Goal: Task Accomplishment & Management: Use online tool/utility

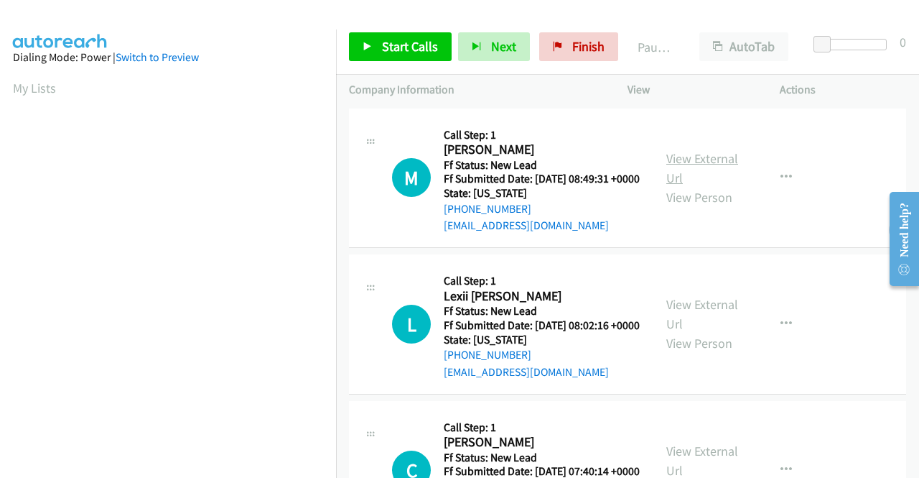
click at [687, 172] on link "View External Url" at bounding box center [702, 168] width 72 height 36
click at [699, 328] on link "View External Url" at bounding box center [702, 314] width 72 height 36
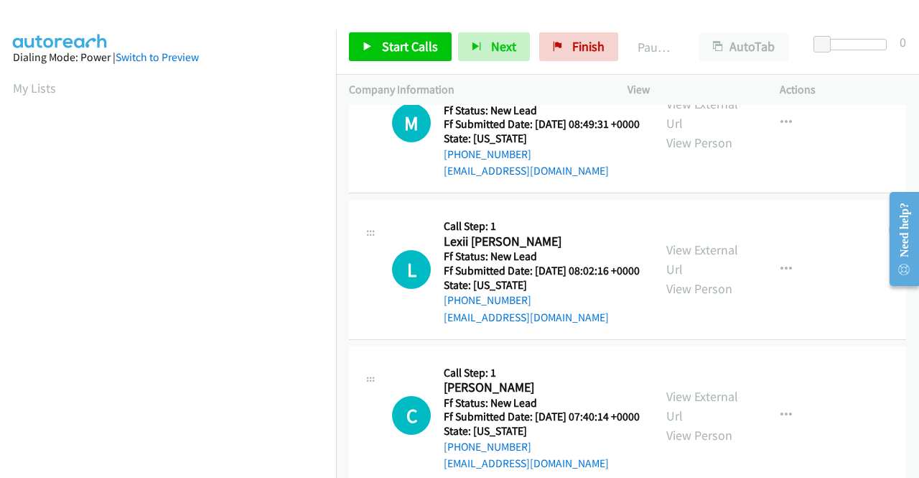
scroll to position [144, 0]
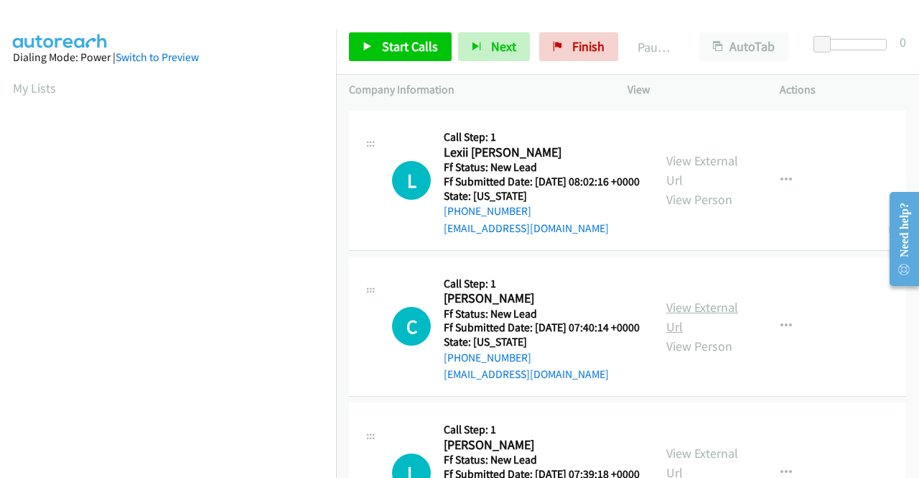
click at [694, 335] on link "View External Url" at bounding box center [702, 317] width 72 height 36
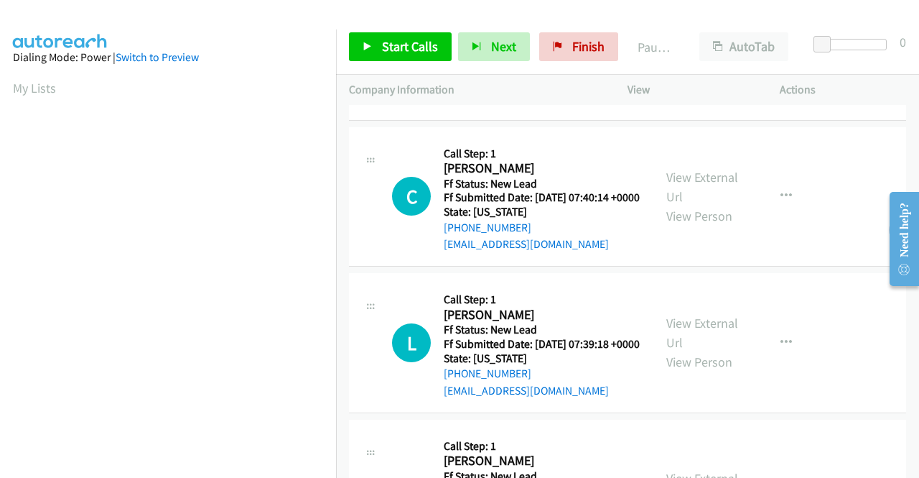
scroll to position [287, 0]
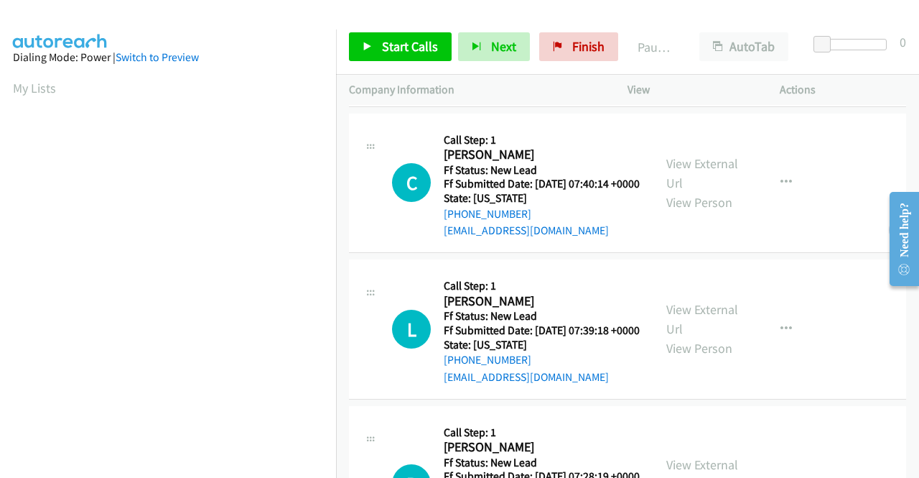
click at [697, 358] on div "View External Url View Person" at bounding box center [703, 328] width 75 height 58
click at [697, 337] on link "View External Url" at bounding box center [702, 319] width 72 height 36
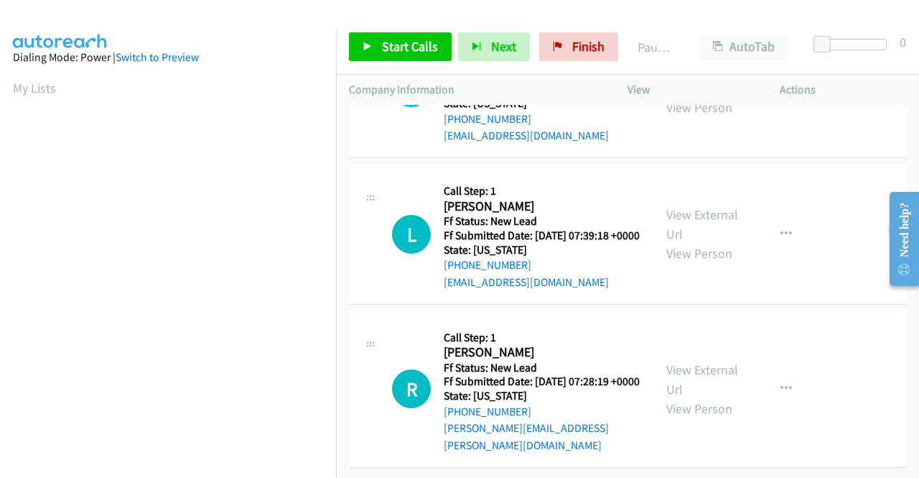
scroll to position [445, 0]
click at [684, 361] on link "View External Url" at bounding box center [702, 379] width 72 height 36
click at [371, 43] on icon at bounding box center [368, 47] width 10 height 10
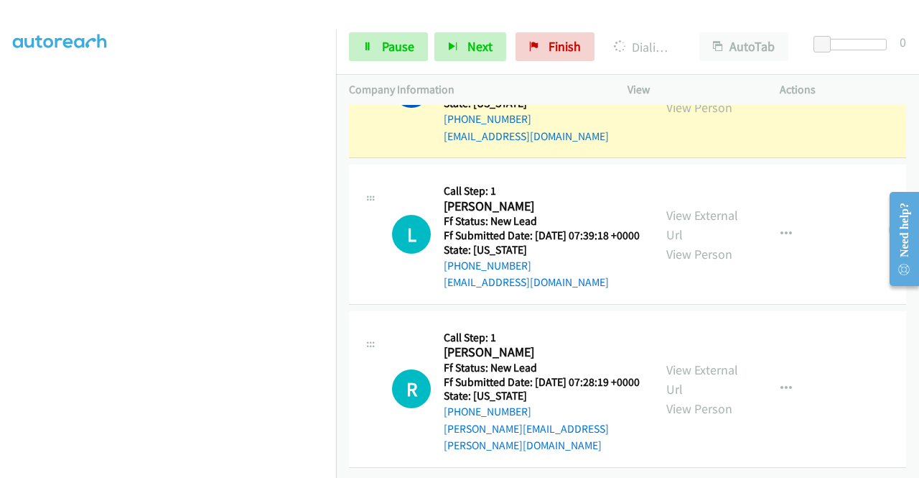
scroll to position [0, 0]
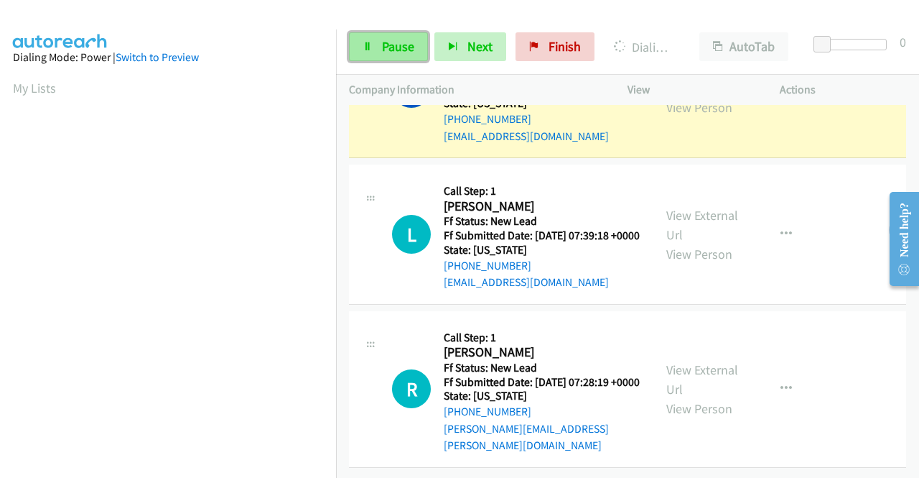
click at [396, 49] on span "Pause" at bounding box center [398, 46] width 32 height 17
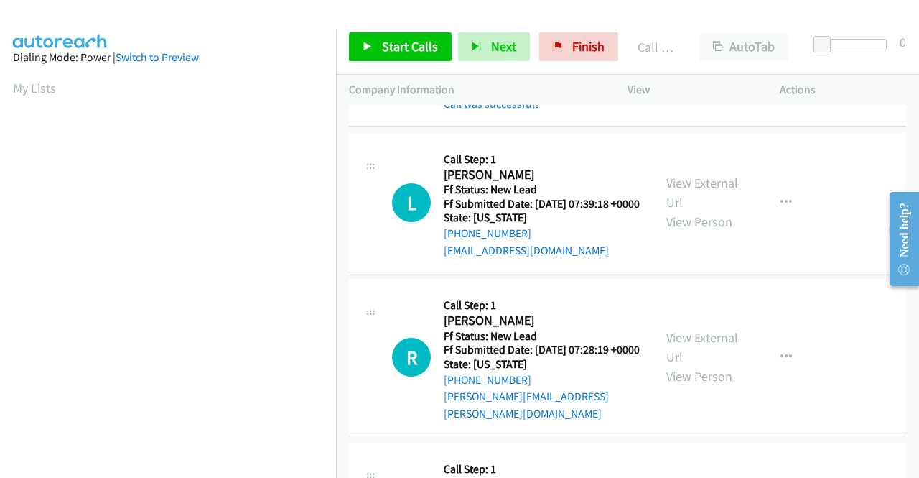
scroll to position [327, 0]
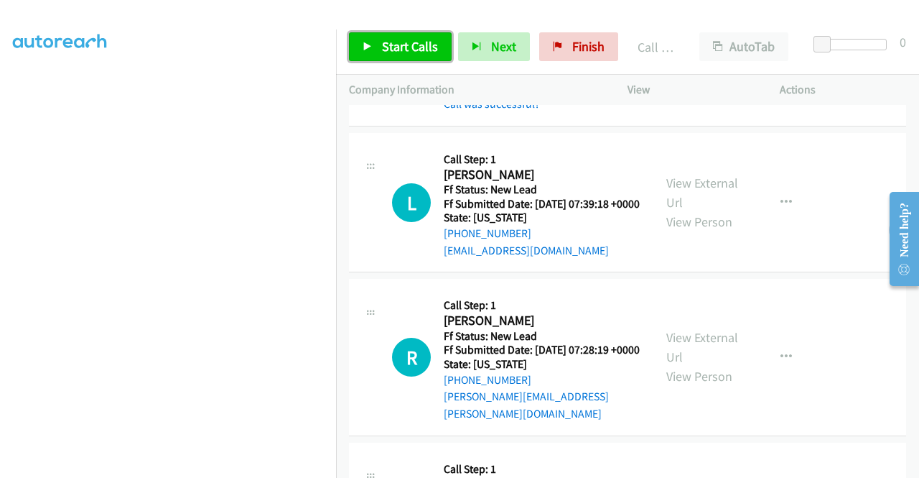
click at [409, 46] on span "Start Calls" at bounding box center [410, 46] width 56 height 17
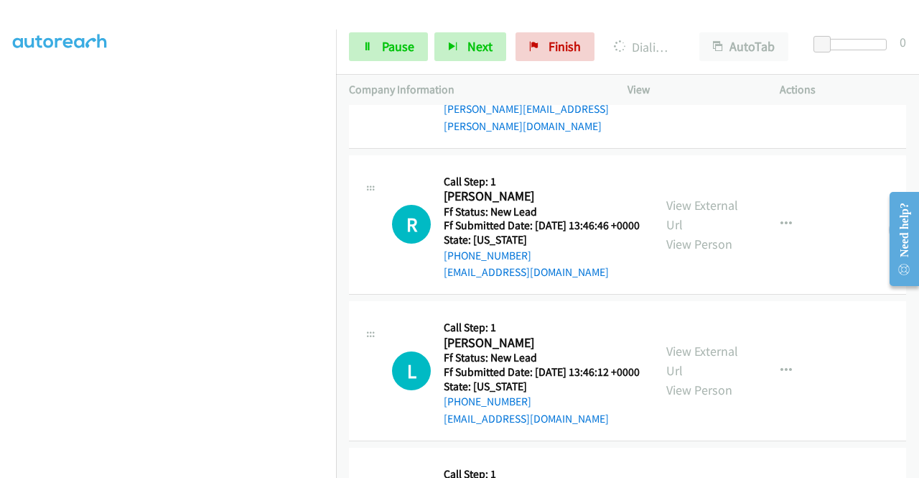
scroll to position [721, 0]
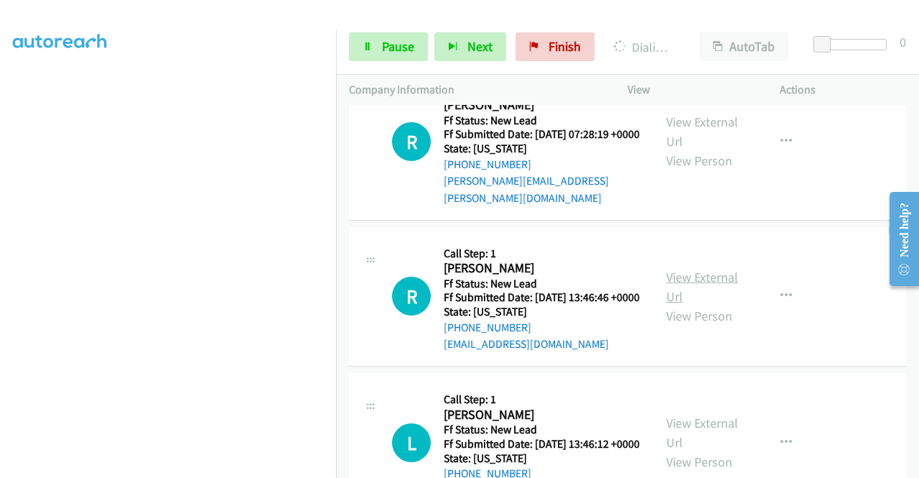
click at [685, 304] on link "View External Url" at bounding box center [702, 287] width 72 height 36
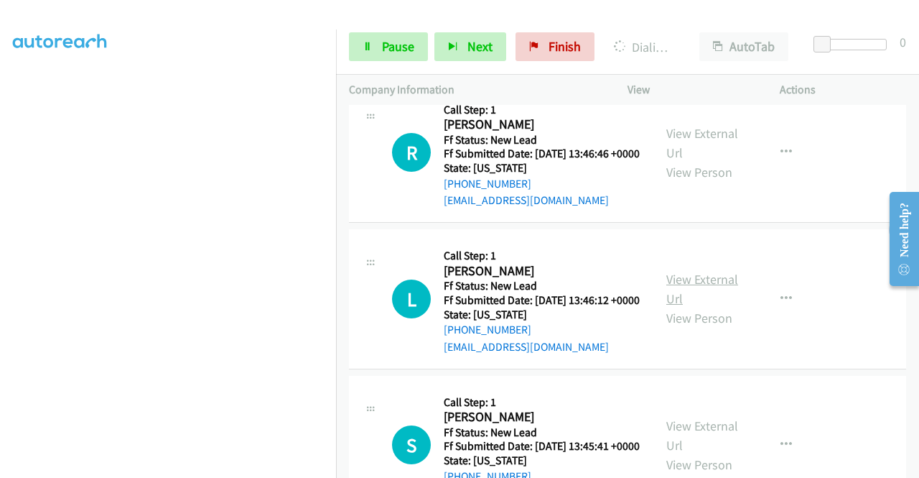
click at [716, 307] on link "View External Url" at bounding box center [702, 289] width 72 height 36
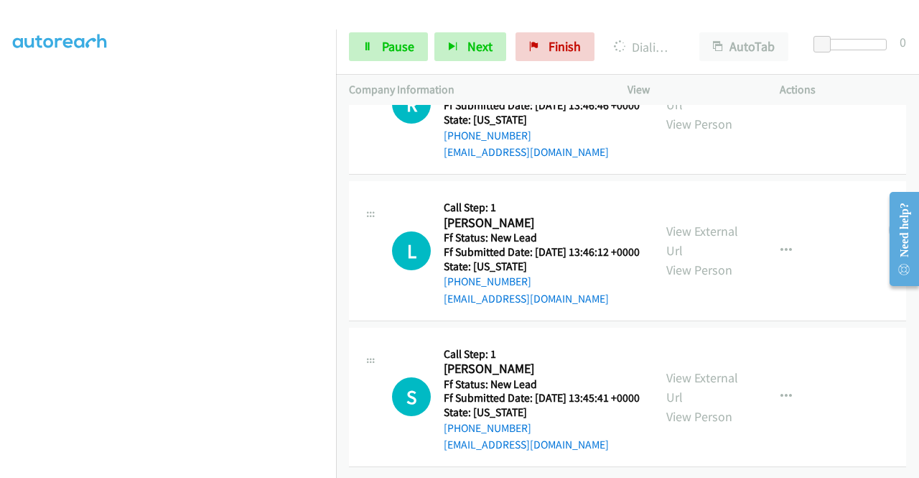
scroll to position [1017, 0]
click at [707, 369] on link "View External Url" at bounding box center [702, 387] width 72 height 36
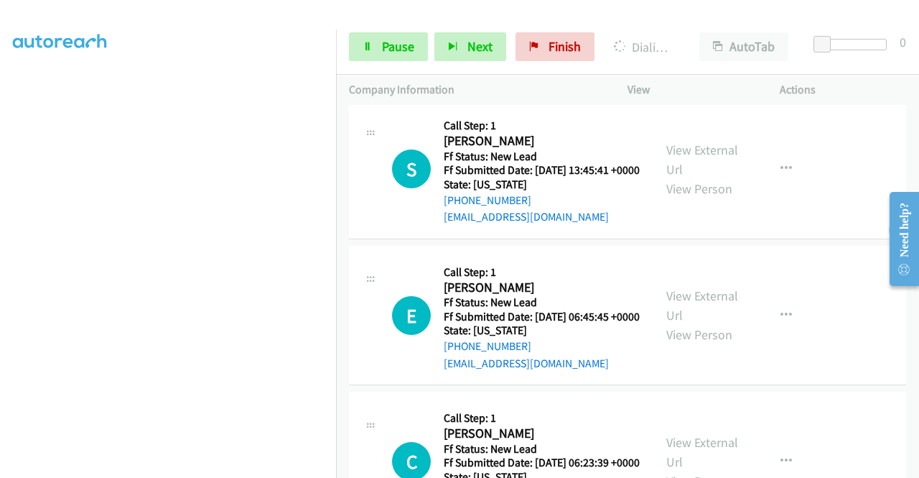
scroll to position [1293, 0]
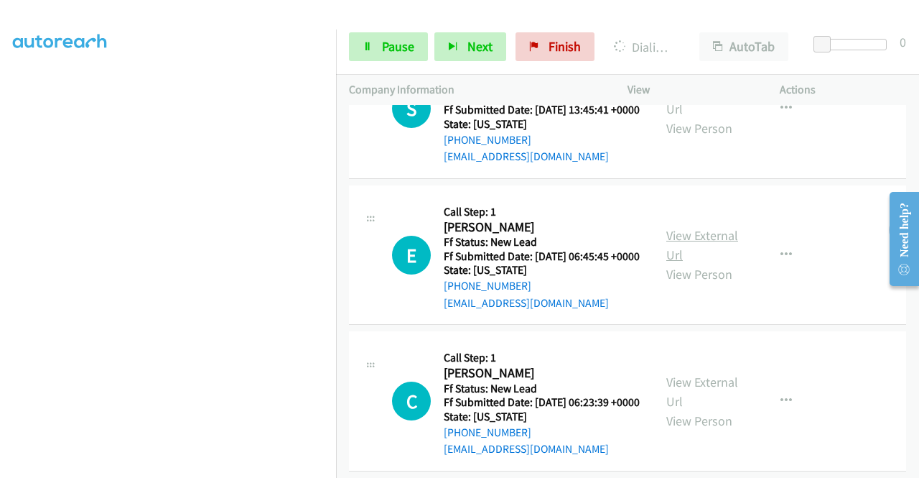
click at [692, 263] on link "View External Url" at bounding box center [702, 245] width 72 height 36
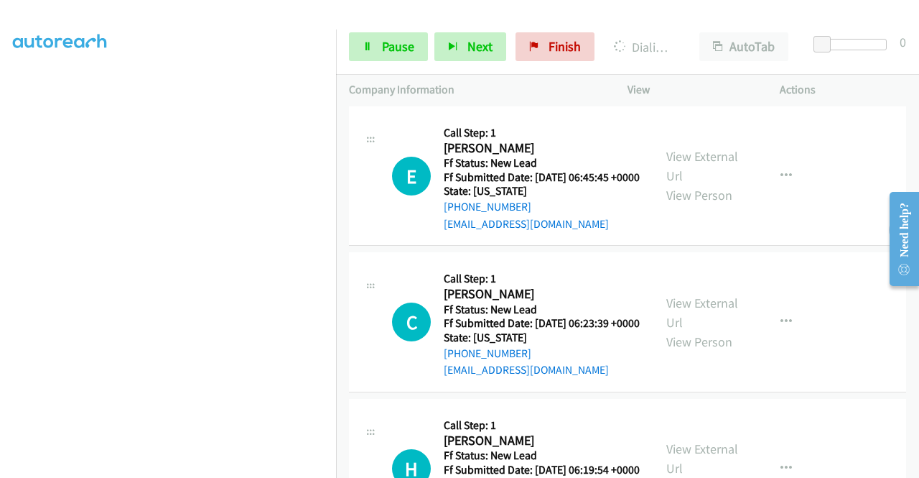
scroll to position [1508, 0]
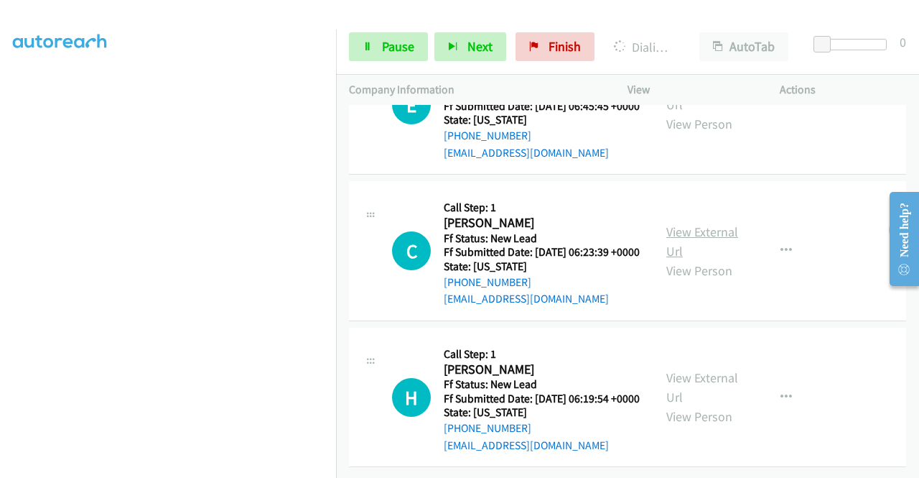
click at [684, 259] on link "View External Url" at bounding box center [702, 241] width 72 height 36
click at [668, 369] on link "View External Url" at bounding box center [702, 387] width 72 height 36
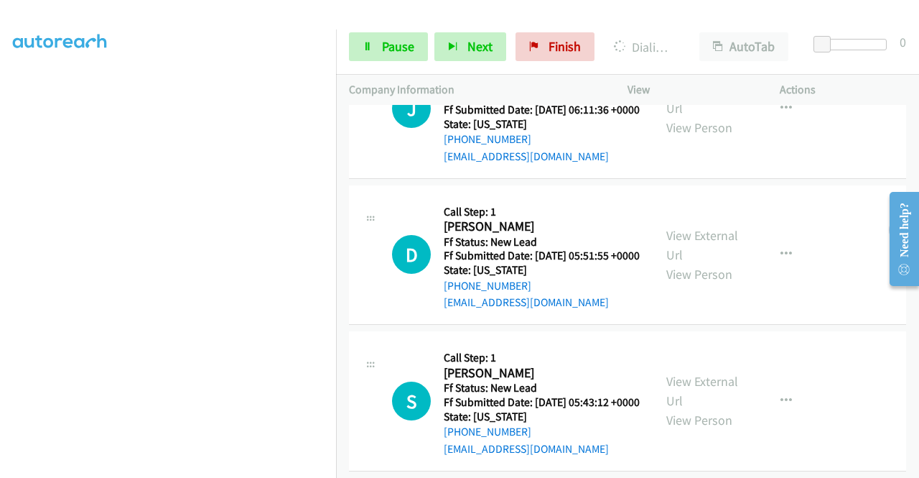
scroll to position [2177, 0]
click at [717, 116] on link "View External Url" at bounding box center [702, 98] width 72 height 36
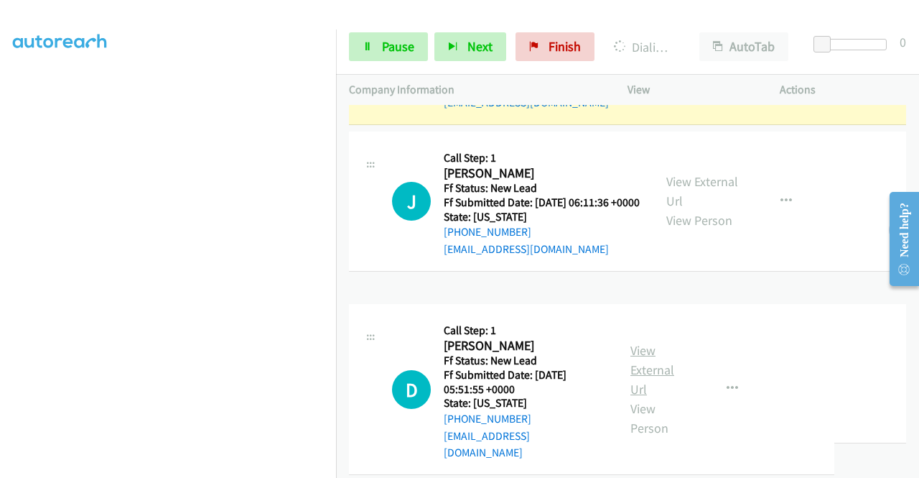
scroll to position [2380, 0]
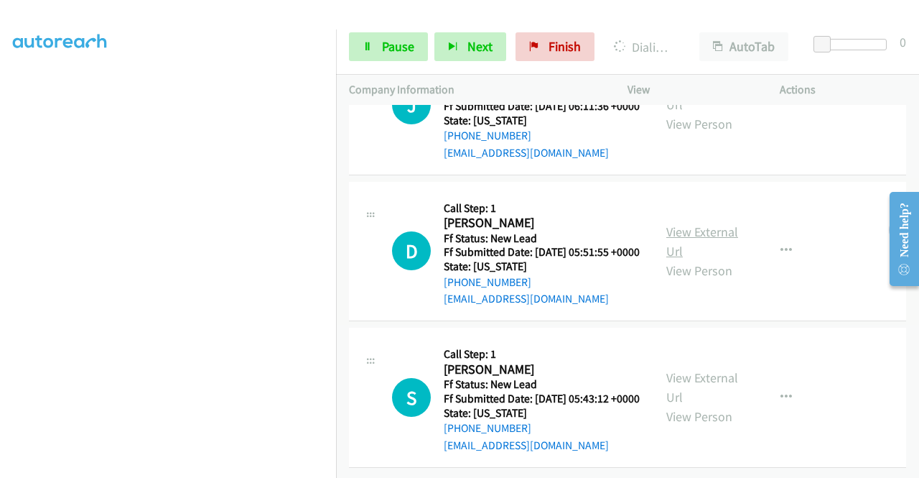
click at [697, 223] on link "View External Url" at bounding box center [702, 241] width 72 height 36
click at [714, 369] on link "View External Url" at bounding box center [702, 387] width 72 height 36
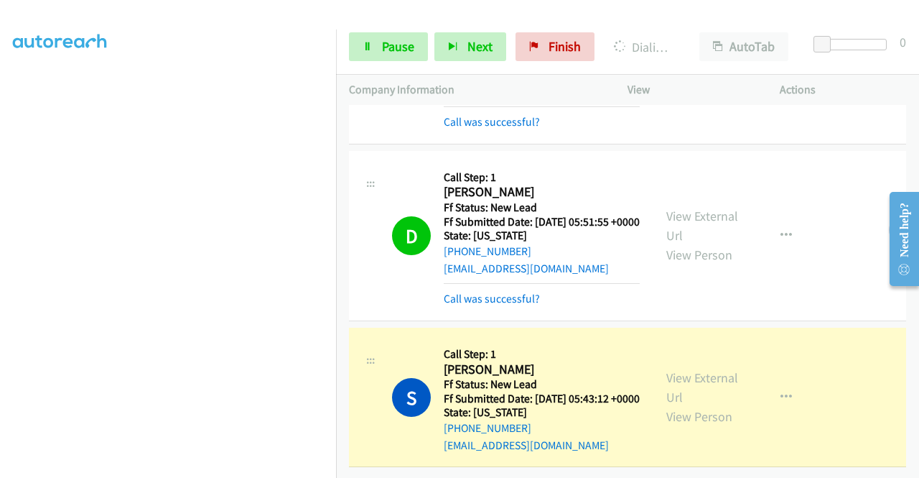
scroll to position [2470, 0]
click at [385, 47] on span "Pause" at bounding box center [398, 46] width 32 height 17
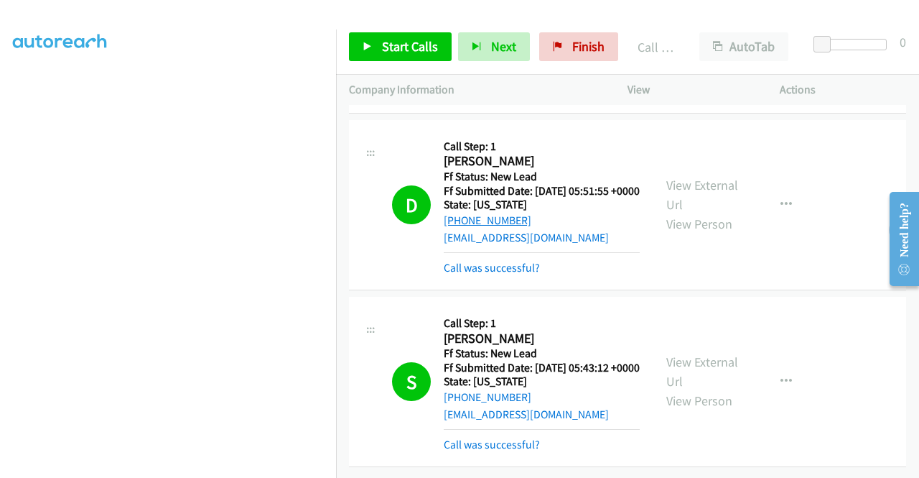
scroll to position [2567, 0]
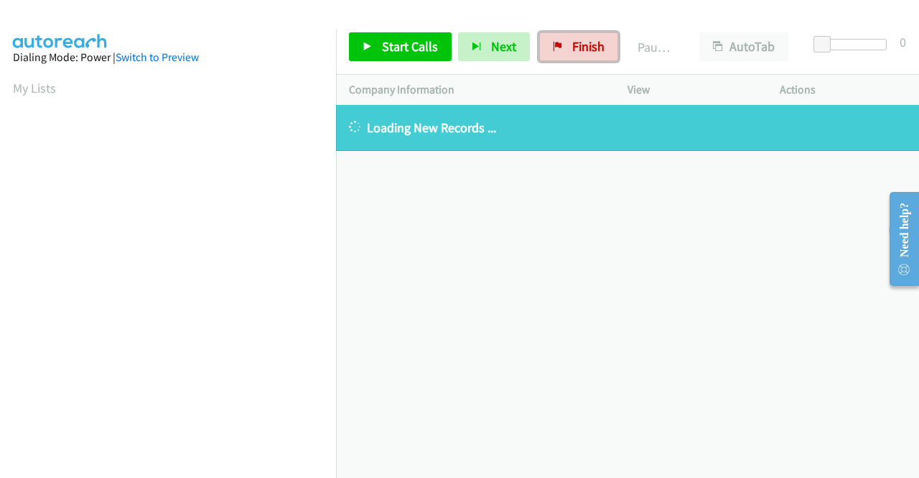
drag, startPoint x: 567, startPoint y: 52, endPoint x: 501, endPoint y: 77, distance: 70.7
click at [572, 52] on span "Finish" at bounding box center [588, 46] width 32 height 17
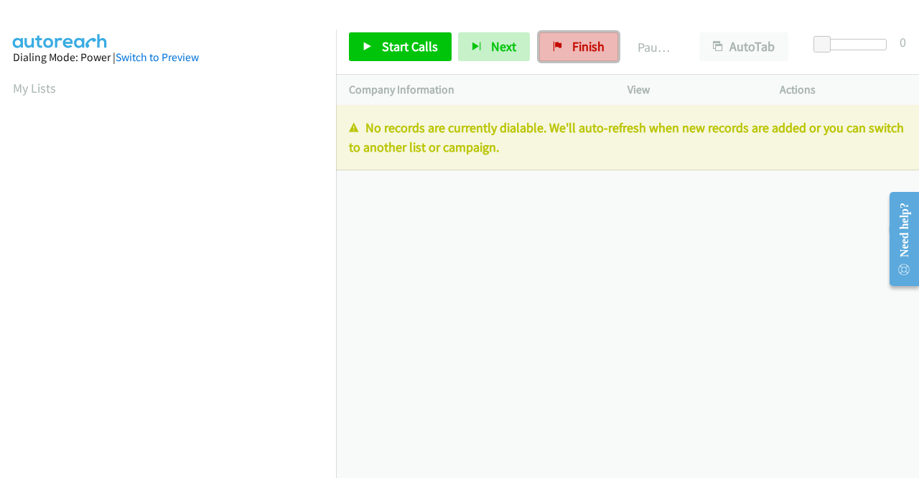
click at [593, 54] on link "Finish" at bounding box center [578, 46] width 79 height 29
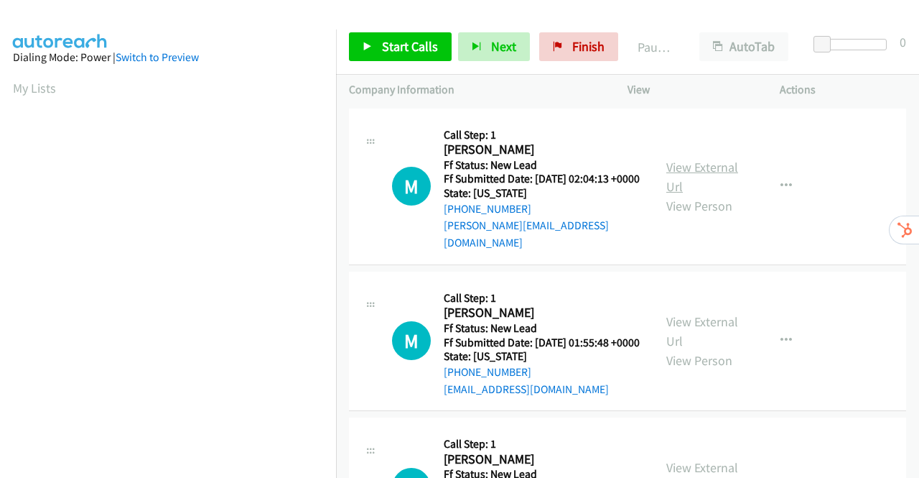
click at [698, 169] on link "View External Url" at bounding box center [702, 177] width 72 height 36
click at [675, 328] on link "View External Url" at bounding box center [702, 331] width 72 height 36
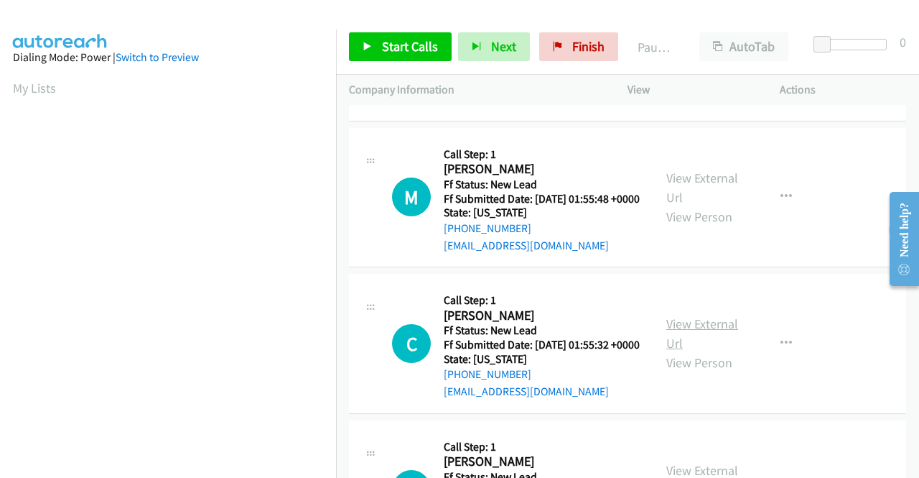
click at [681, 339] on link "View External Url" at bounding box center [702, 333] width 72 height 36
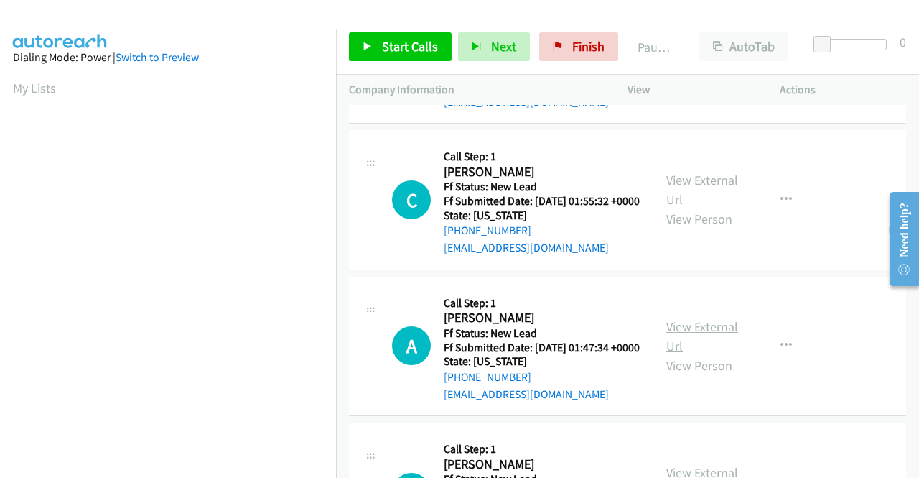
click at [684, 354] on link "View External Url" at bounding box center [702, 336] width 72 height 36
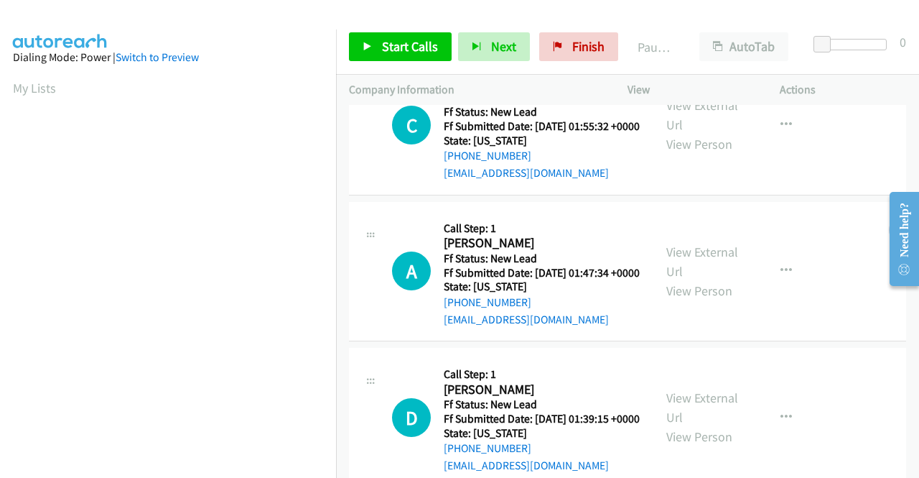
scroll to position [431, 0]
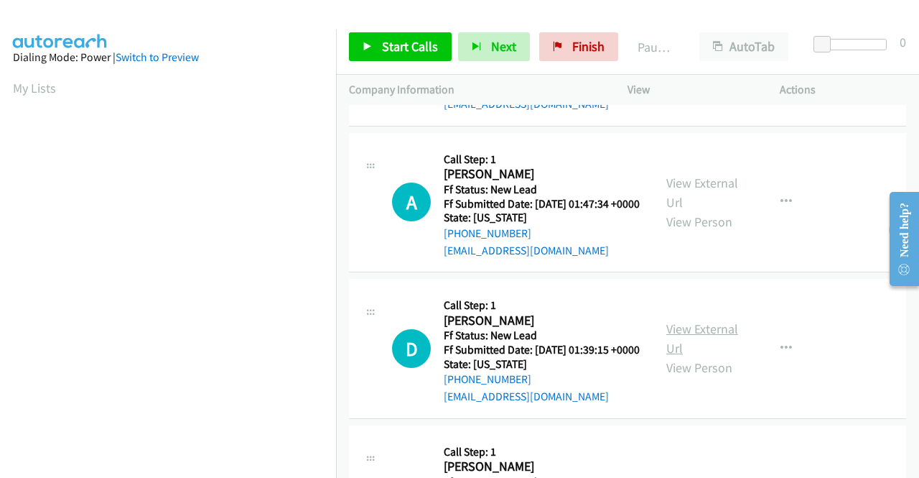
click at [710, 356] on link "View External Url" at bounding box center [702, 338] width 72 height 36
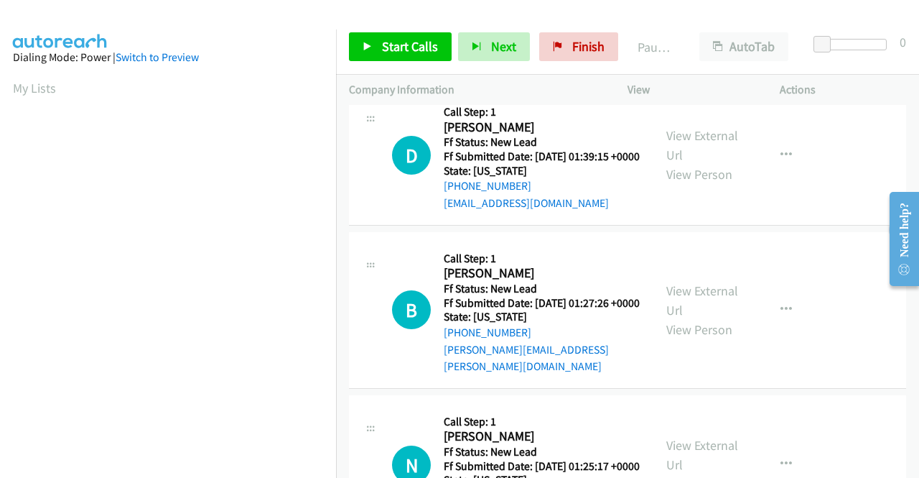
scroll to position [646, 0]
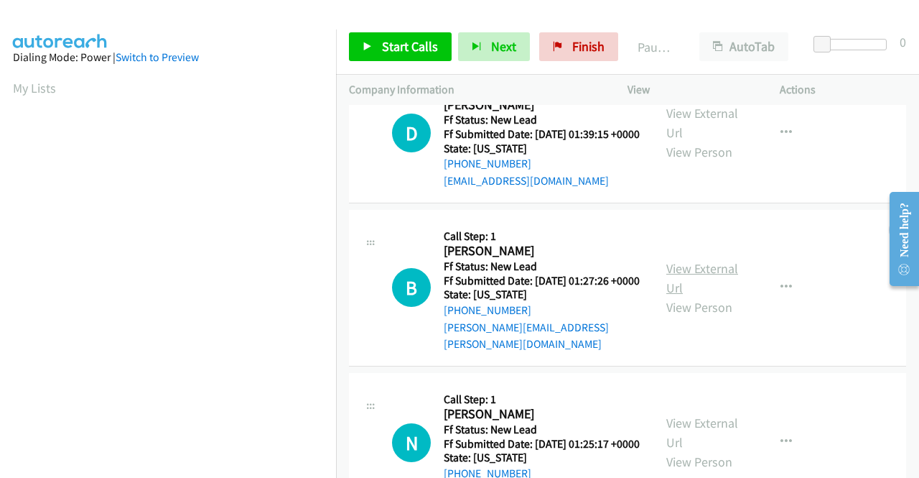
click at [721, 296] on link "View External Url" at bounding box center [702, 278] width 72 height 36
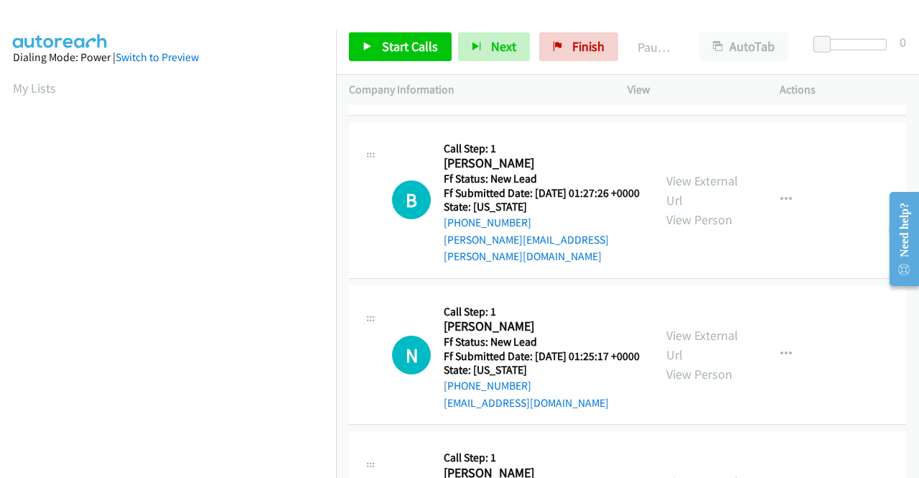
scroll to position [790, 0]
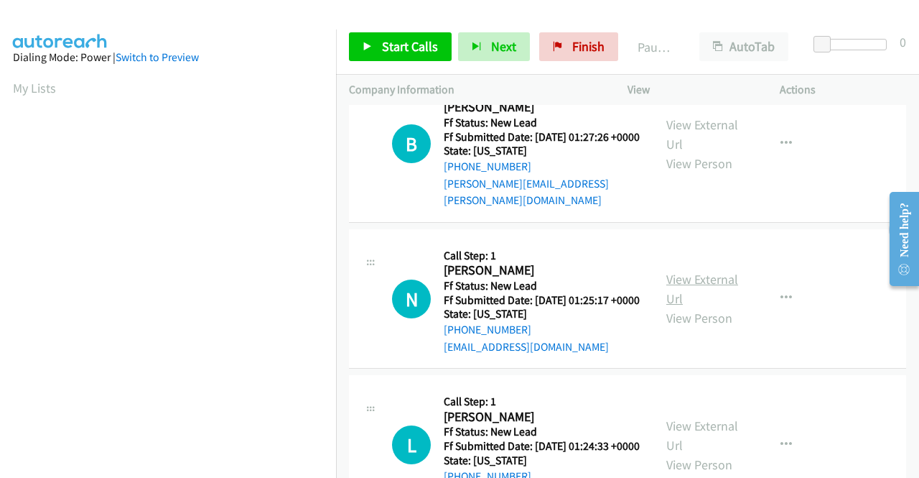
click at [684, 307] on link "View External Url" at bounding box center [702, 289] width 72 height 36
click at [380, 47] on link "Start Calls" at bounding box center [400, 46] width 103 height 29
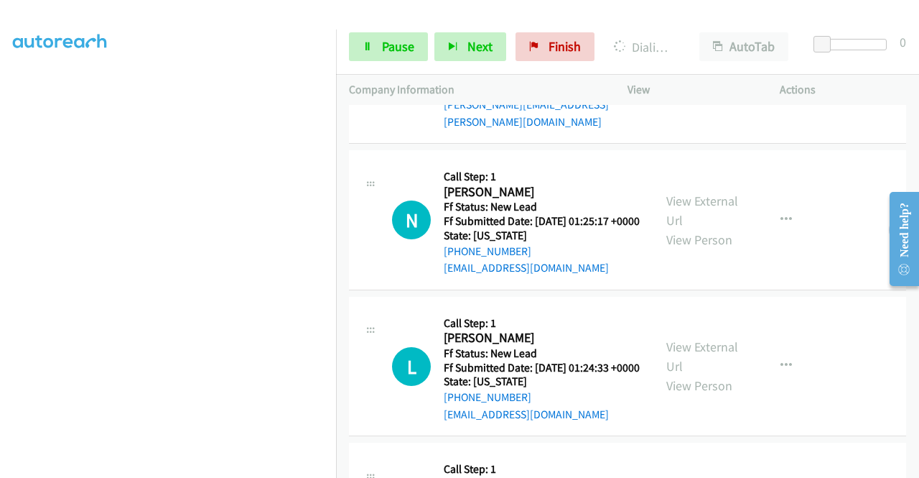
scroll to position [1149, 0]
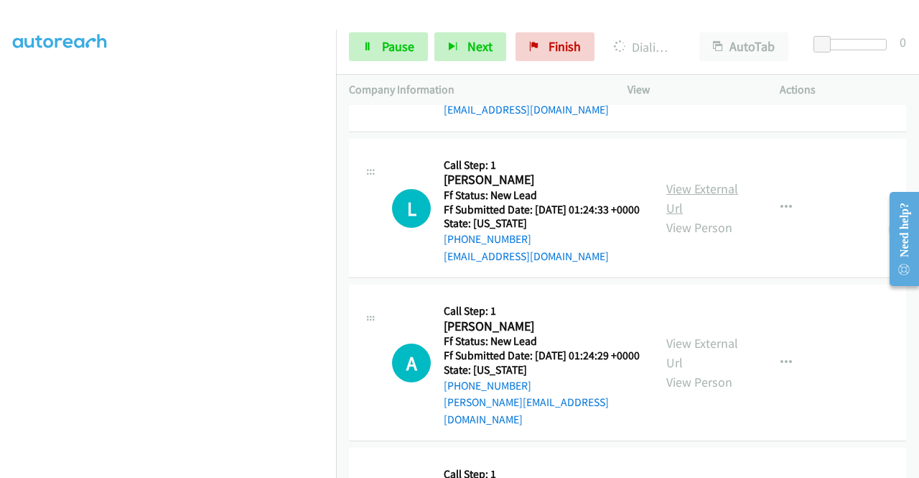
click at [694, 216] on link "View External Url" at bounding box center [702, 198] width 72 height 36
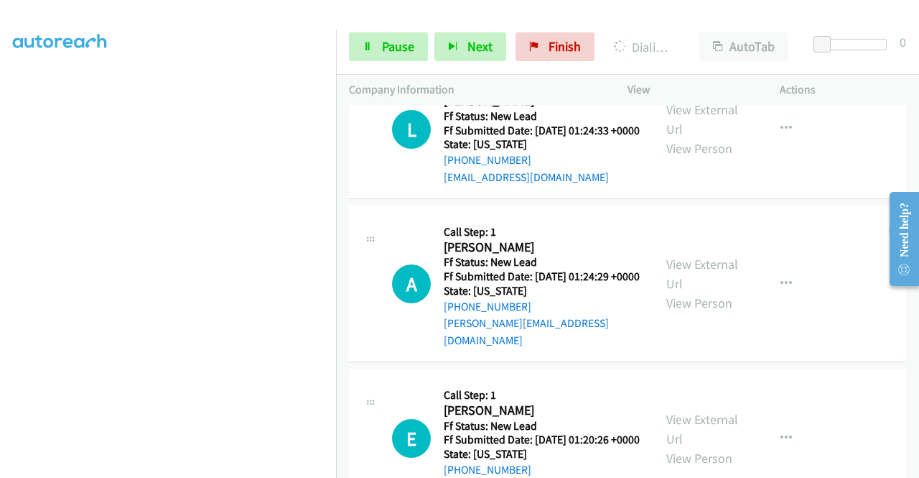
scroll to position [1293, 0]
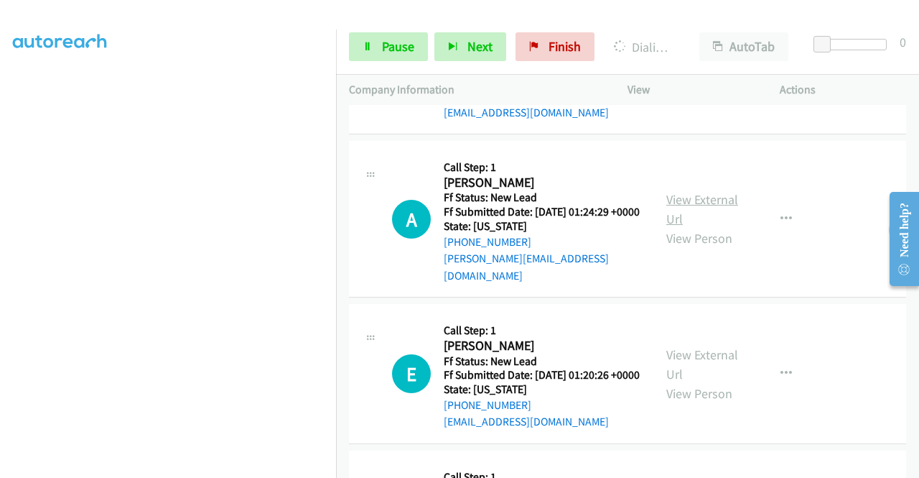
click at [701, 227] on link "View External Url" at bounding box center [702, 209] width 72 height 36
click at [698, 382] on link "View External Url" at bounding box center [702, 364] width 72 height 36
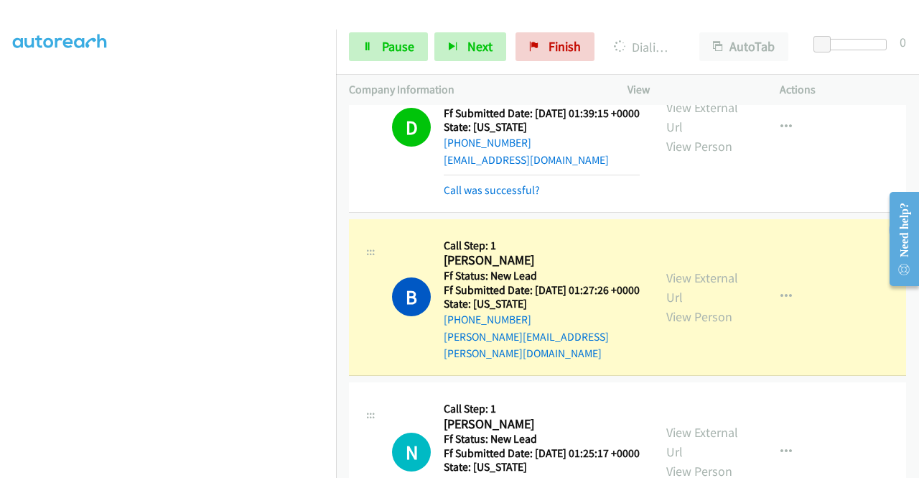
scroll to position [327, 0]
click at [406, 39] on span "Pause" at bounding box center [398, 46] width 32 height 17
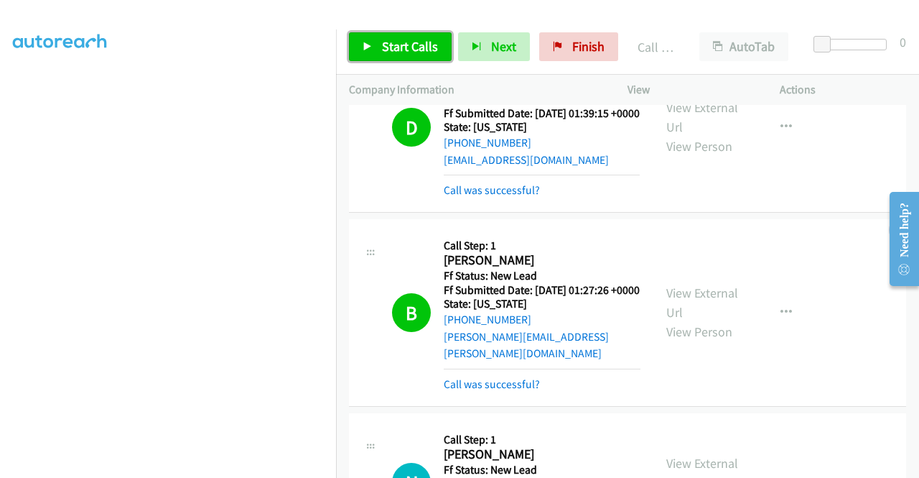
click at [373, 42] on link "Start Calls" at bounding box center [400, 46] width 103 height 29
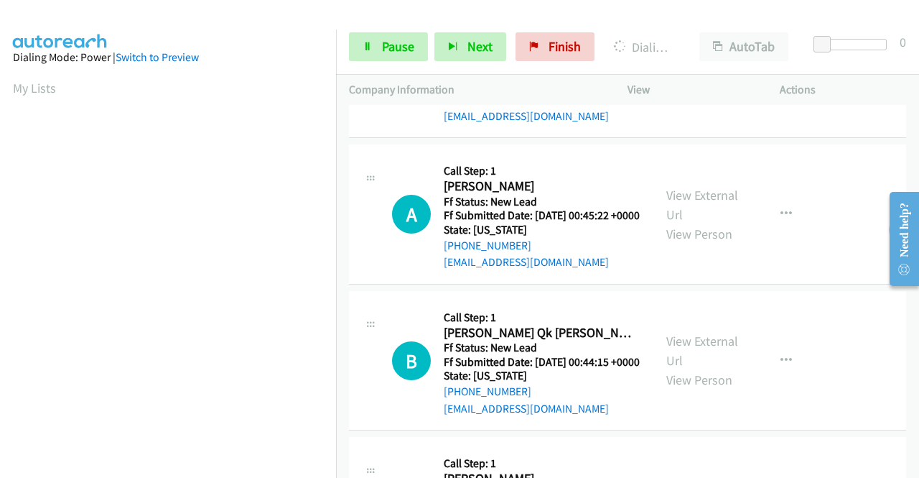
scroll to position [1724, 0]
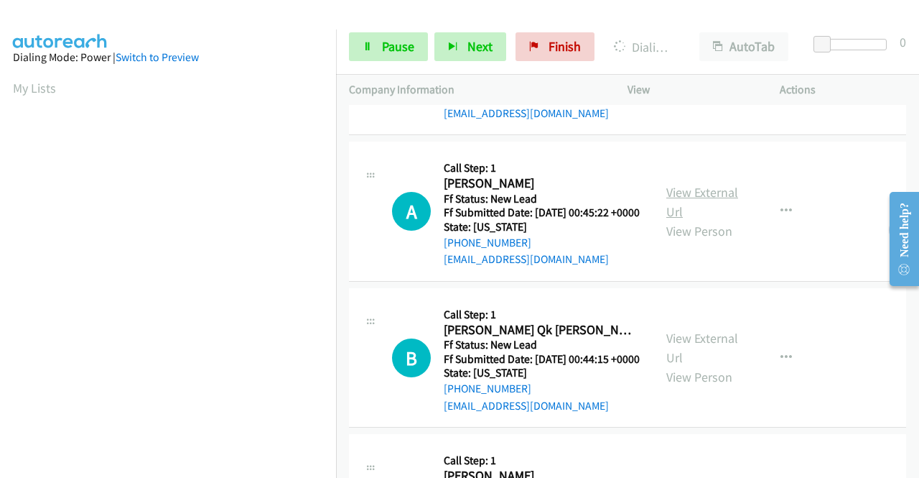
click at [719, 220] on link "View External Url" at bounding box center [702, 202] width 72 height 36
click at [696, 366] on link "View External Url" at bounding box center [702, 348] width 72 height 36
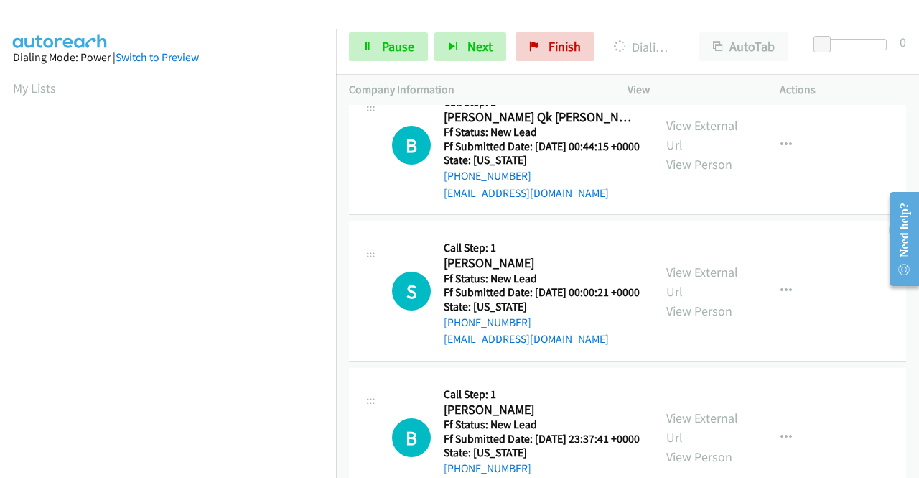
scroll to position [1939, 0]
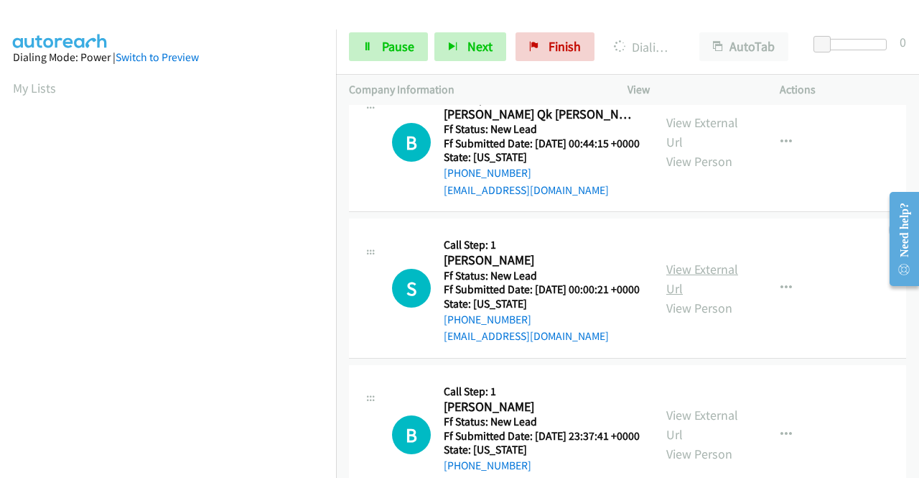
click at [688, 297] on link "View External Url" at bounding box center [702, 279] width 72 height 36
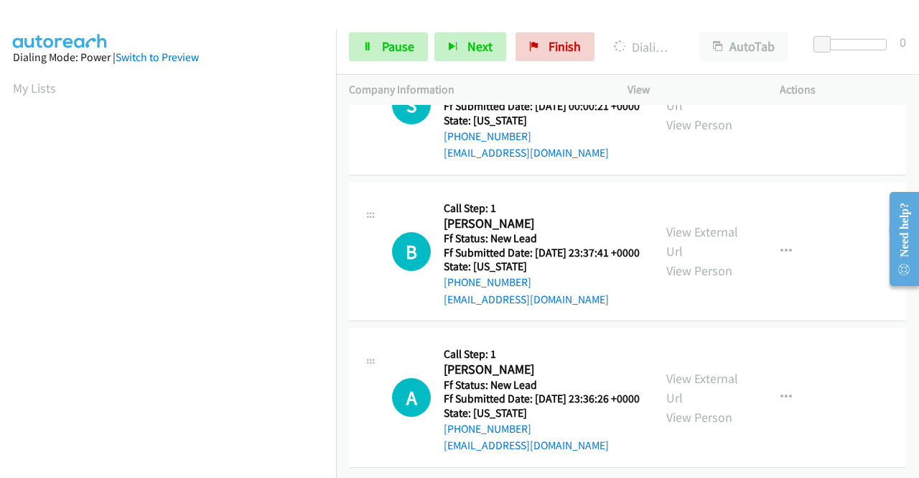
scroll to position [2154, 0]
click at [695, 259] on link "View External Url" at bounding box center [702, 241] width 72 height 36
click at [692, 370] on link "View External Url" at bounding box center [702, 388] width 72 height 36
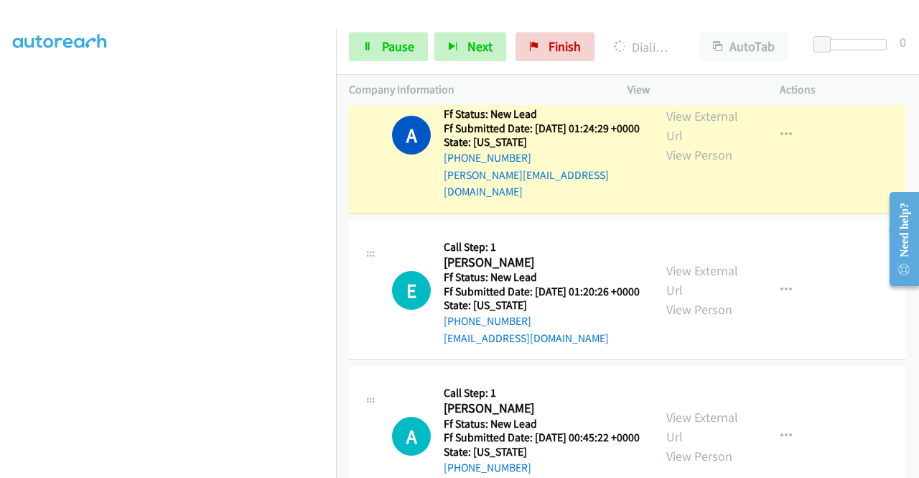
scroll to position [327, 0]
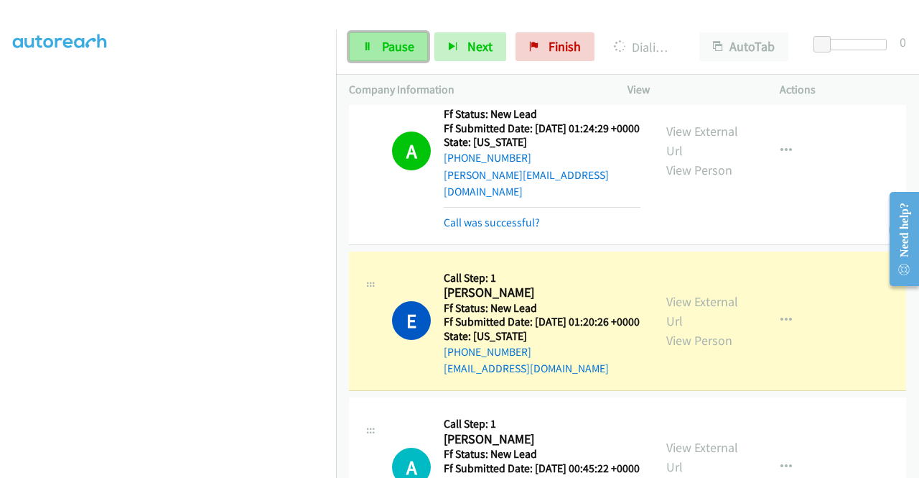
click at [375, 50] on link "Pause" at bounding box center [388, 46] width 79 height 29
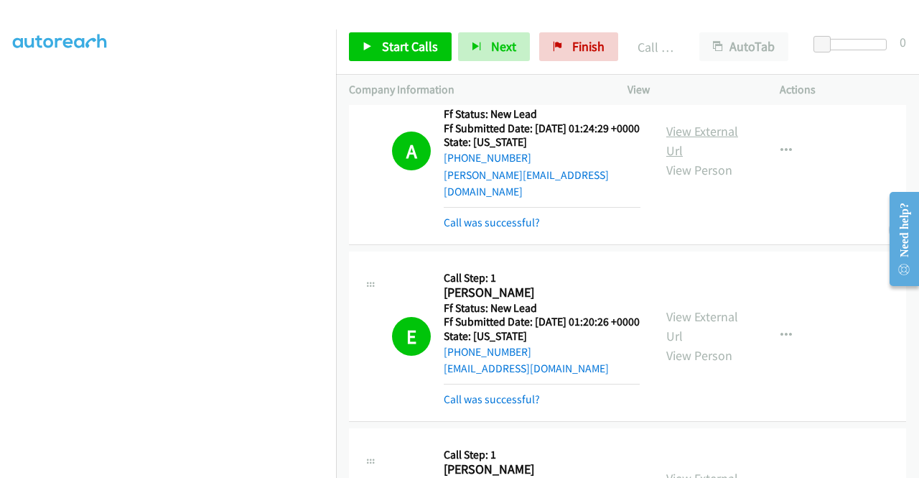
click at [705, 159] on link "View External Url" at bounding box center [702, 141] width 72 height 36
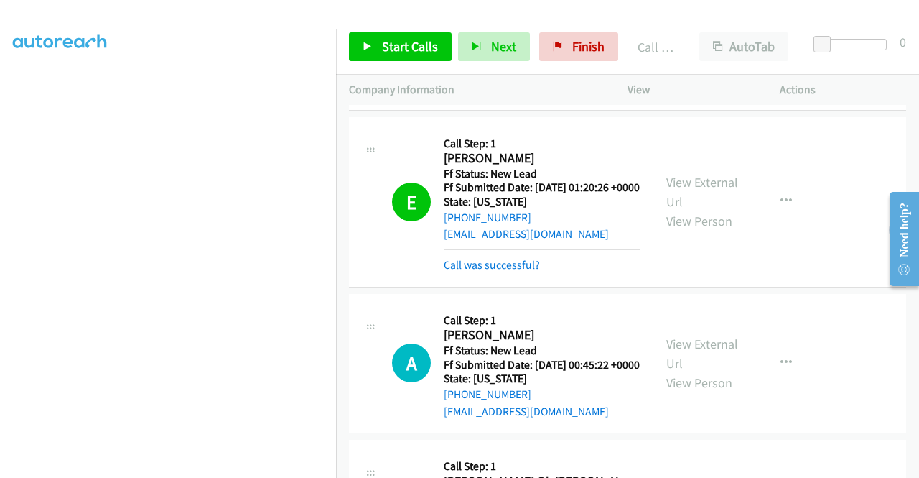
scroll to position [1714, 0]
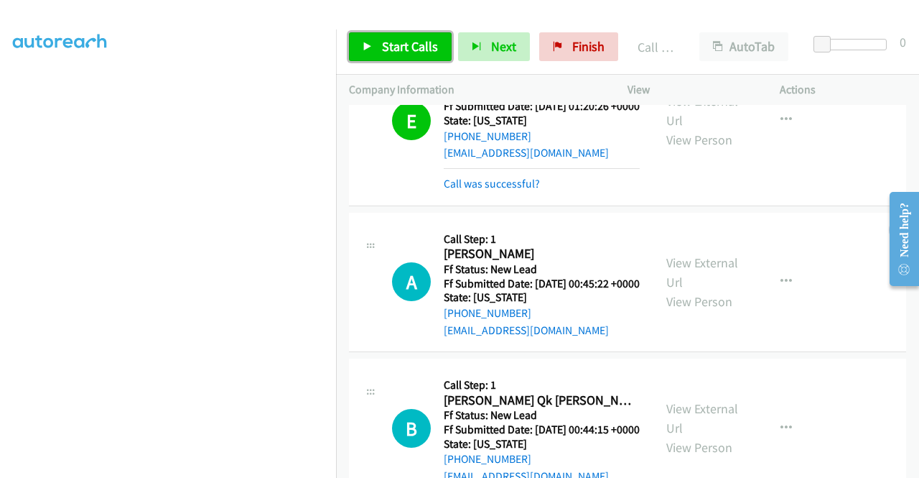
click at [398, 45] on span "Start Calls" at bounding box center [410, 46] width 56 height 17
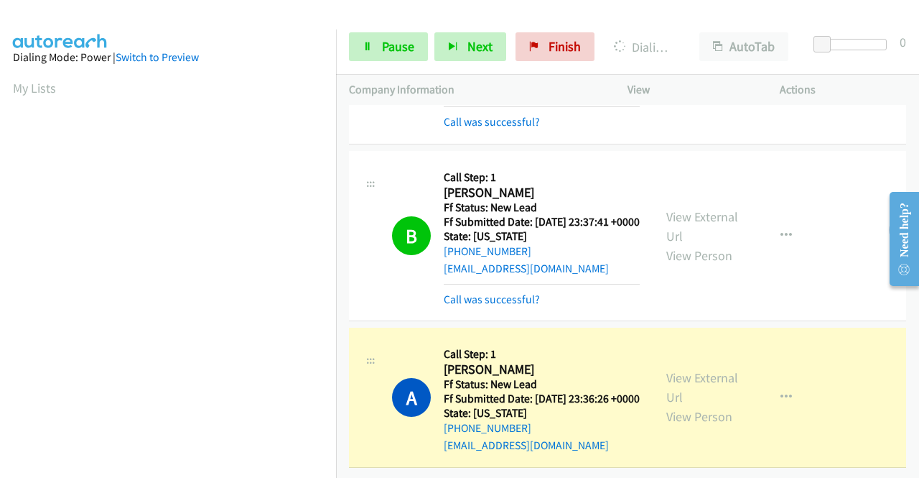
scroll to position [327, 0]
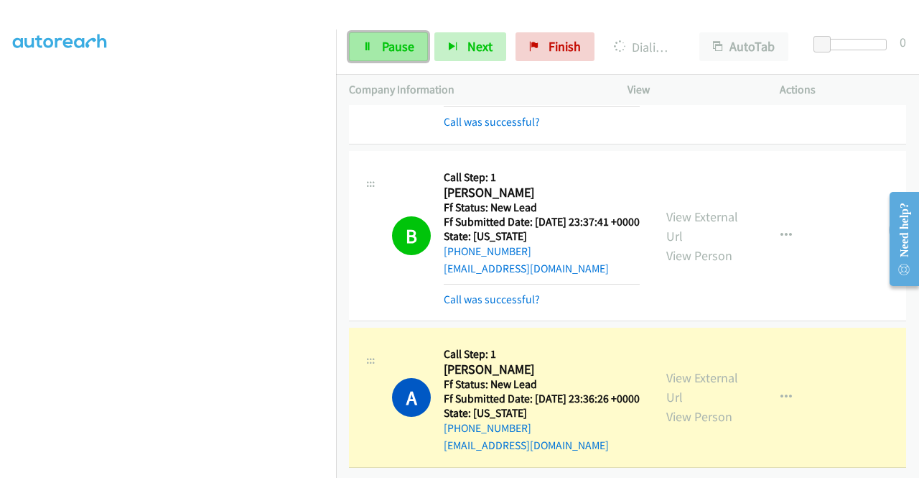
click at [398, 45] on span "Pause" at bounding box center [398, 46] width 32 height 17
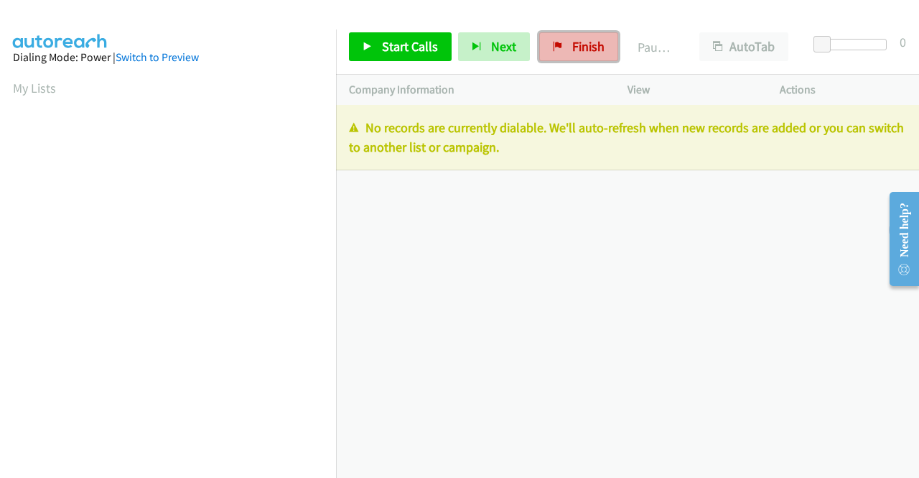
click at [588, 50] on span "Finish" at bounding box center [588, 46] width 32 height 17
drag, startPoint x: 568, startPoint y: 52, endPoint x: 494, endPoint y: 83, distance: 80.2
click at [572, 51] on span "Finish" at bounding box center [588, 46] width 32 height 17
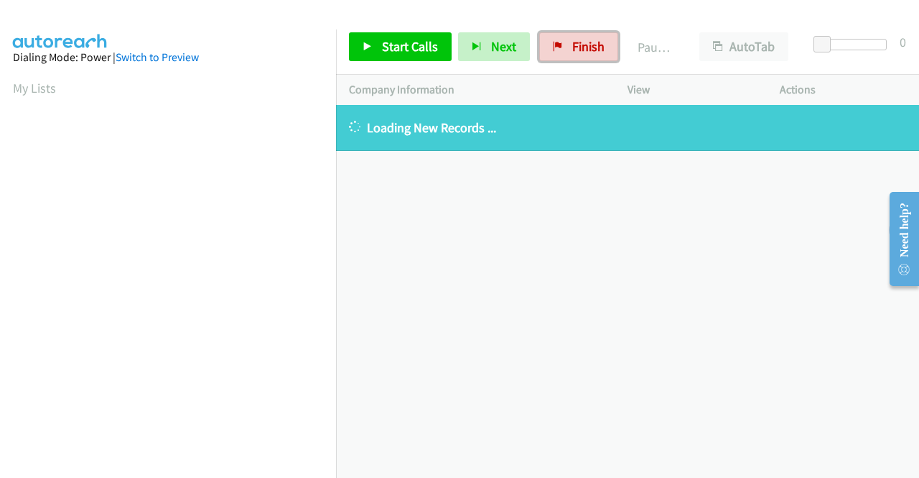
drag, startPoint x: 578, startPoint y: 43, endPoint x: 521, endPoint y: 70, distance: 62.6
click at [578, 43] on span "Finish" at bounding box center [588, 46] width 32 height 17
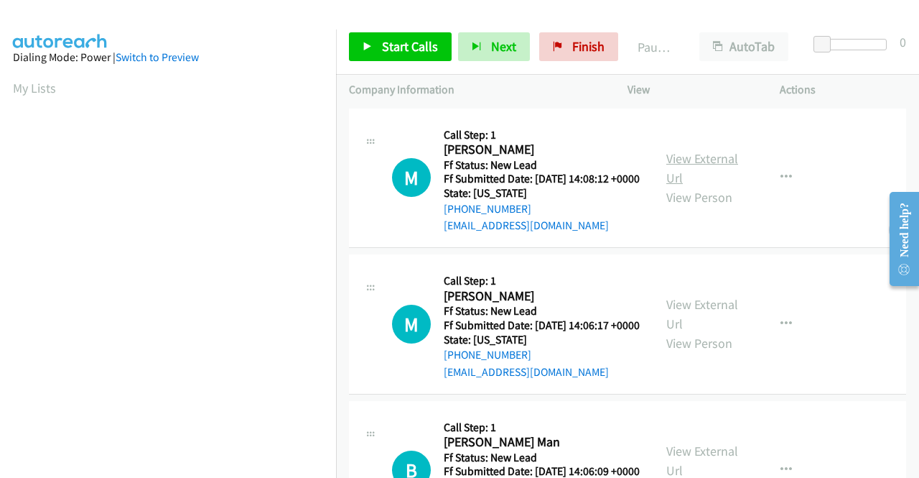
click at [707, 165] on link "View External Url" at bounding box center [702, 168] width 72 height 36
click at [730, 323] on link "View External Url" at bounding box center [702, 314] width 72 height 36
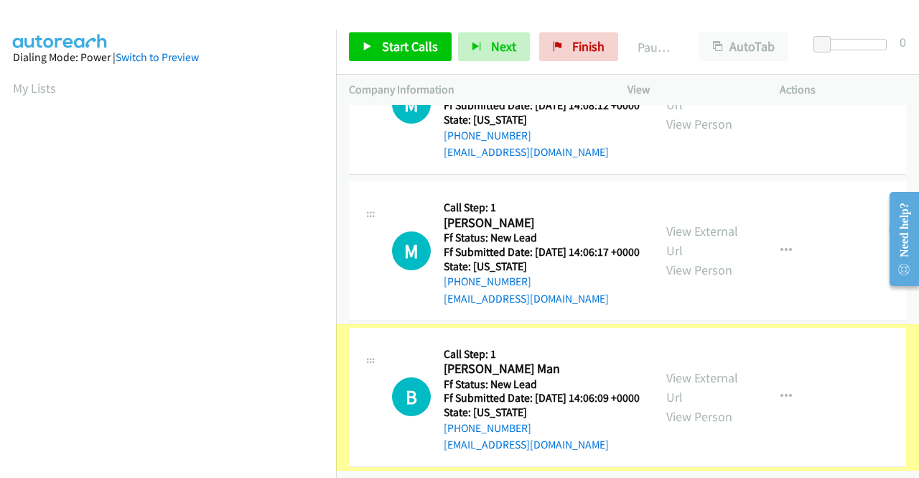
scroll to position [125, 0]
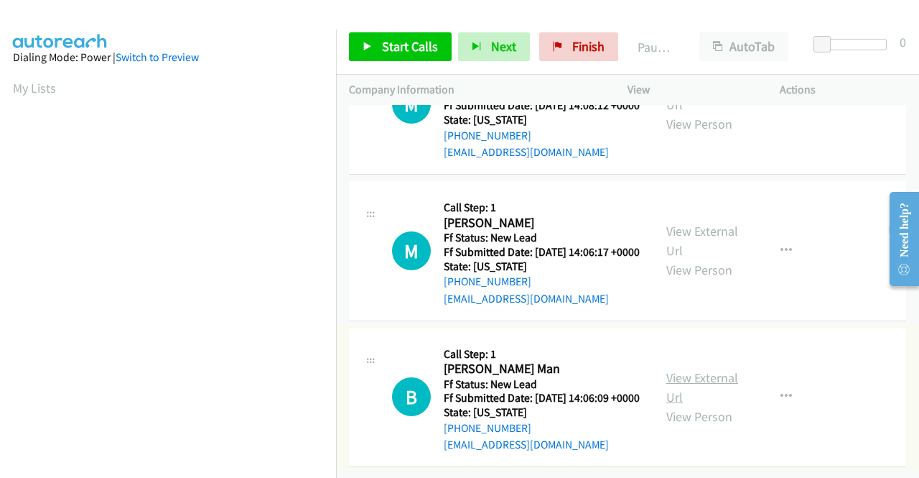
click at [716, 369] on link "View External Url" at bounding box center [702, 387] width 72 height 36
click at [394, 34] on link "Start Calls" at bounding box center [400, 46] width 103 height 29
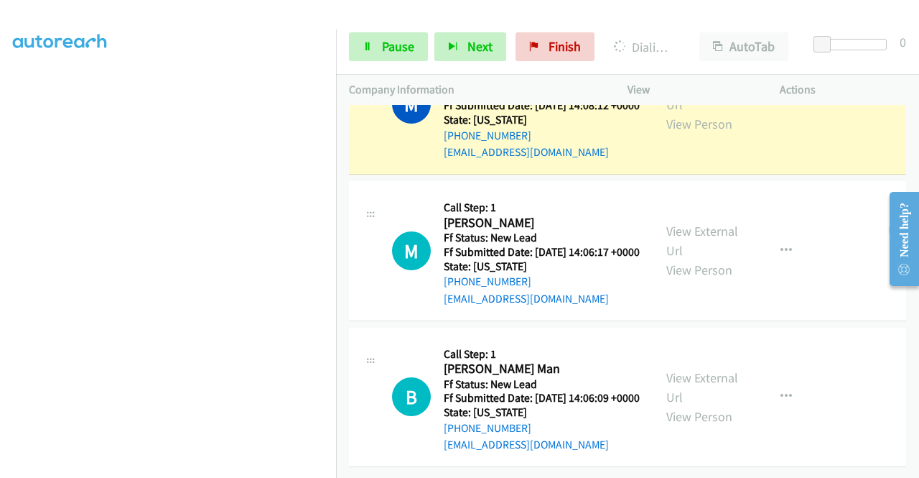
scroll to position [327, 0]
click at [399, 45] on span "Pause" at bounding box center [398, 46] width 32 height 17
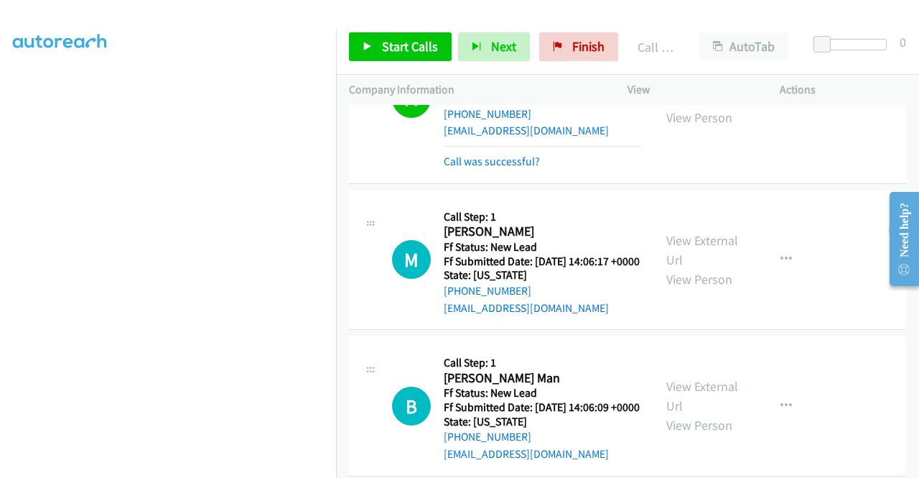
scroll to position [155, 0]
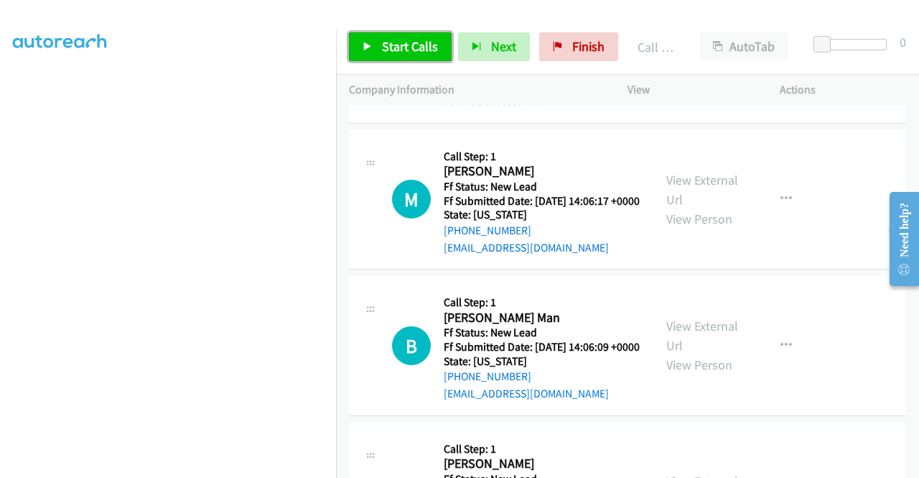
click at [376, 47] on link "Start Calls" at bounding box center [400, 46] width 103 height 29
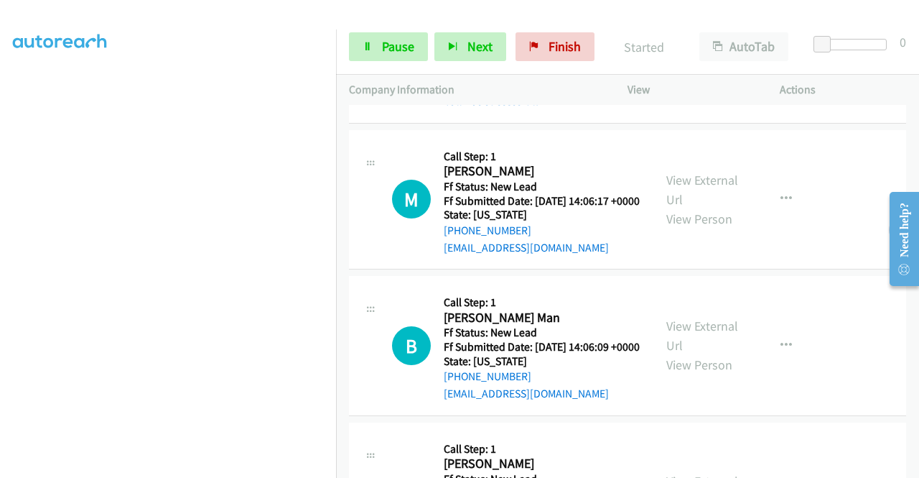
scroll to position [371, 0]
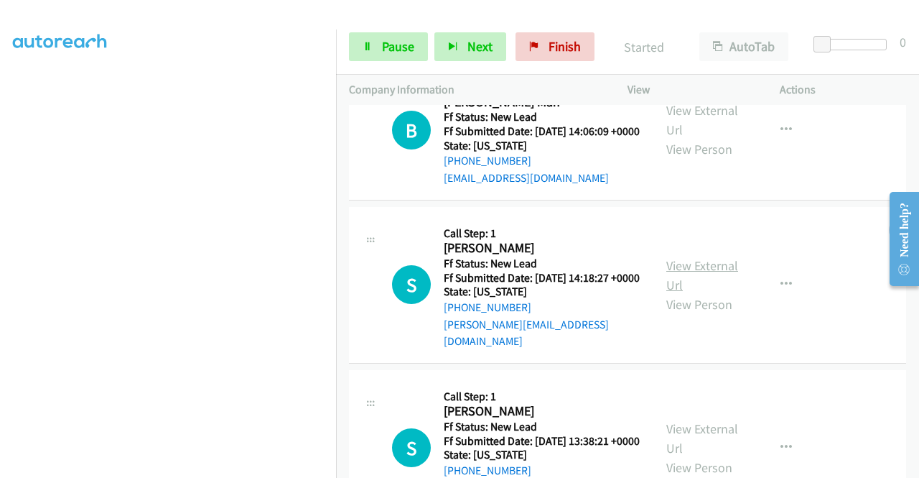
click at [681, 293] on link "View External Url" at bounding box center [702, 275] width 72 height 36
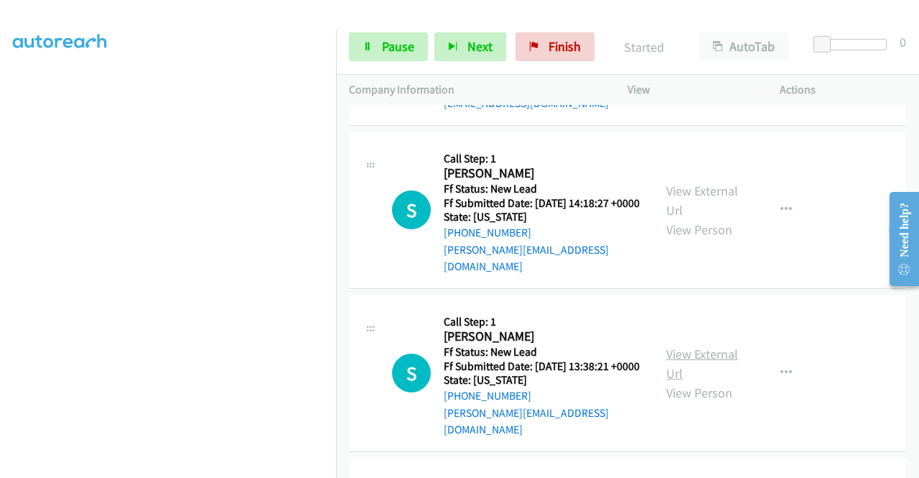
scroll to position [514, 0]
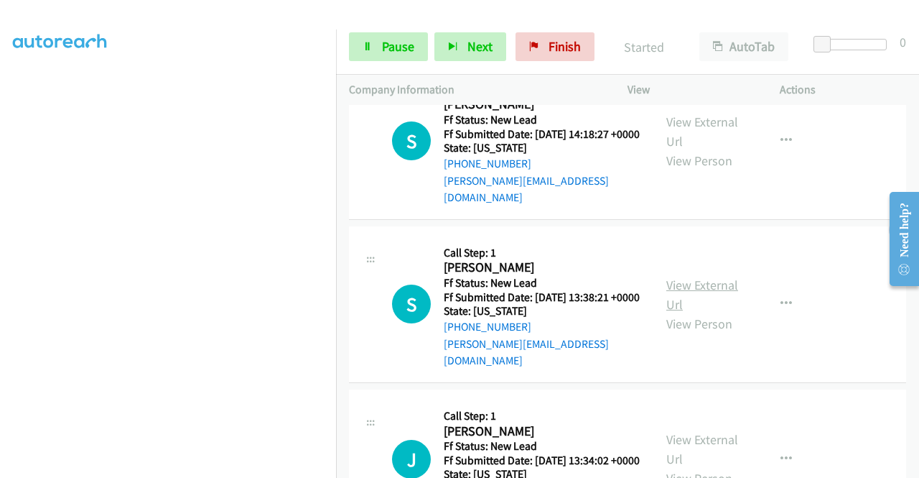
click at [695, 312] on link "View External Url" at bounding box center [702, 294] width 72 height 36
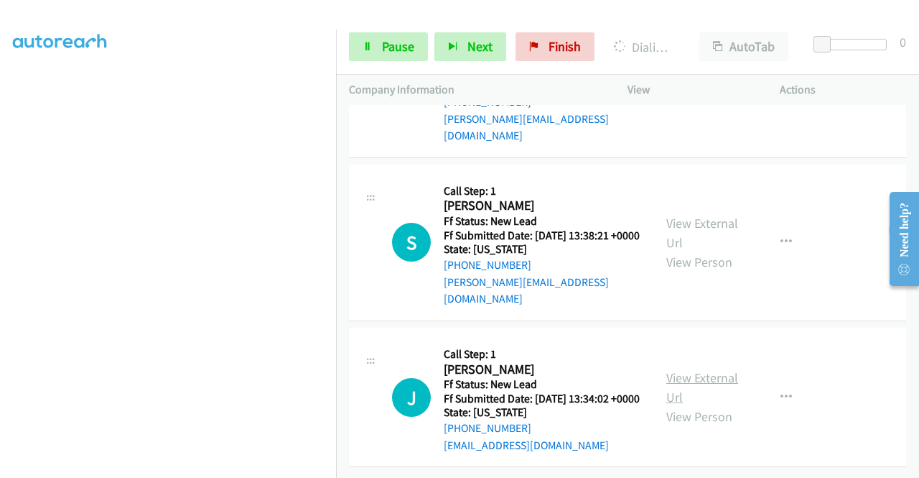
scroll to position [636, 0]
click at [721, 369] on link "View External Url" at bounding box center [702, 387] width 72 height 36
click at [401, 41] on span "Pause" at bounding box center [398, 46] width 32 height 17
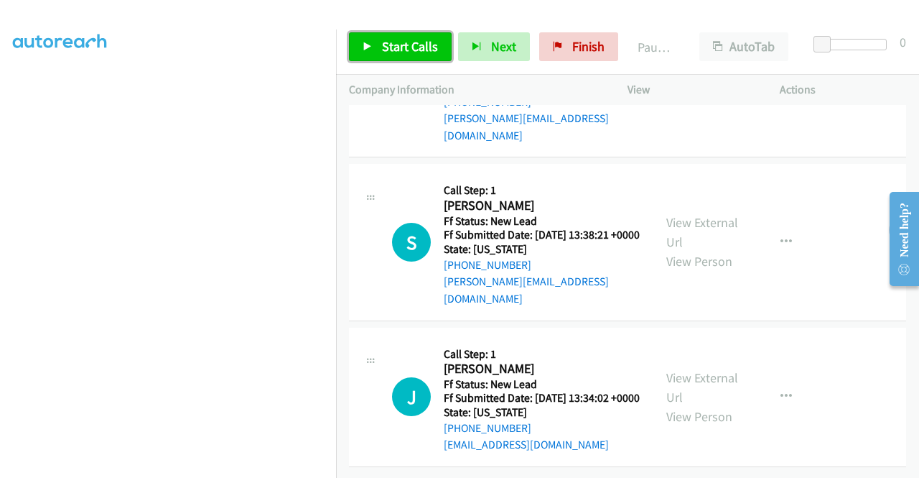
click at [374, 44] on link "Start Calls" at bounding box center [400, 46] width 103 height 29
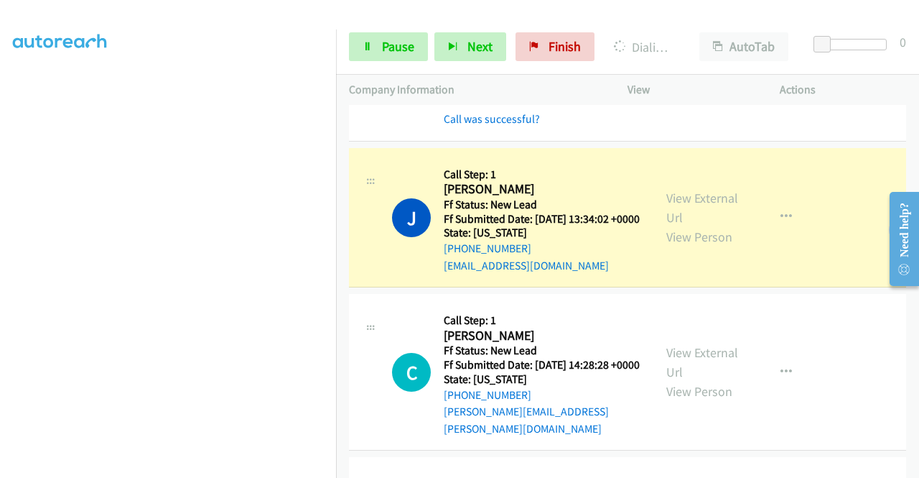
scroll to position [768, 0]
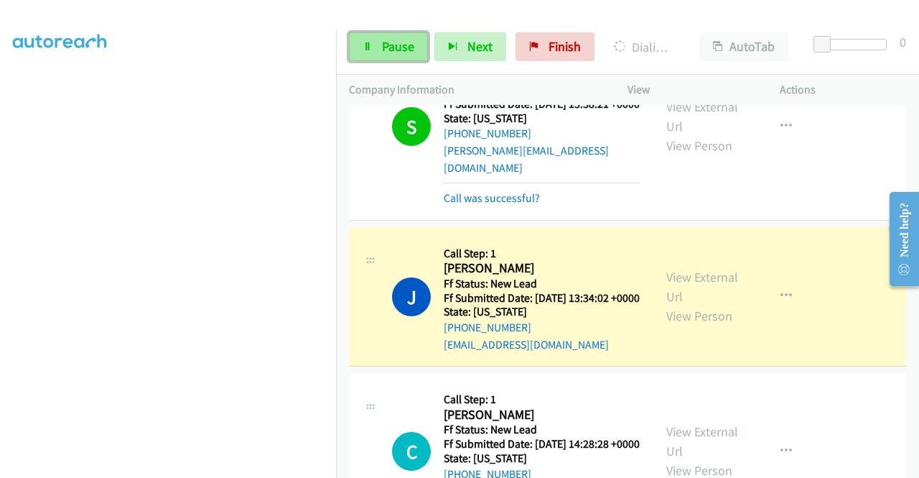
click at [385, 46] on span "Pause" at bounding box center [398, 46] width 32 height 17
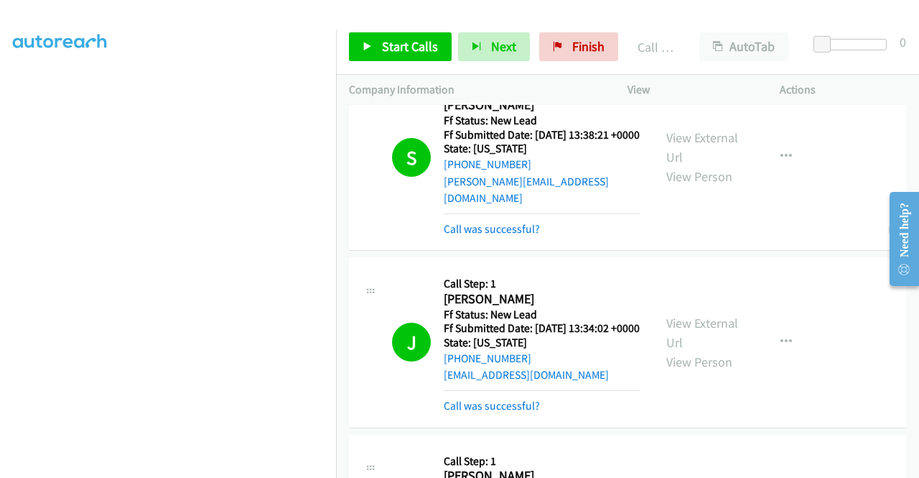
scroll to position [799, 0]
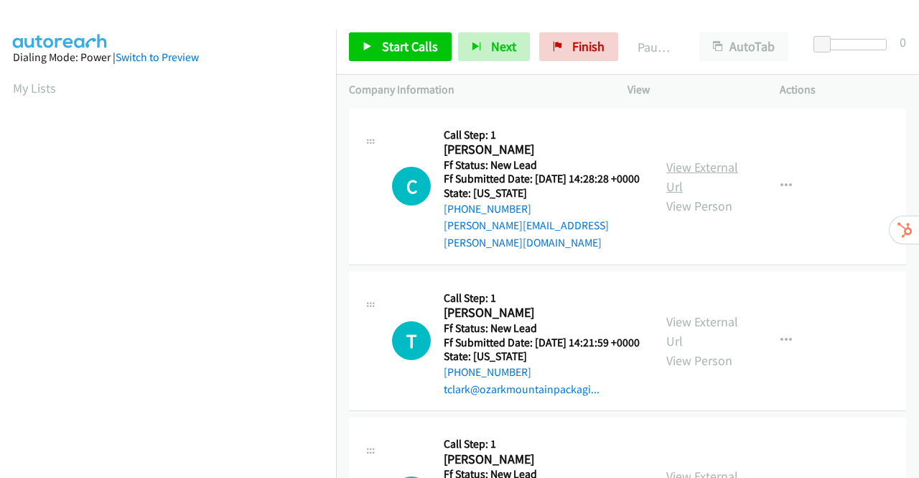
click at [695, 166] on link "View External Url" at bounding box center [702, 177] width 72 height 36
click at [685, 325] on link "View External Url" at bounding box center [702, 331] width 72 height 36
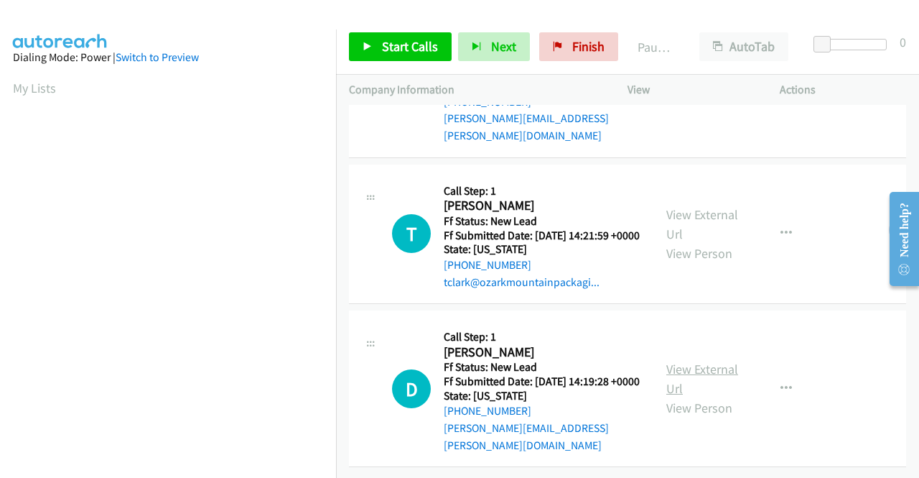
click at [704, 361] on link "View External Url" at bounding box center [702, 379] width 72 height 36
drag, startPoint x: 419, startPoint y: 48, endPoint x: 581, endPoint y: 28, distance: 163.5
click at [419, 48] on span "Start Calls" at bounding box center [410, 46] width 56 height 17
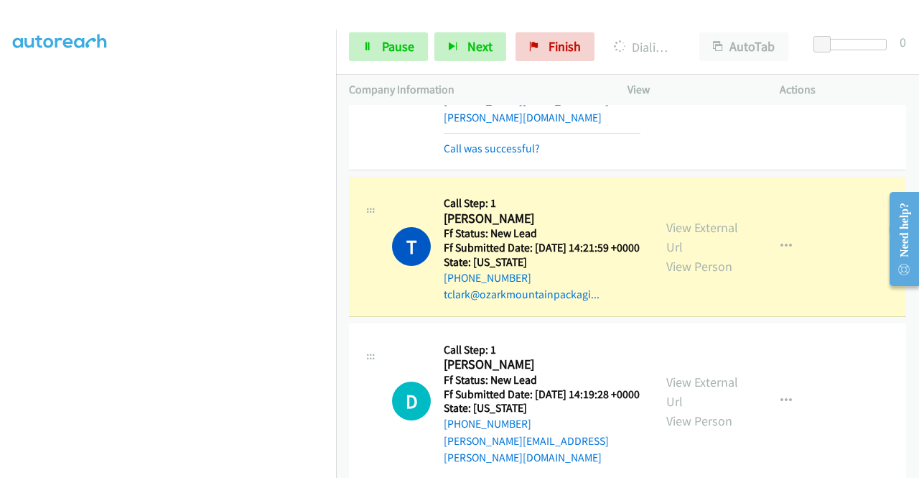
scroll to position [0, 0]
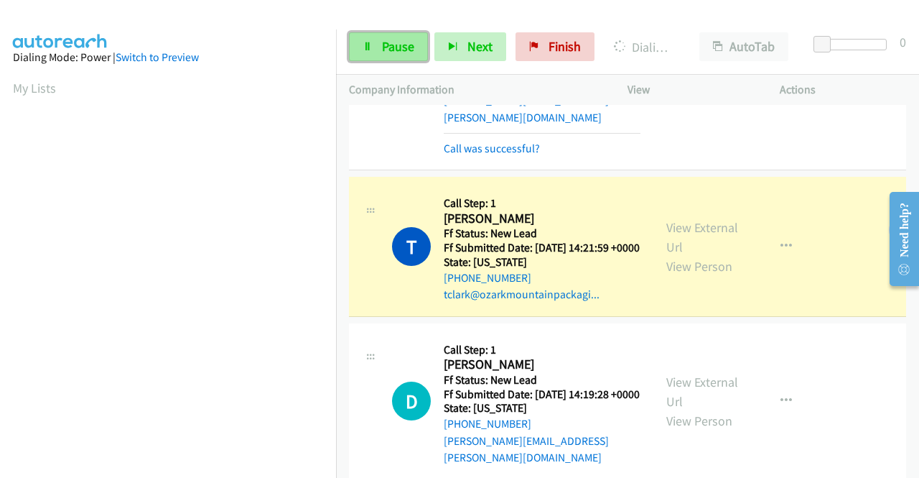
click at [391, 38] on span "Pause" at bounding box center [398, 46] width 32 height 17
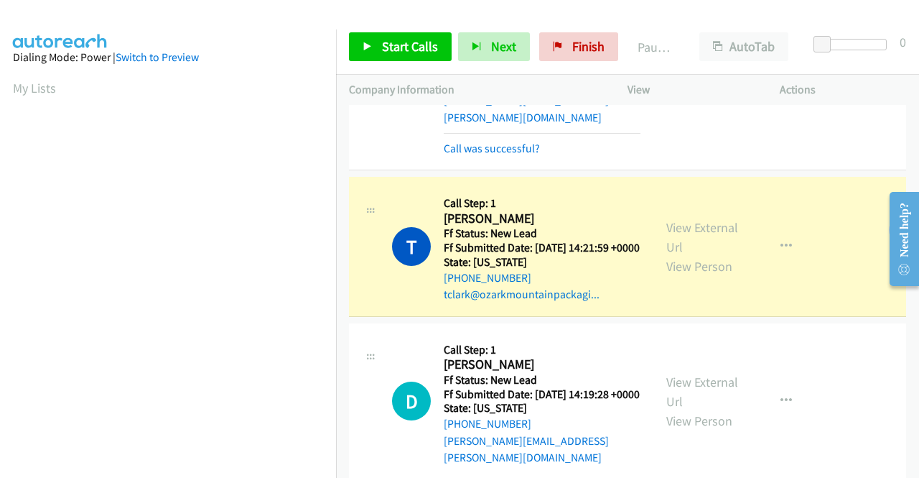
scroll to position [327, 0]
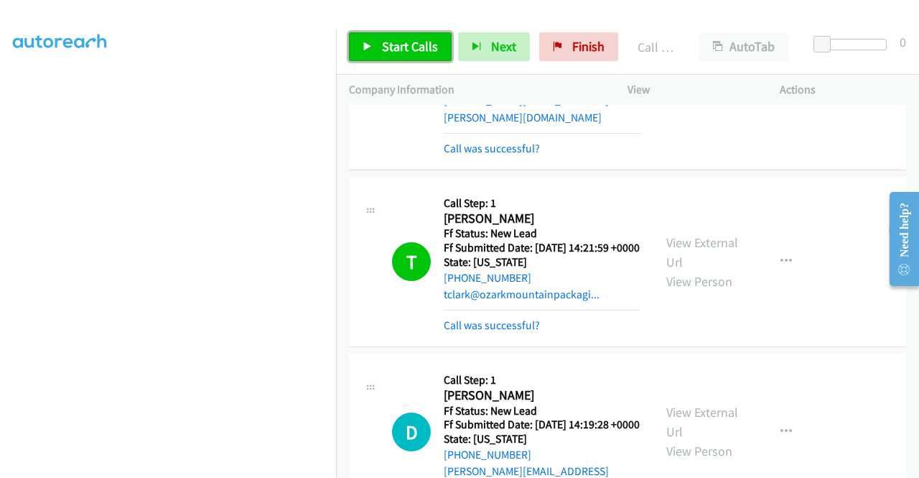
click at [382, 52] on span "Start Calls" at bounding box center [410, 46] width 56 height 17
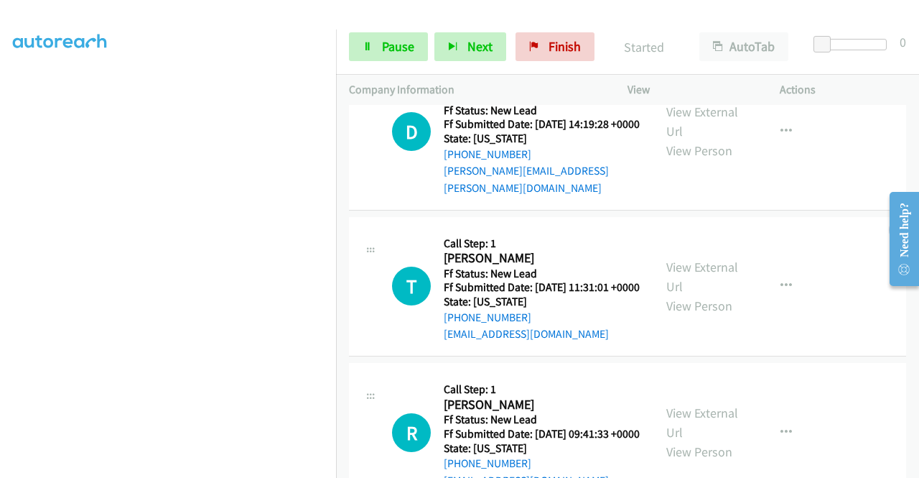
scroll to position [556, 0]
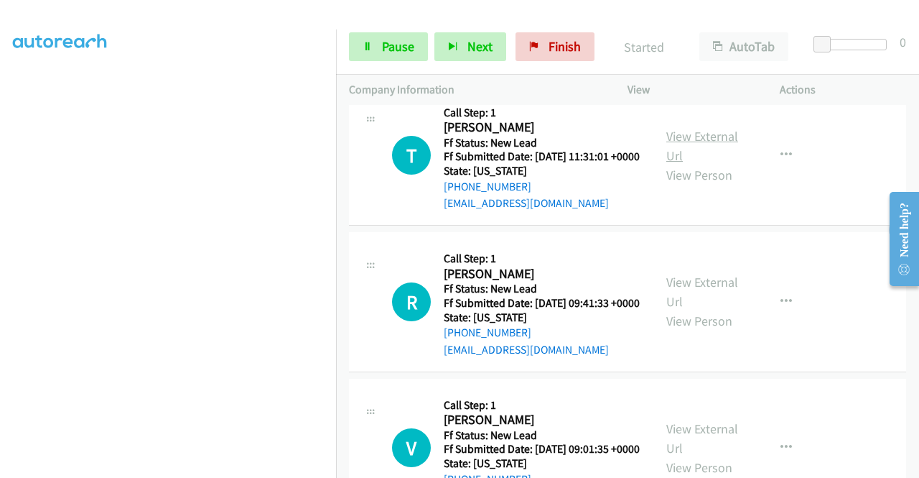
click at [723, 152] on link "View External Url" at bounding box center [702, 146] width 72 height 36
click at [692, 308] on link "View External Url" at bounding box center [702, 292] width 72 height 36
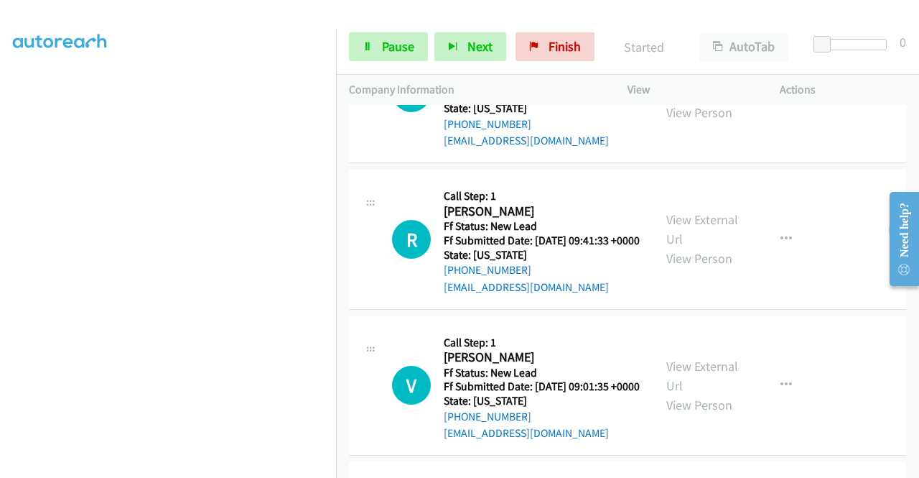
scroll to position [771, 0]
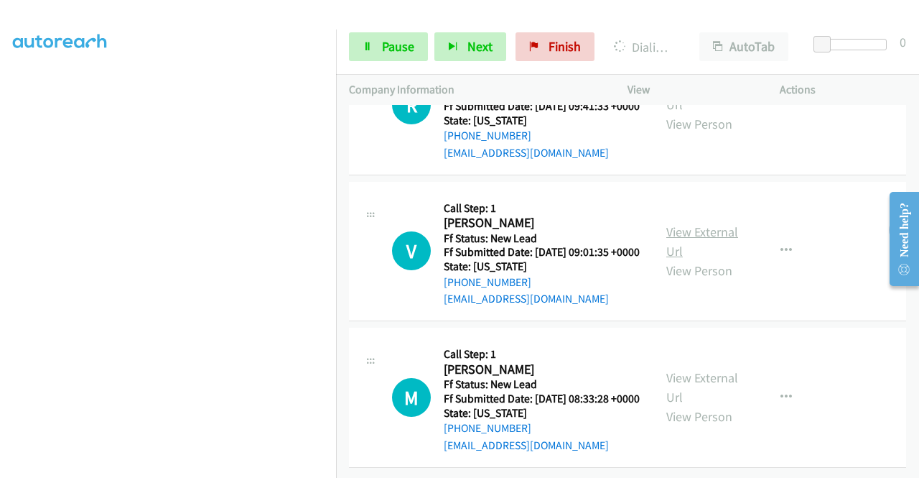
click at [698, 255] on link "View External Url" at bounding box center [702, 241] width 72 height 36
click at [694, 369] on link "View External Url" at bounding box center [702, 387] width 72 height 36
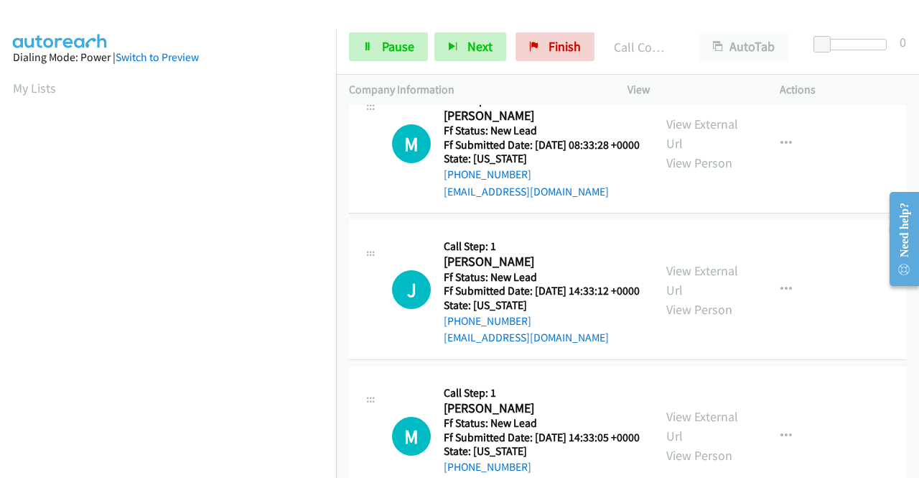
scroll to position [1031, 0]
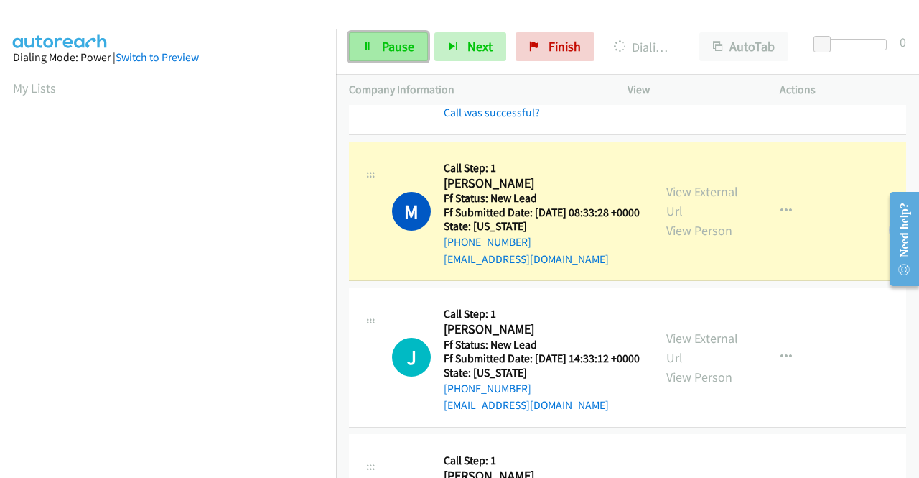
click at [404, 39] on span "Pause" at bounding box center [398, 46] width 32 height 17
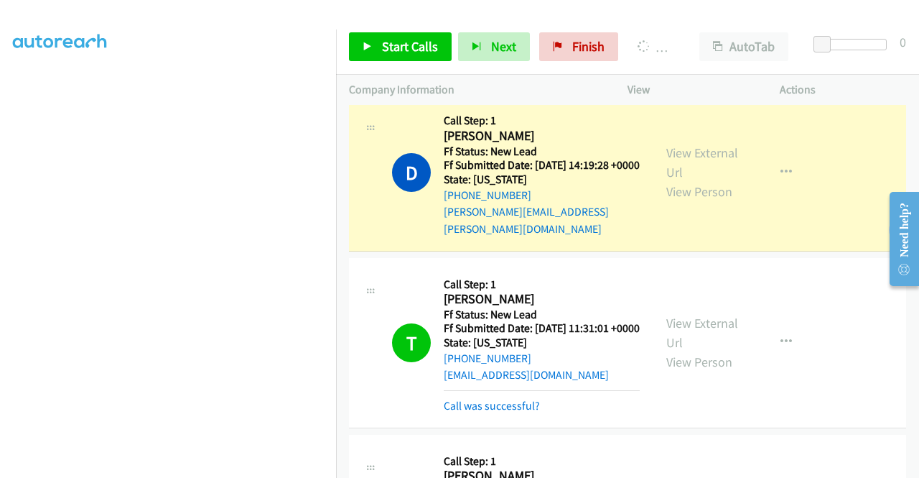
scroll to position [0, 0]
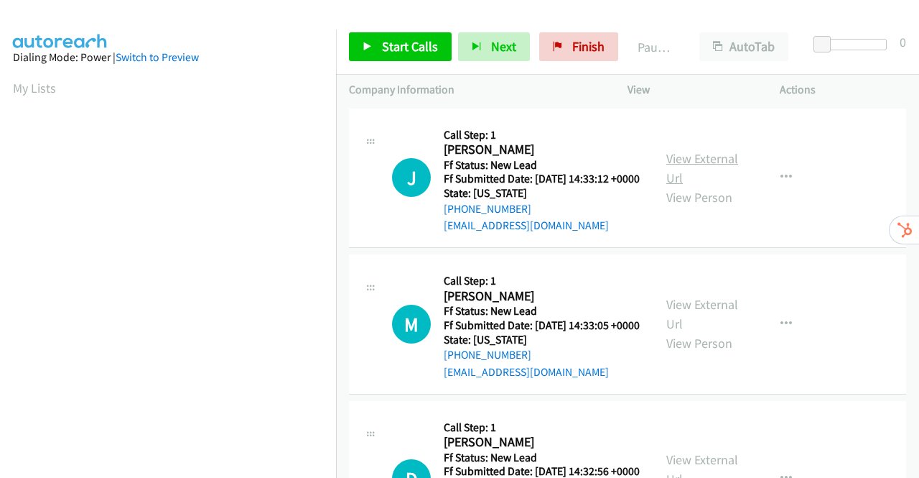
click at [712, 164] on link "View External Url" at bounding box center [702, 168] width 72 height 36
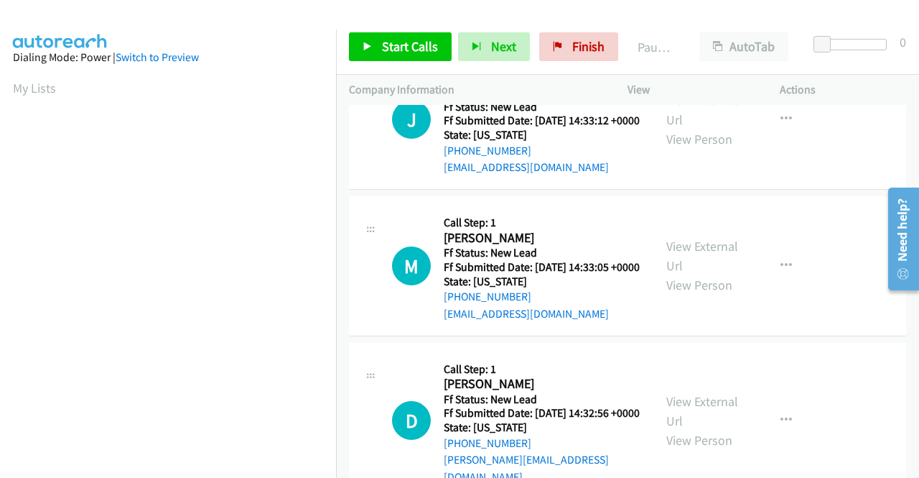
scroll to position [125, 0]
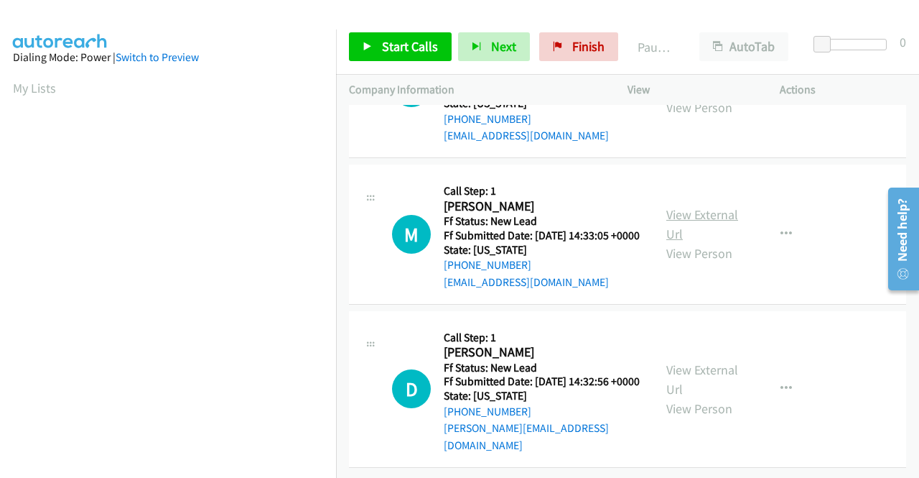
click at [715, 206] on link "View External Url" at bounding box center [702, 224] width 72 height 36
click at [709, 363] on link "View External Url" at bounding box center [702, 379] width 72 height 36
click at [429, 47] on span "Start Calls" at bounding box center [410, 46] width 56 height 17
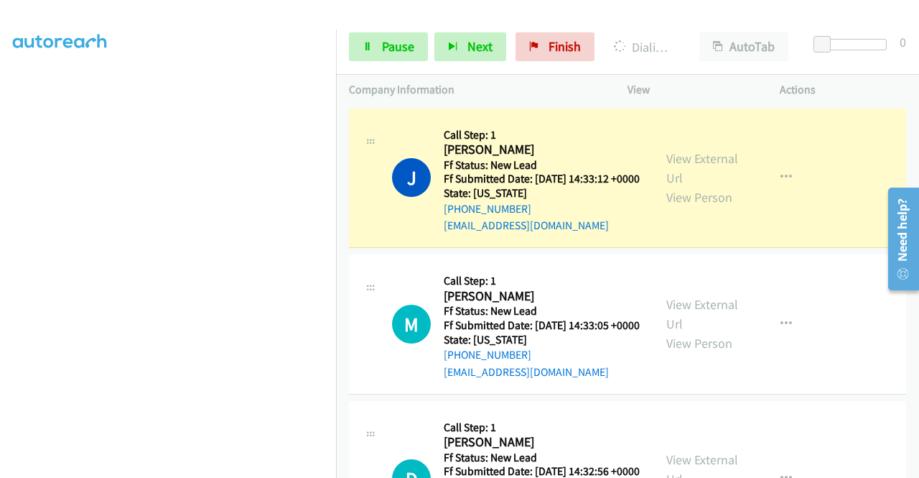
scroll to position [0, 0]
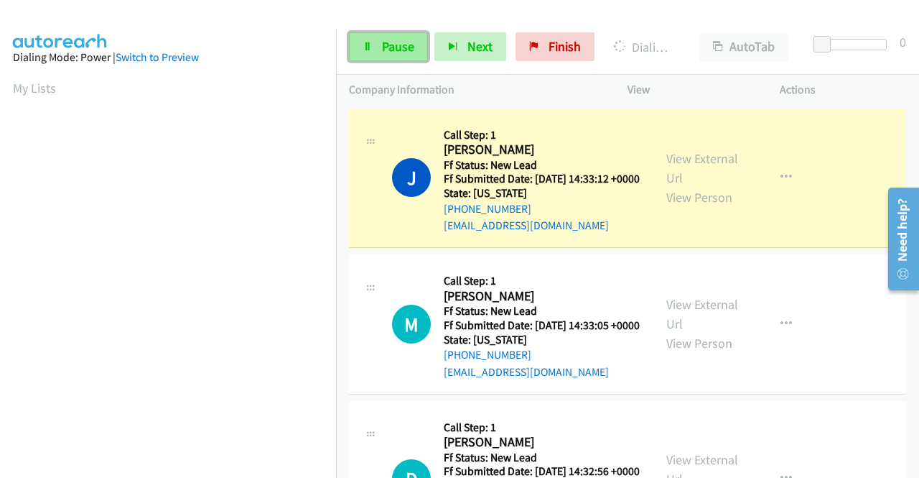
click at [404, 45] on span "Pause" at bounding box center [398, 46] width 32 height 17
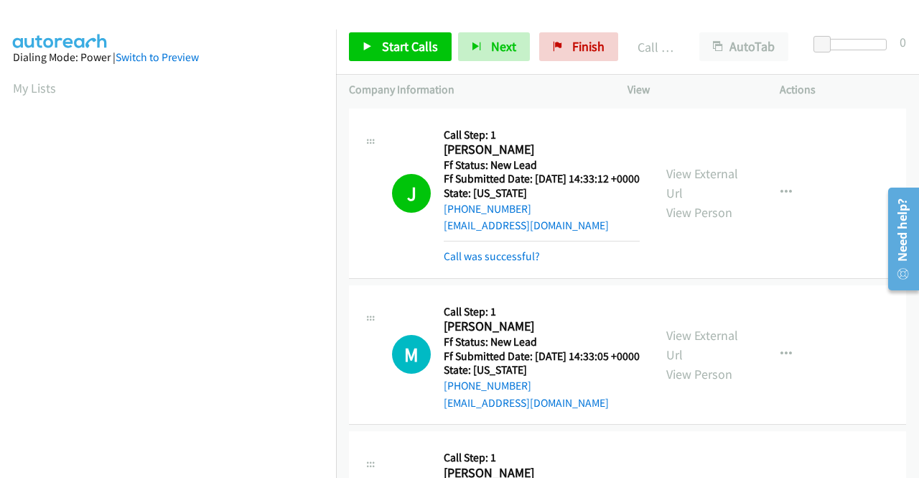
scroll to position [327, 0]
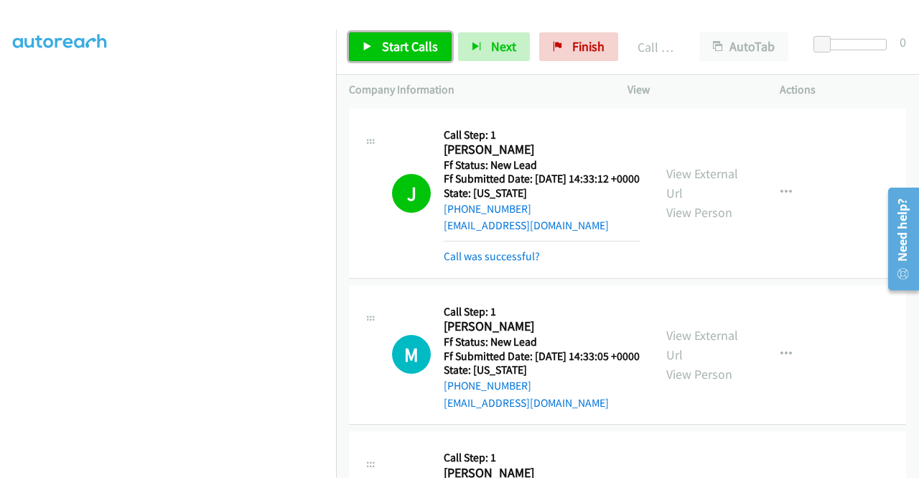
click at [382, 44] on span "Start Calls" at bounding box center [410, 46] width 56 height 17
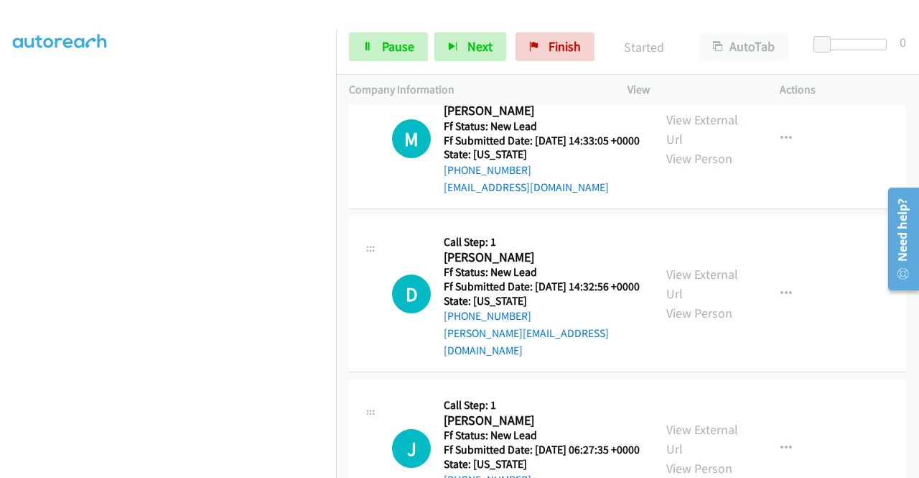
scroll to position [431, 0]
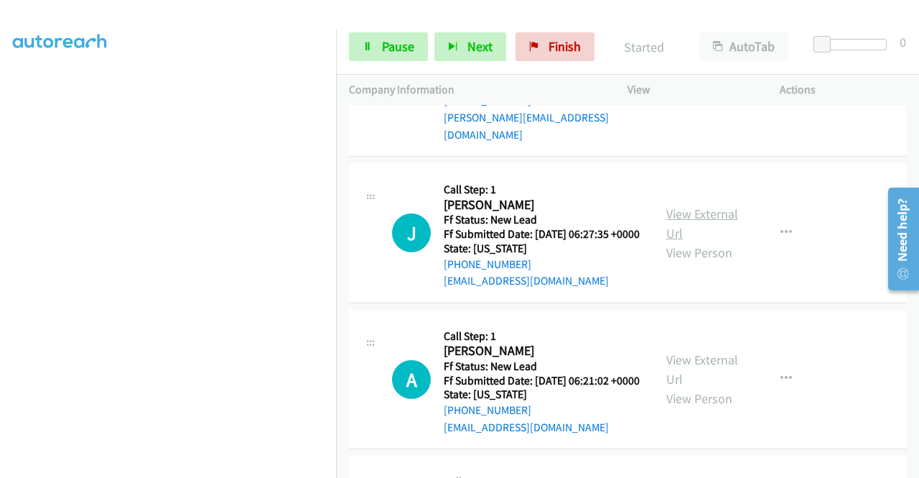
click at [712, 241] on link "View External Url" at bounding box center [702, 223] width 72 height 36
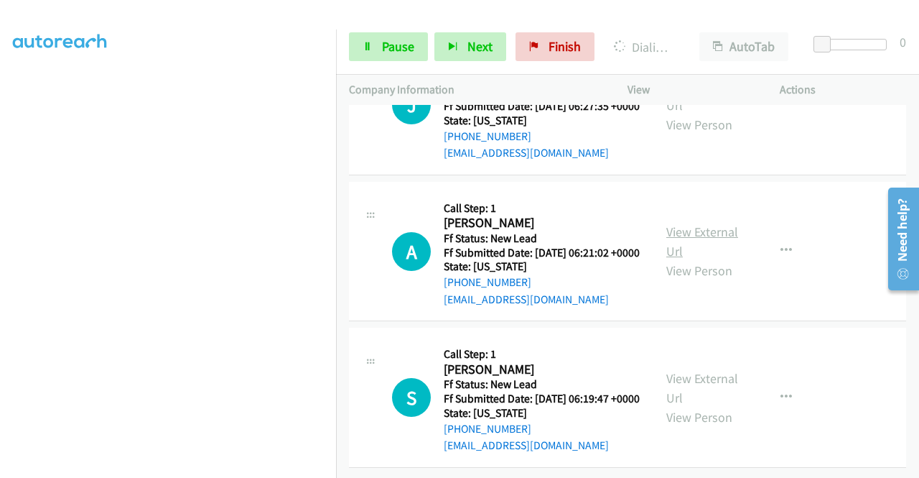
click at [702, 223] on link "View External Url" at bounding box center [702, 241] width 72 height 36
click at [708, 370] on link "View External Url" at bounding box center [702, 388] width 72 height 36
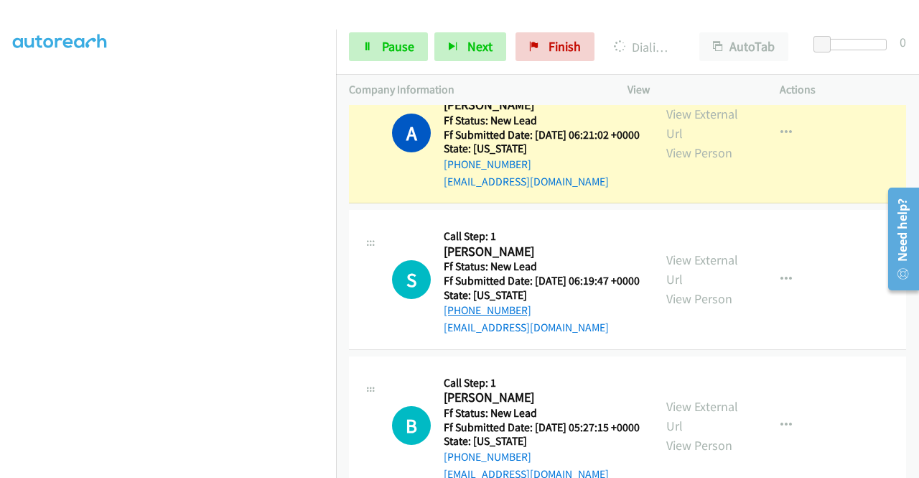
scroll to position [984, 0]
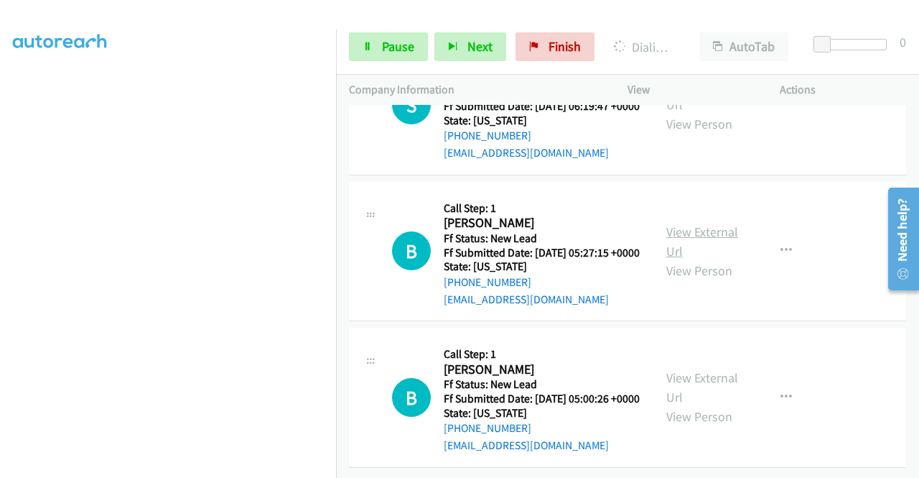
click at [681, 259] on link "View External Url" at bounding box center [702, 241] width 72 height 36
click at [701, 369] on link "View External Url" at bounding box center [702, 387] width 72 height 36
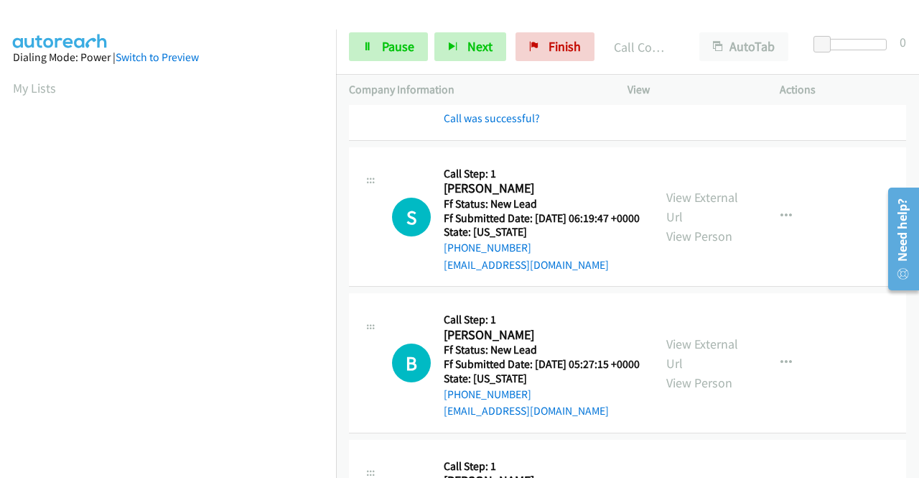
scroll to position [934, 0]
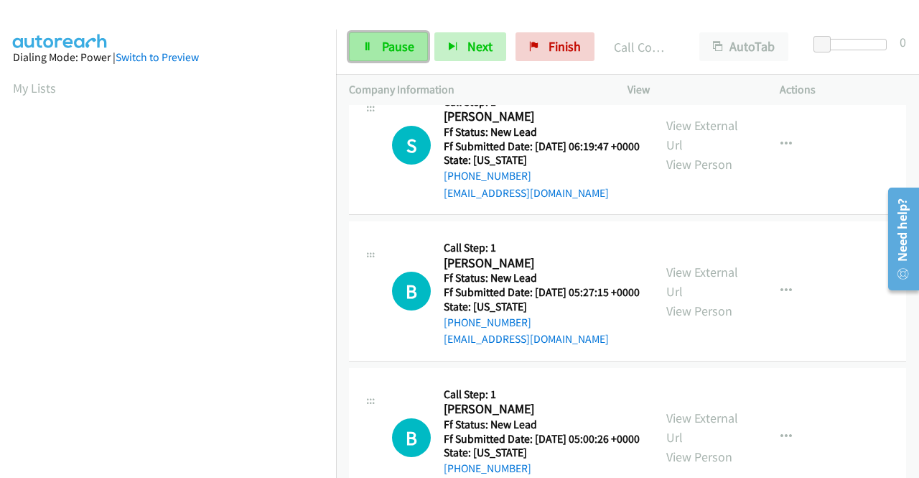
click at [386, 47] on span "Pause" at bounding box center [398, 46] width 32 height 17
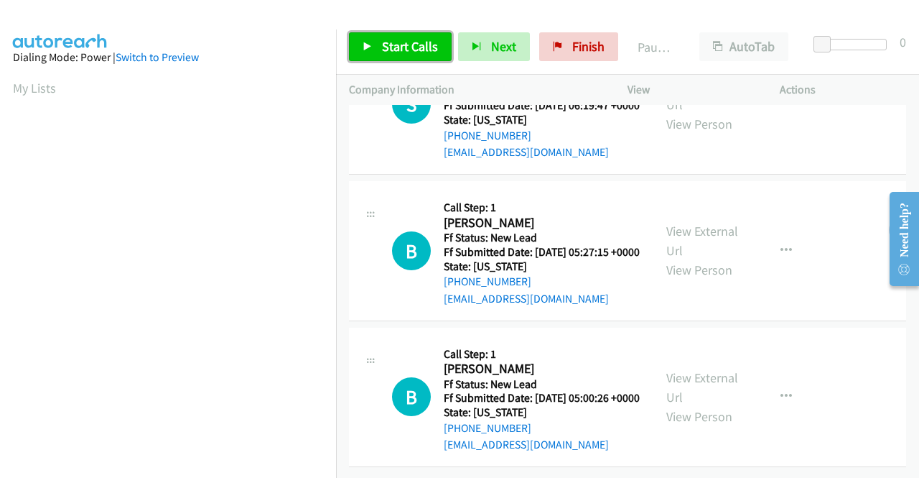
click at [398, 49] on span "Start Calls" at bounding box center [410, 46] width 56 height 17
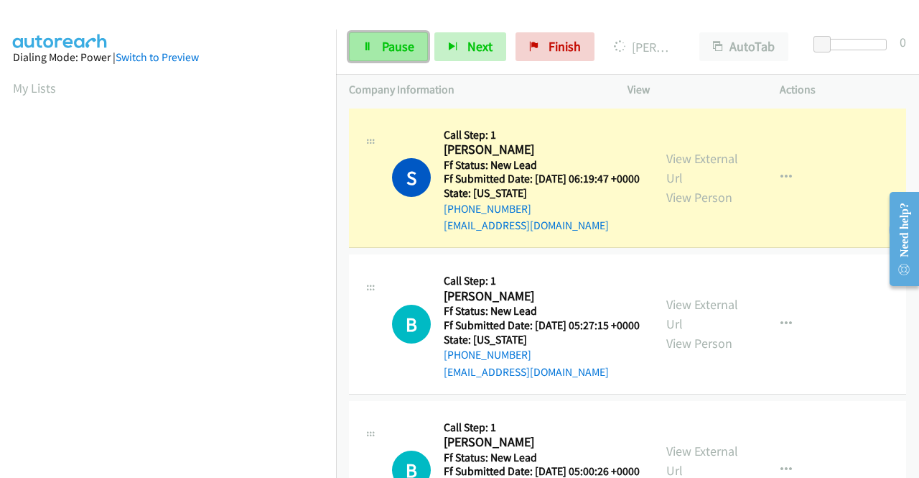
click at [391, 38] on span "Pause" at bounding box center [398, 46] width 32 height 17
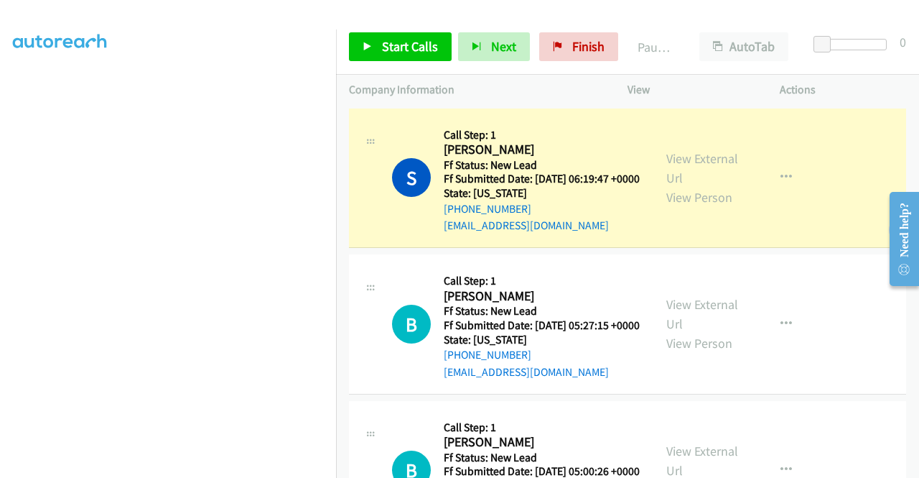
scroll to position [297, 0]
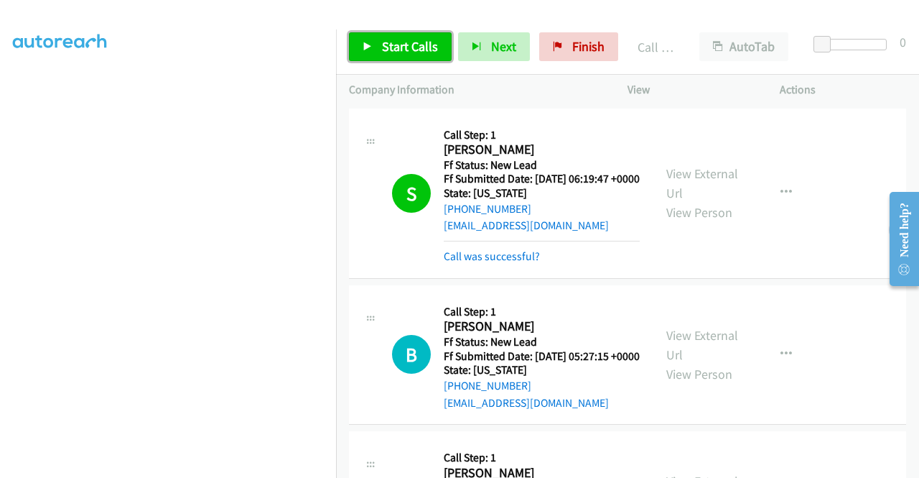
click at [383, 45] on span "Start Calls" at bounding box center [410, 46] width 56 height 17
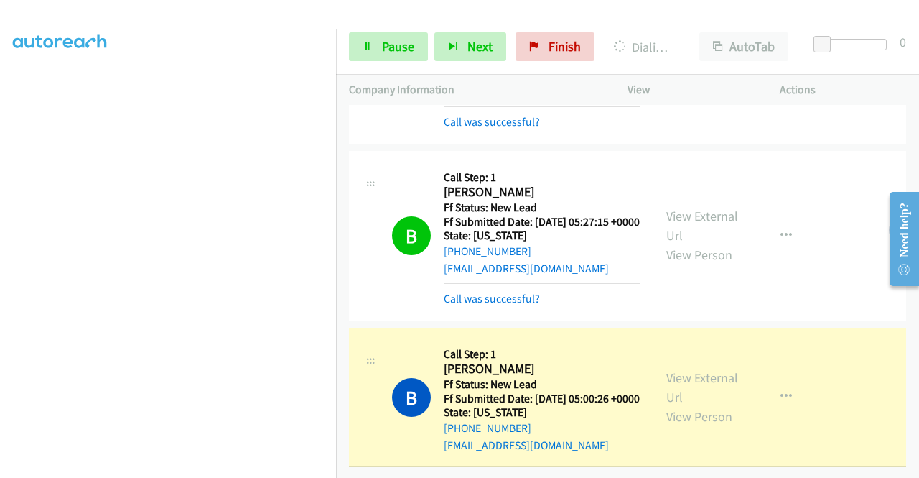
scroll to position [327, 0]
click at [396, 47] on span "Pause" at bounding box center [398, 46] width 32 height 17
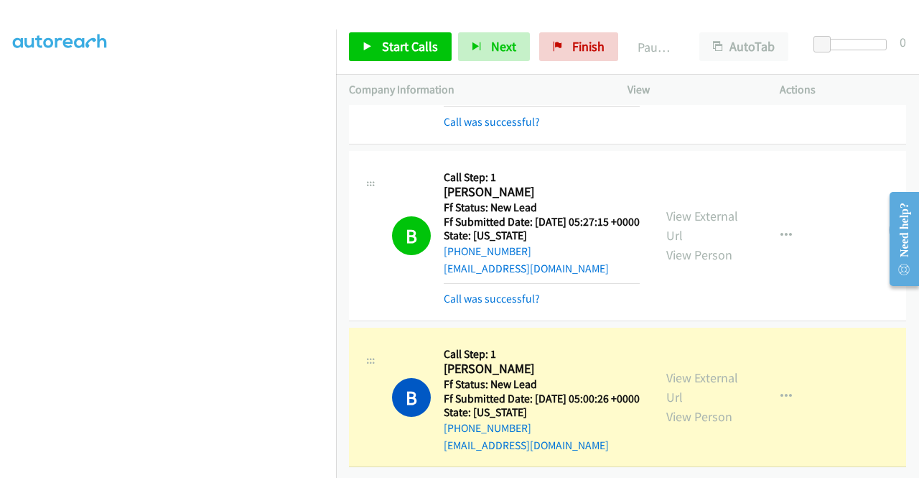
scroll to position [0, 0]
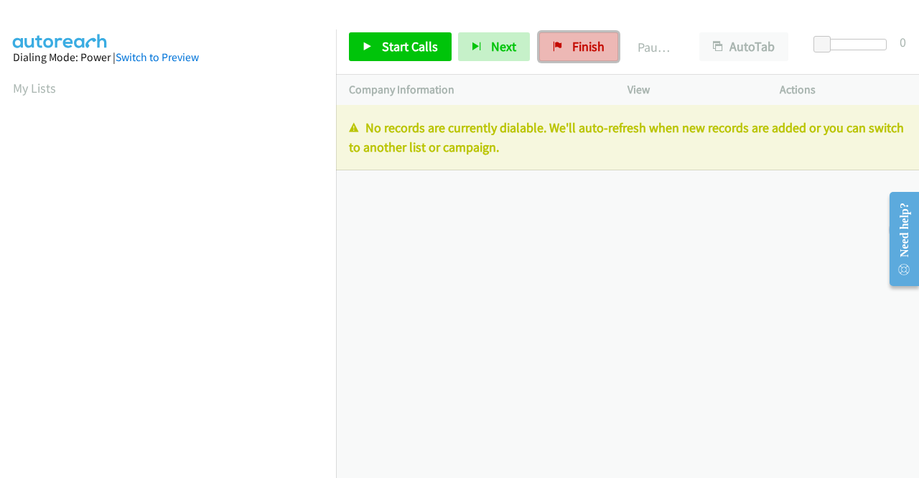
click at [572, 35] on link "Finish" at bounding box center [578, 46] width 79 height 29
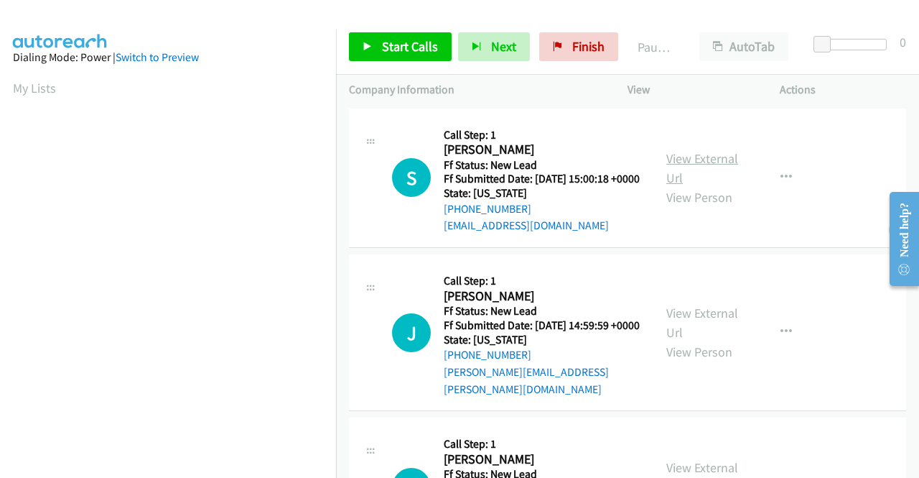
click at [708, 167] on link "View External Url" at bounding box center [702, 168] width 72 height 36
click at [701, 331] on link "View External Url" at bounding box center [702, 322] width 72 height 36
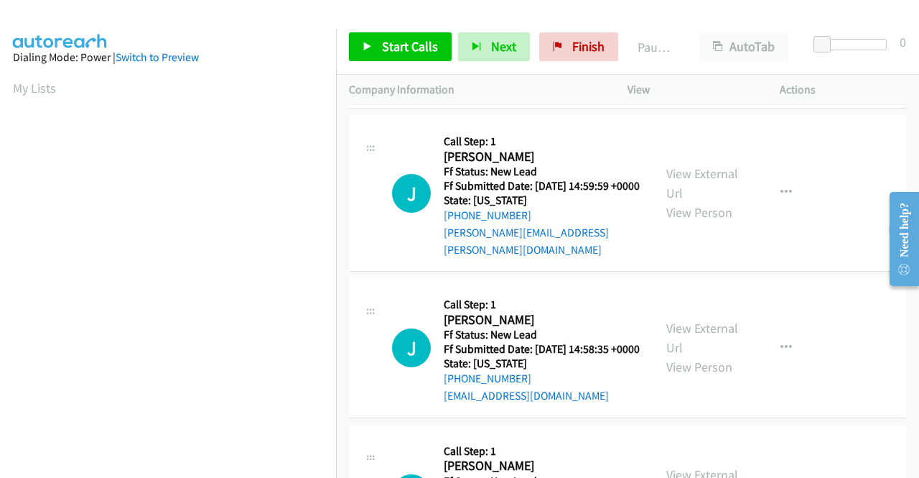
scroll to position [144, 0]
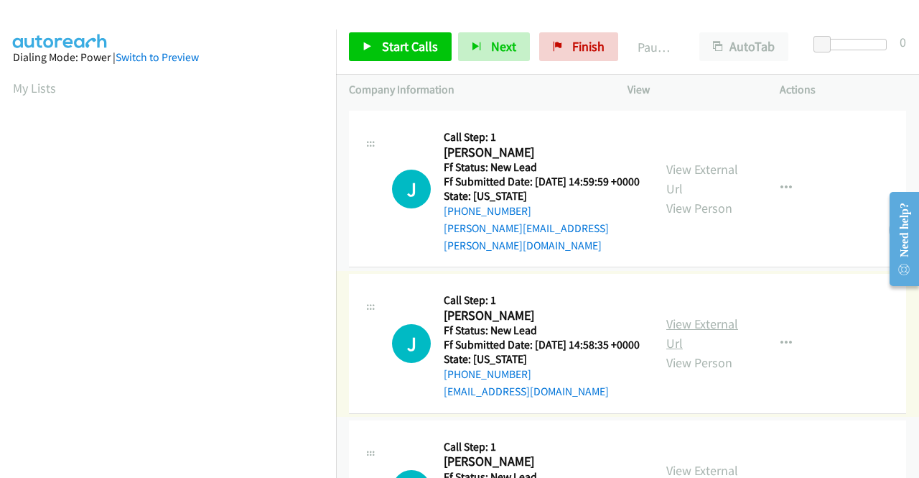
click at [689, 340] on link "View External Url" at bounding box center [702, 333] width 72 height 36
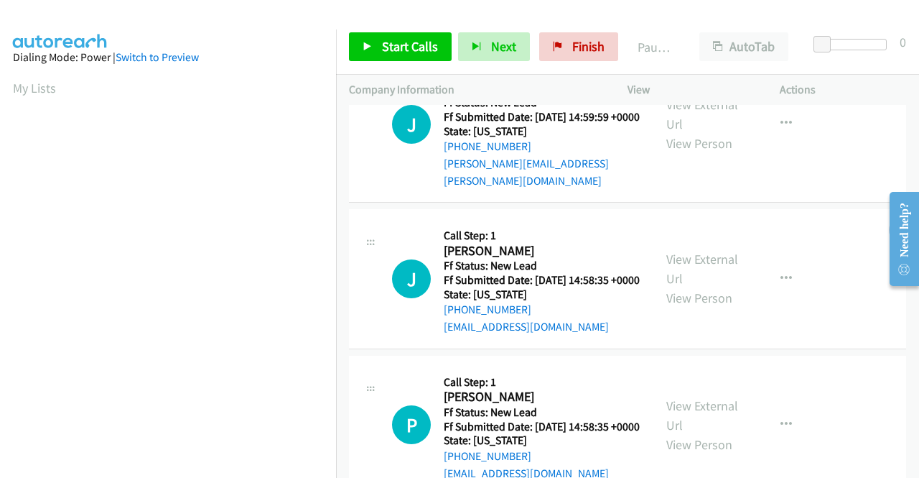
scroll to position [287, 0]
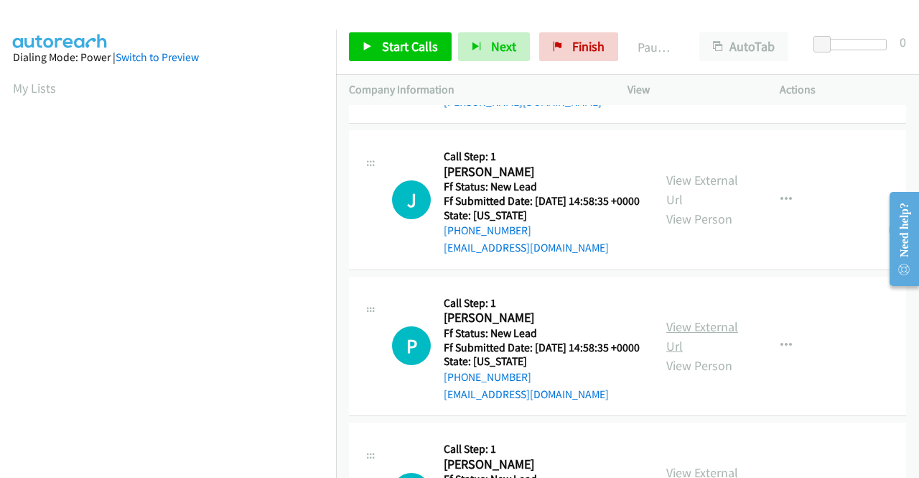
click at [692, 354] on link "View External Url" at bounding box center [702, 336] width 72 height 36
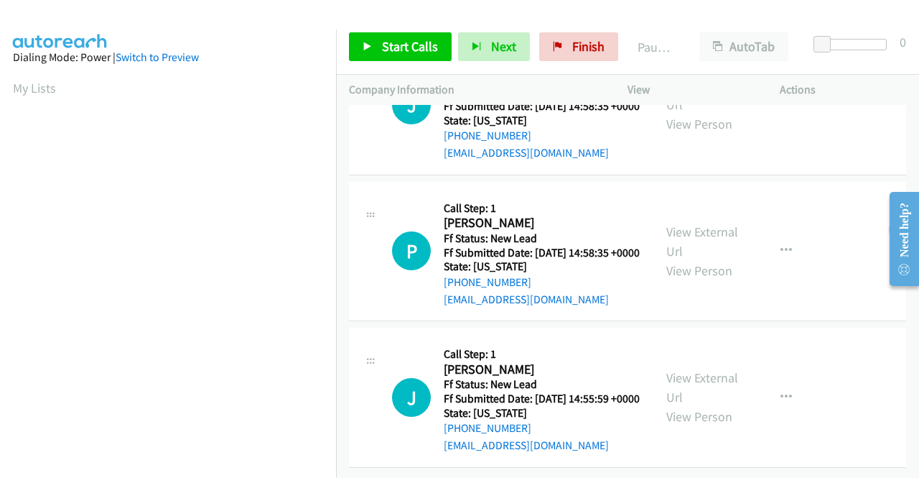
scroll to position [431, 0]
click at [689, 372] on link "View External Url" at bounding box center [702, 387] width 72 height 36
click at [405, 45] on span "Start Calls" at bounding box center [410, 46] width 56 height 17
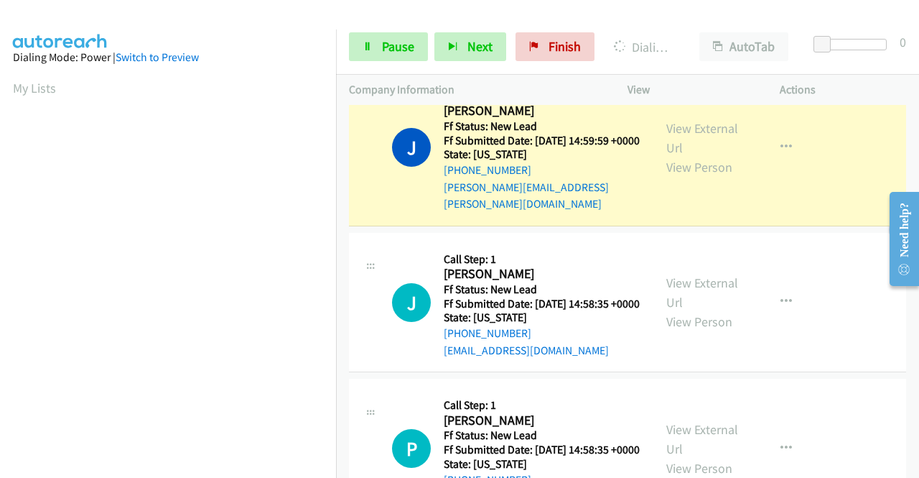
scroll to position [327, 0]
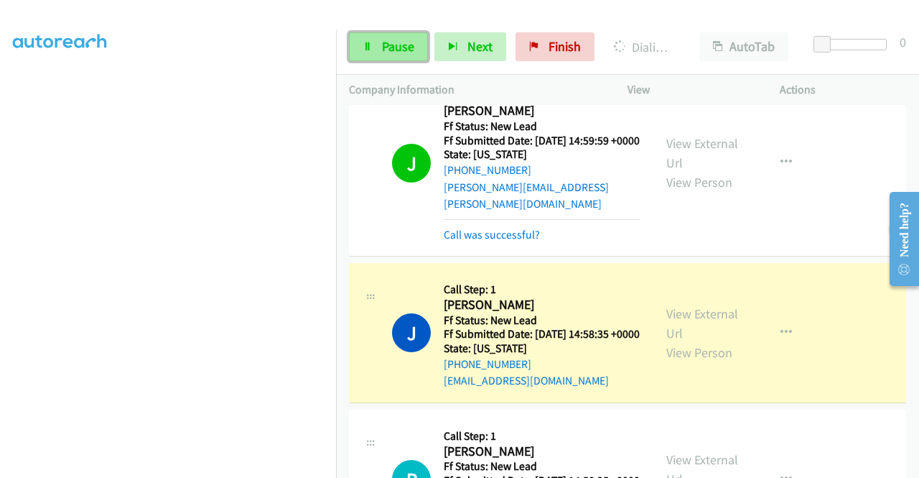
click at [394, 59] on link "Pause" at bounding box center [388, 46] width 79 height 29
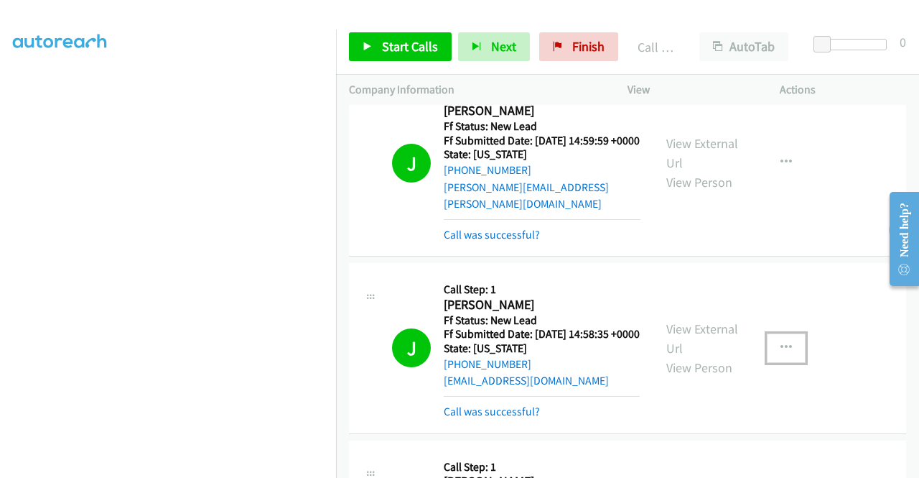
click at [784, 353] on icon "button" at bounding box center [786, 347] width 11 height 11
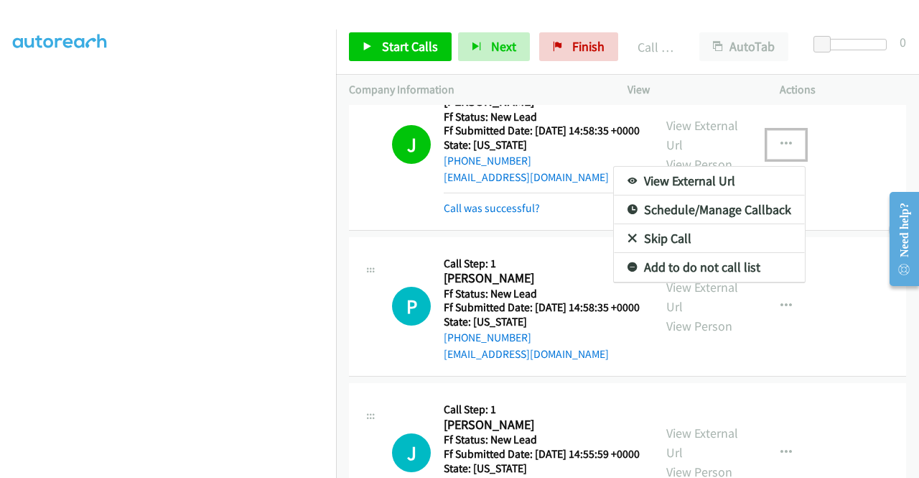
scroll to position [431, 0]
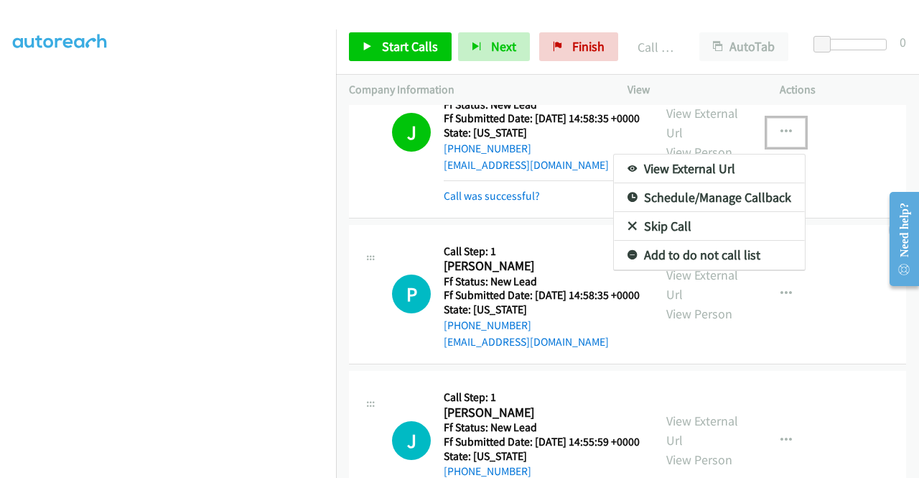
click at [681, 269] on link "Add to do not call list" at bounding box center [709, 255] width 191 height 29
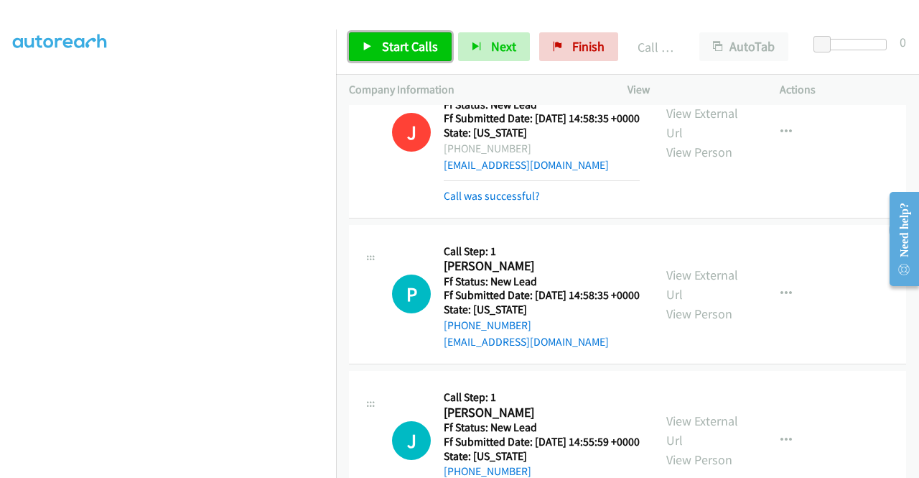
click at [394, 45] on span "Start Calls" at bounding box center [410, 46] width 56 height 17
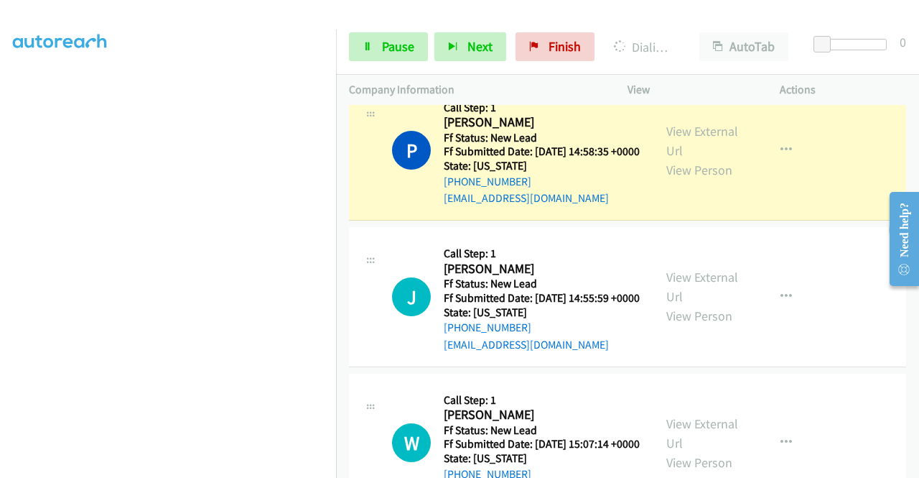
scroll to position [718, 0]
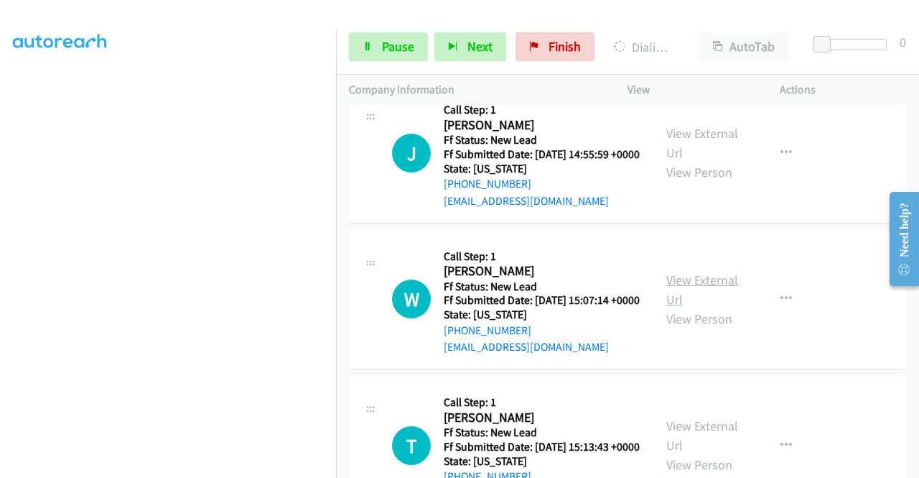
click at [718, 307] on link "View External Url" at bounding box center [702, 289] width 72 height 36
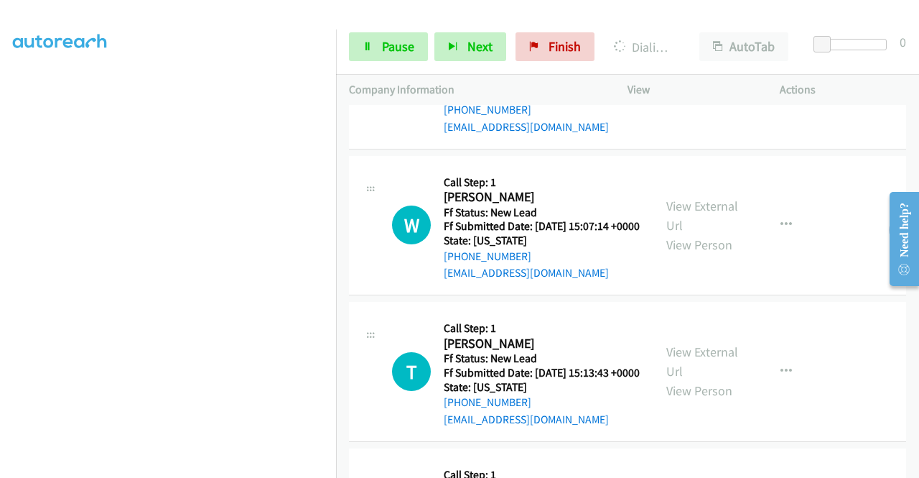
scroll to position [934, 0]
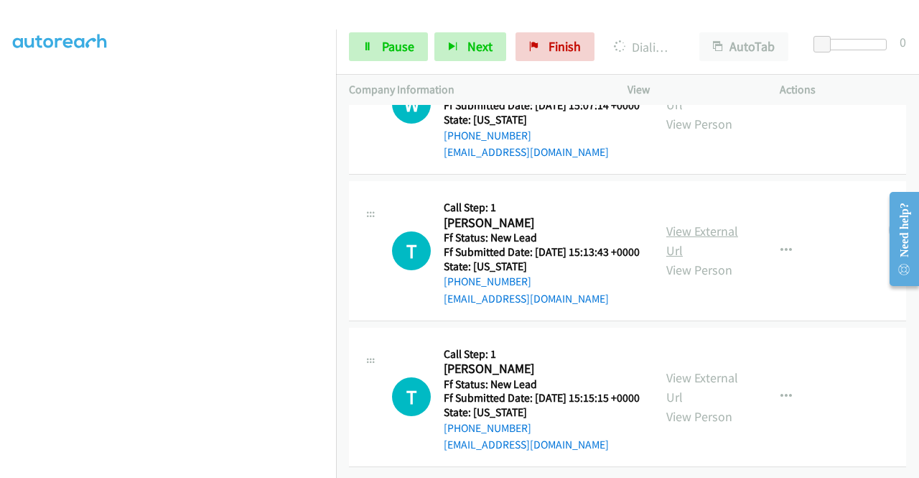
click at [679, 259] on link "View External Url" at bounding box center [702, 241] width 72 height 36
drag, startPoint x: 695, startPoint y: 357, endPoint x: 702, endPoint y: 358, distance: 7.3
click at [712, 369] on link "View External Url" at bounding box center [702, 387] width 72 height 36
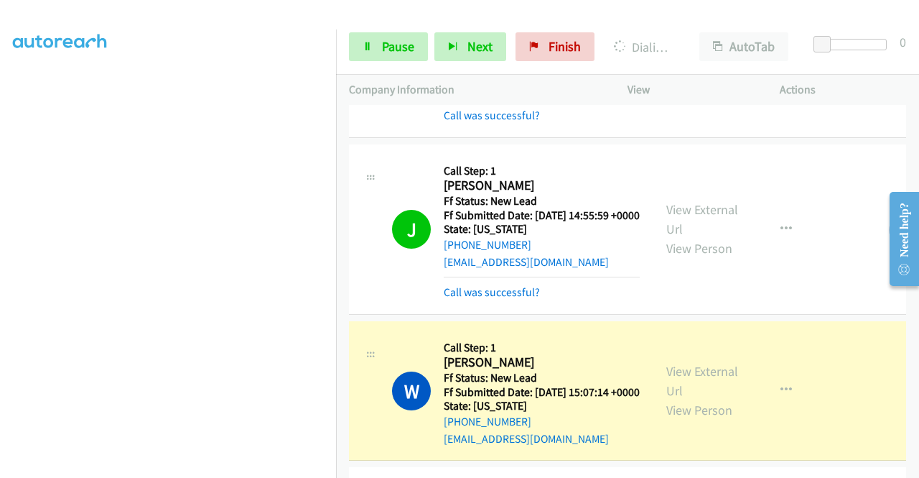
scroll to position [0, 0]
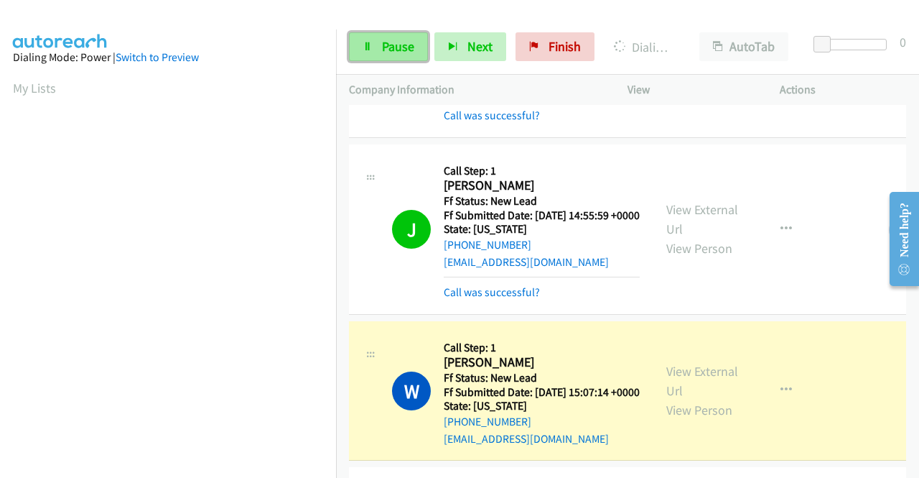
click at [387, 41] on span "Pause" at bounding box center [398, 46] width 32 height 17
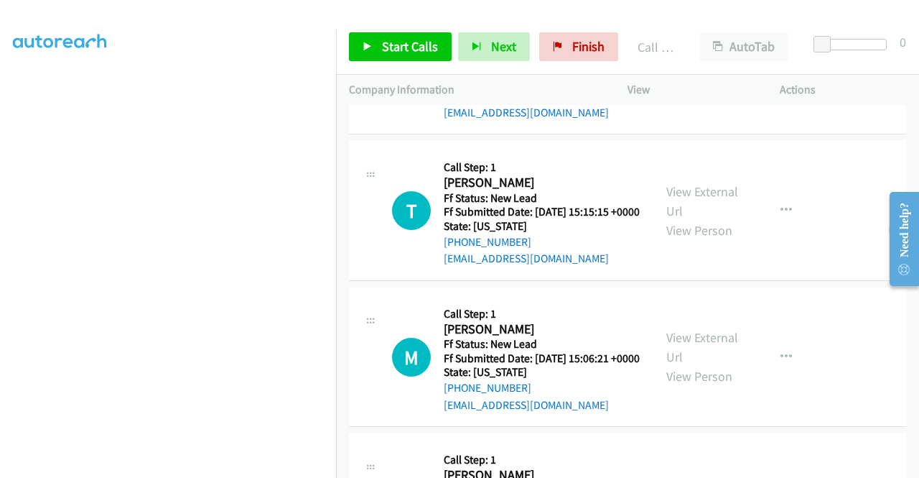
scroll to position [1047, 0]
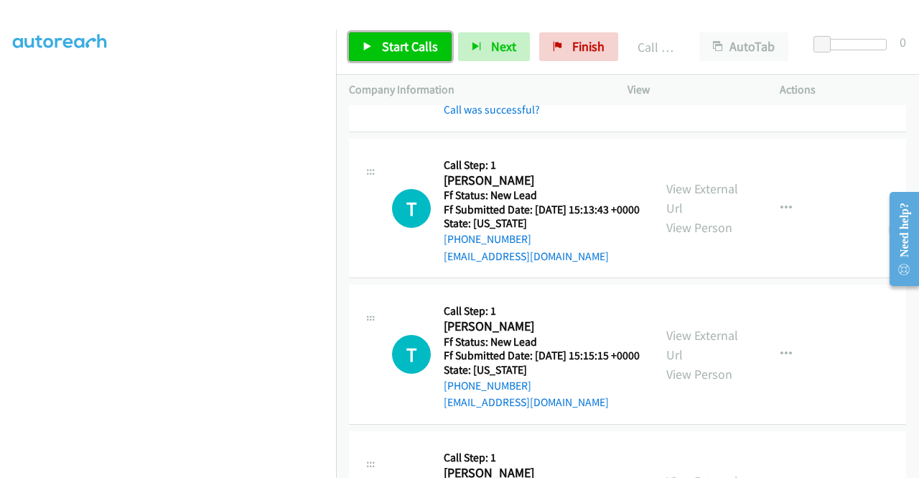
click at [404, 47] on span "Start Calls" at bounding box center [410, 46] width 56 height 17
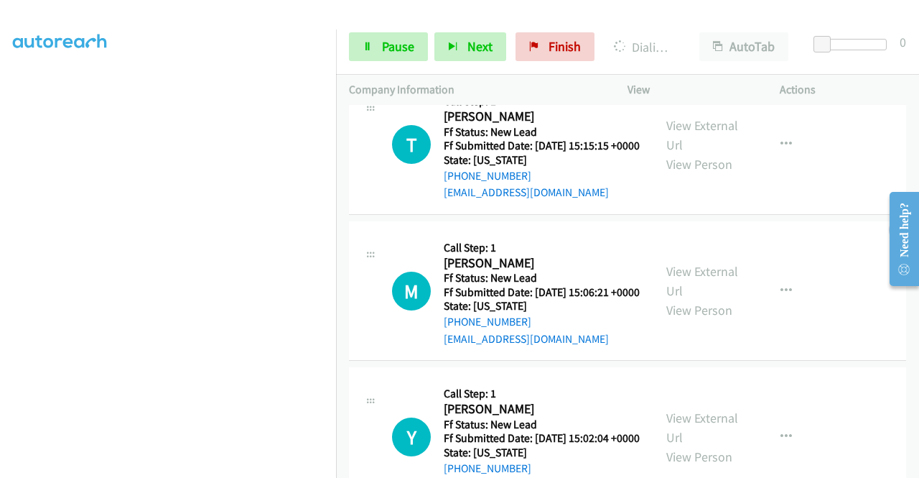
scroll to position [1334, 0]
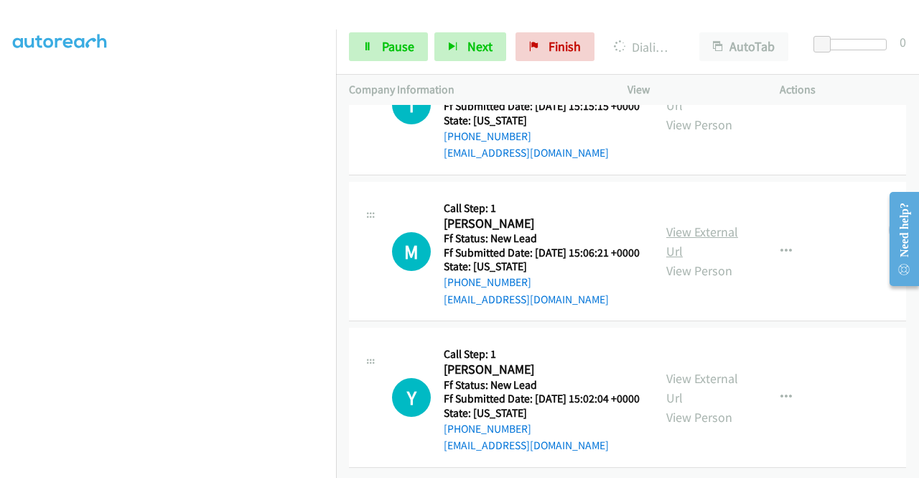
click at [712, 259] on link "View External Url" at bounding box center [702, 241] width 72 height 36
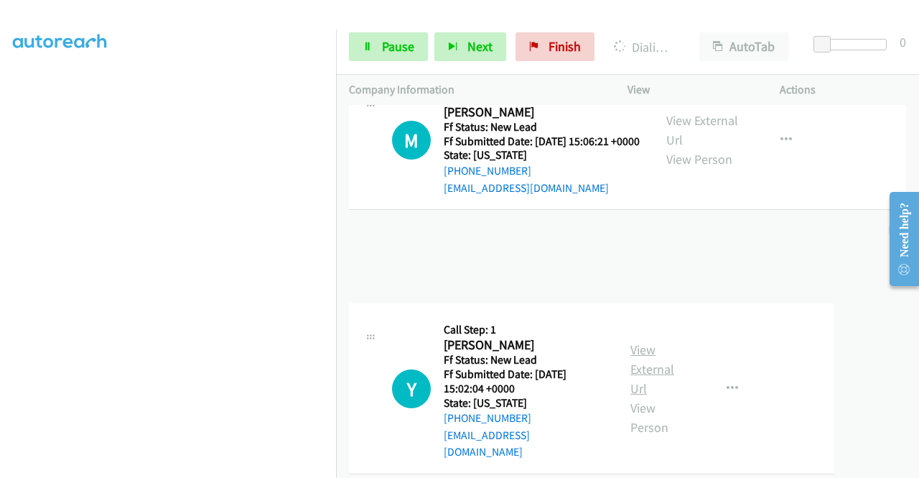
scroll to position [1428, 0]
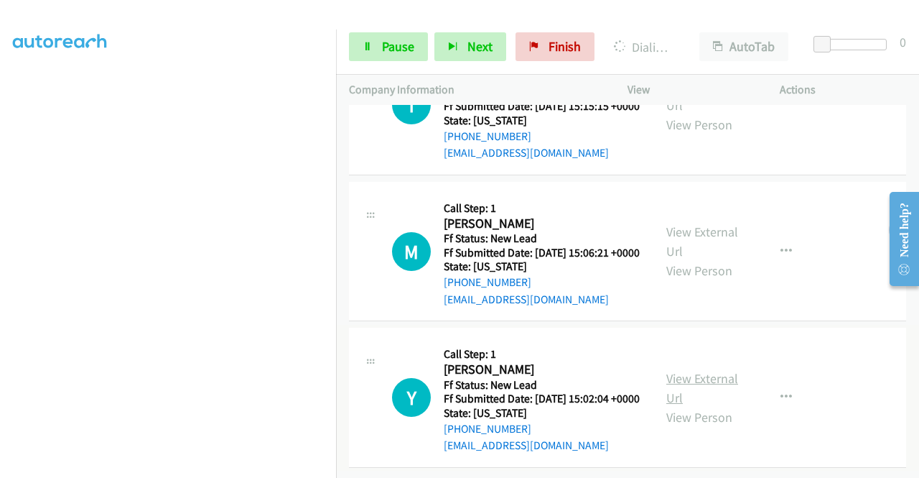
click at [701, 370] on link "View External Url" at bounding box center [702, 388] width 72 height 36
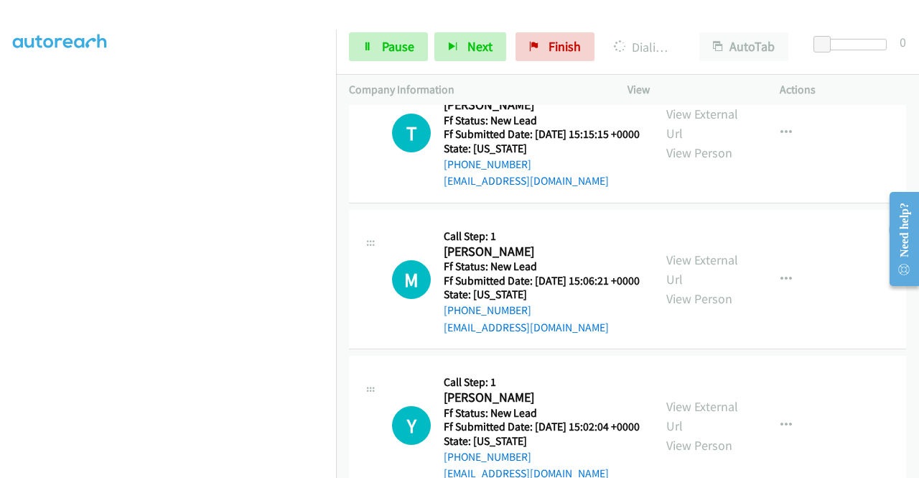
scroll to position [1140, 0]
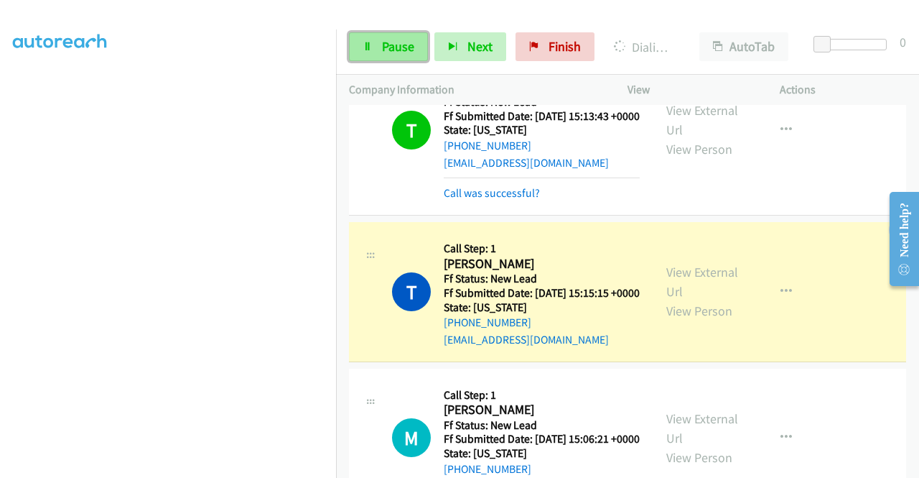
click at [394, 45] on span "Pause" at bounding box center [398, 46] width 32 height 17
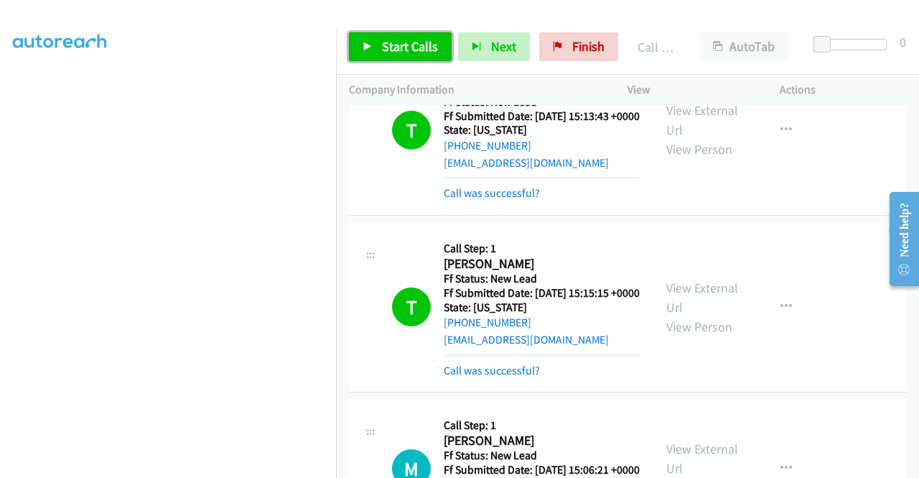
click at [419, 51] on span "Start Calls" at bounding box center [410, 46] width 56 height 17
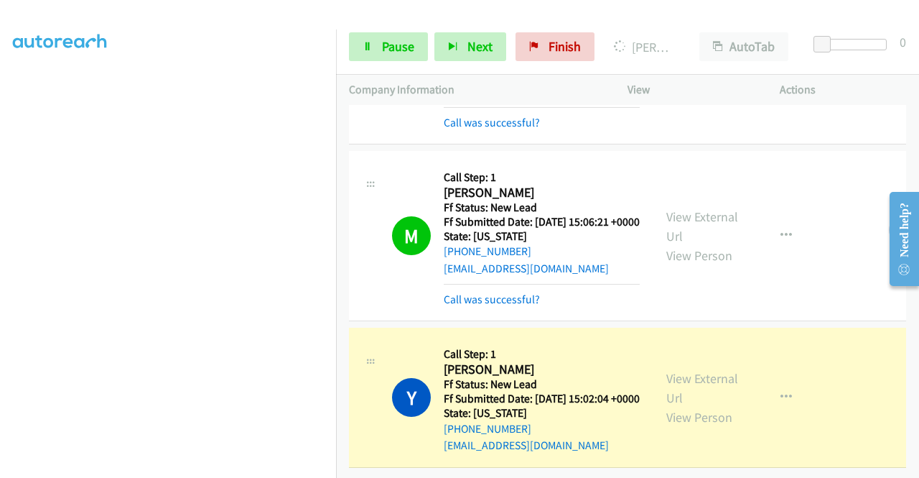
scroll to position [40, 0]
click at [390, 48] on span "Pause" at bounding box center [398, 46] width 32 height 17
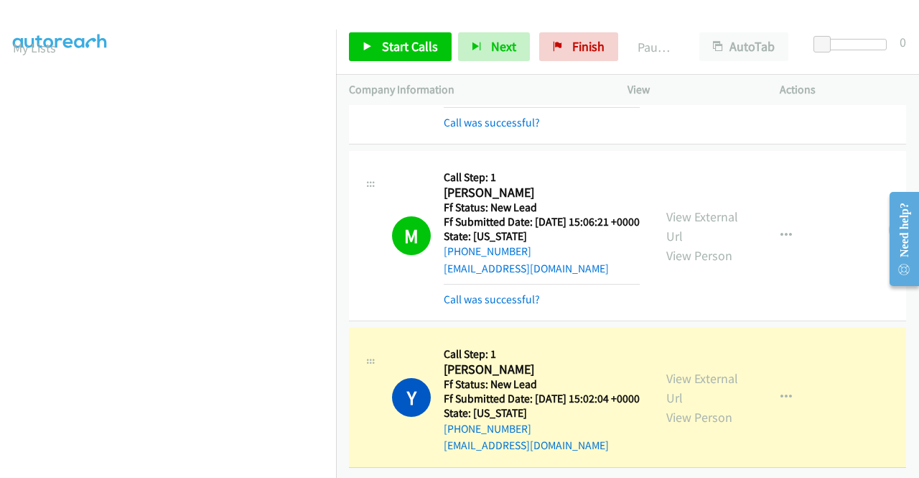
scroll to position [327, 0]
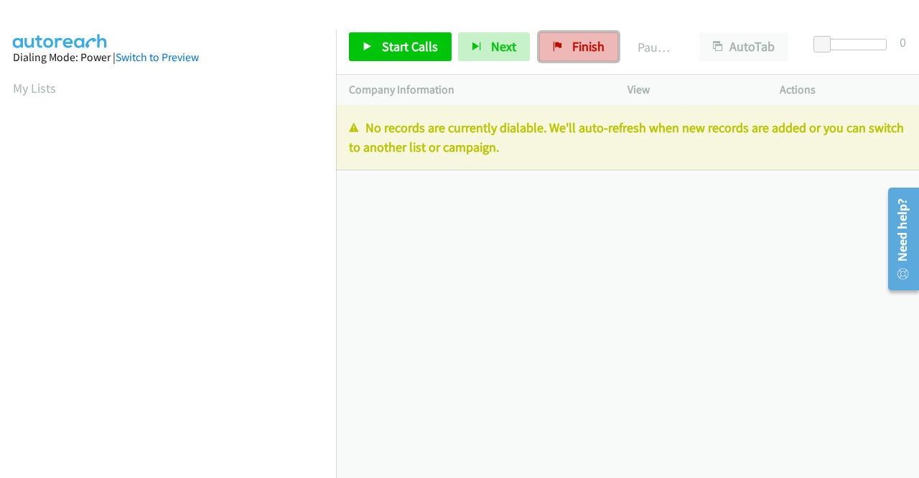
click at [572, 37] on link "Finish" at bounding box center [578, 46] width 79 height 29
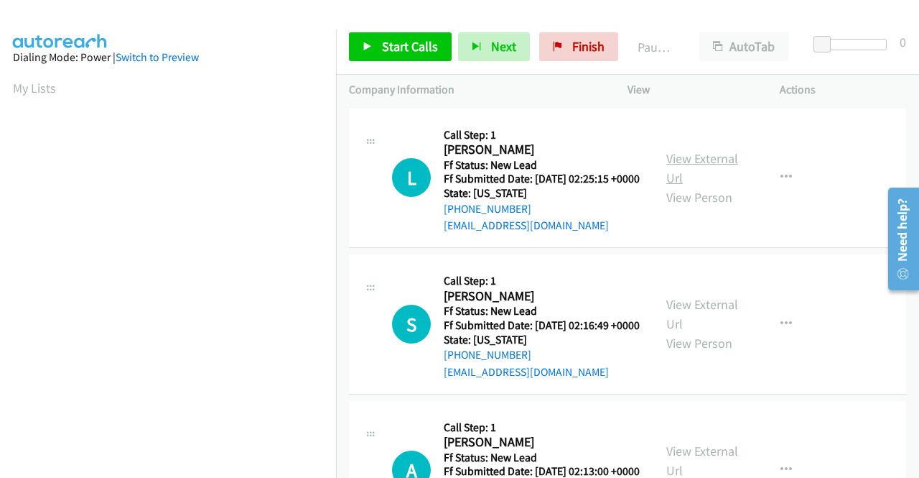
click at [695, 166] on link "View External Url" at bounding box center [702, 168] width 72 height 36
click at [686, 330] on link "View External Url" at bounding box center [702, 314] width 72 height 36
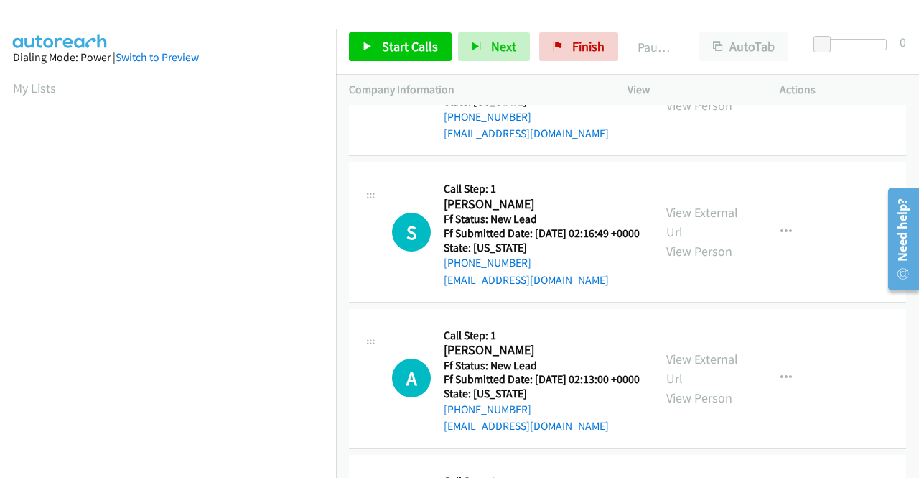
scroll to position [144, 0]
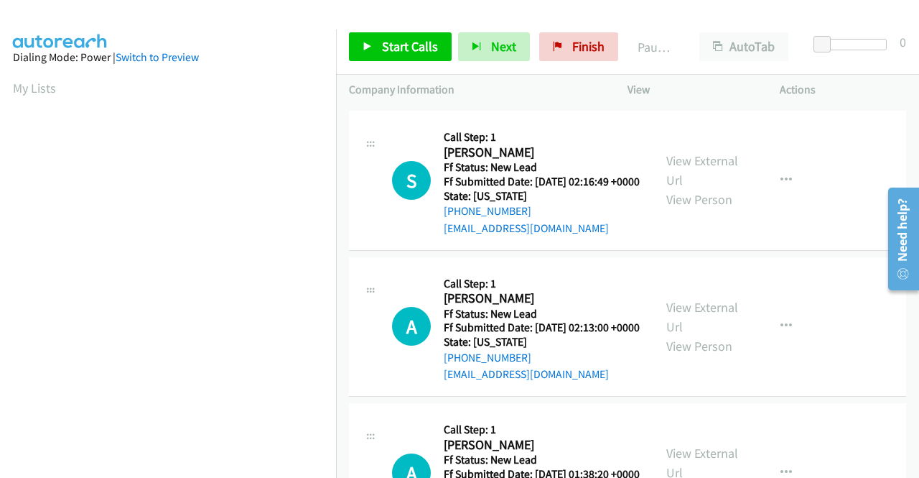
click at [710, 351] on div "View External Url View Person" at bounding box center [703, 326] width 75 height 58
click at [711, 335] on link "View External Url" at bounding box center [702, 317] width 72 height 36
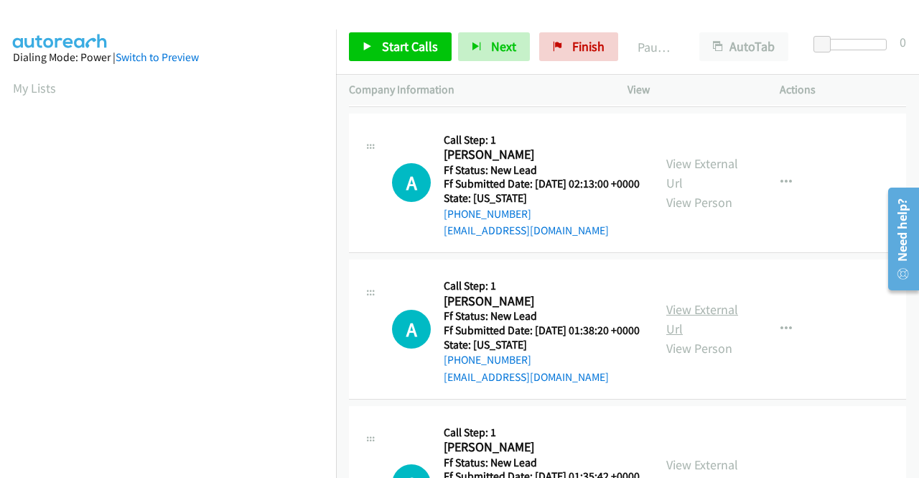
click at [714, 337] on link "View External Url" at bounding box center [702, 319] width 72 height 36
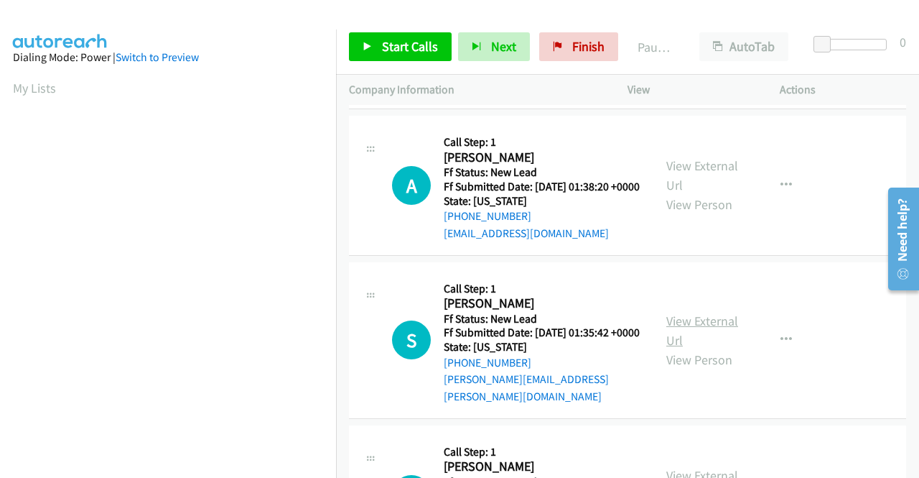
click at [715, 348] on link "View External Url" at bounding box center [702, 330] width 72 height 36
click at [393, 44] on span "Start Calls" at bounding box center [410, 46] width 56 height 17
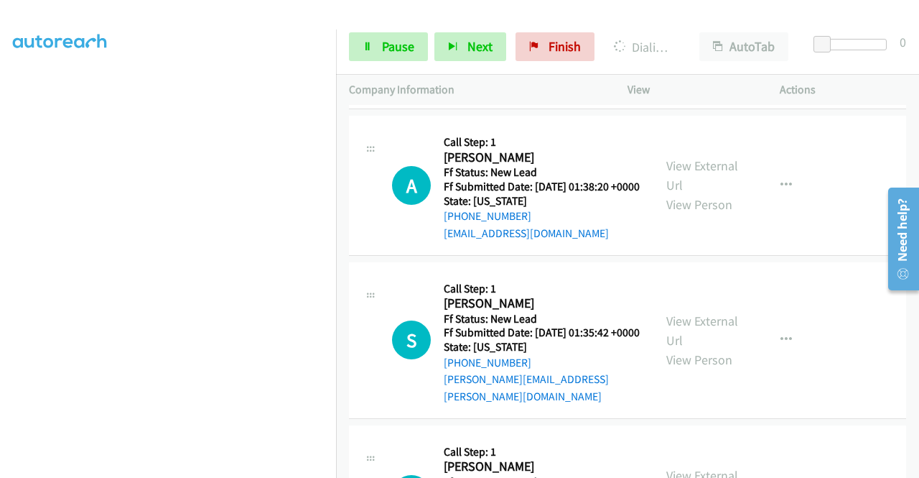
scroll to position [221, 0]
click at [396, 45] on span "Pause" at bounding box center [398, 46] width 32 height 17
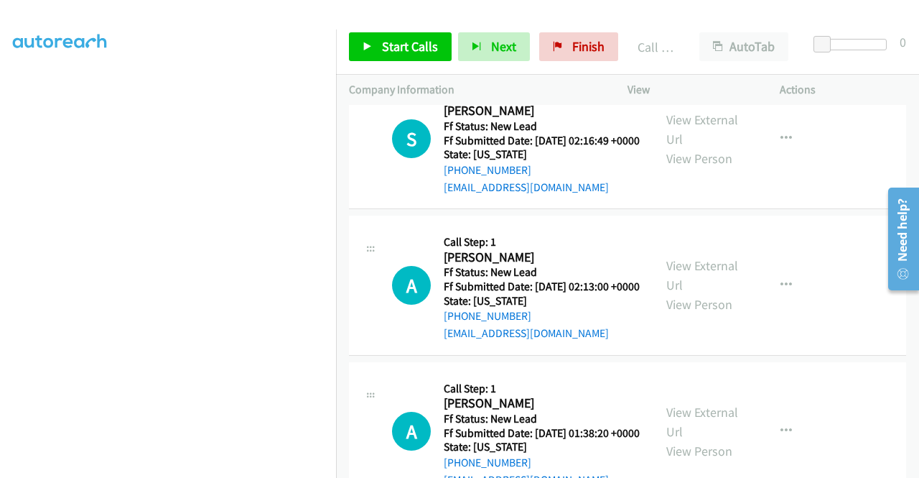
scroll to position [246, 0]
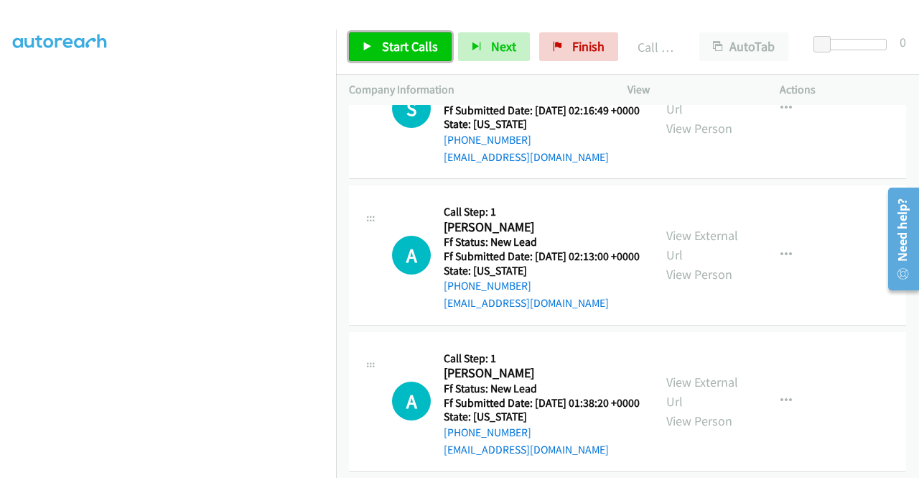
click at [394, 39] on span "Start Calls" at bounding box center [410, 46] width 56 height 17
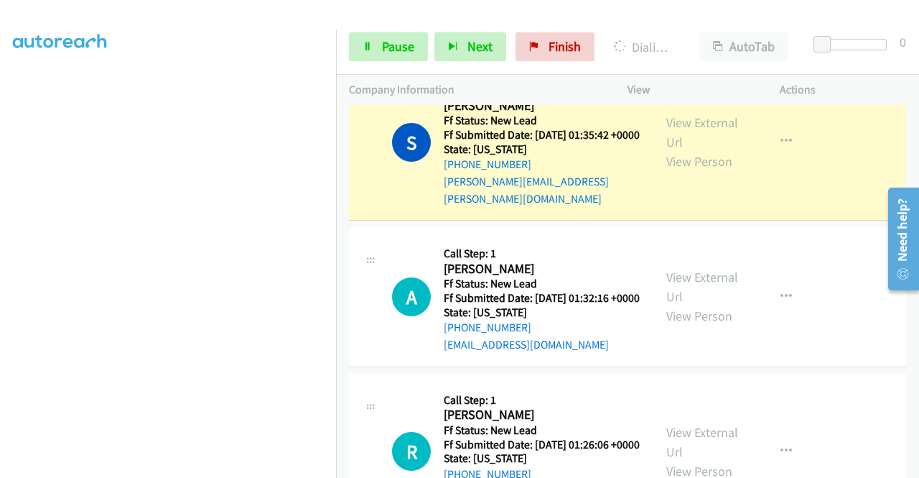
scroll to position [790, 0]
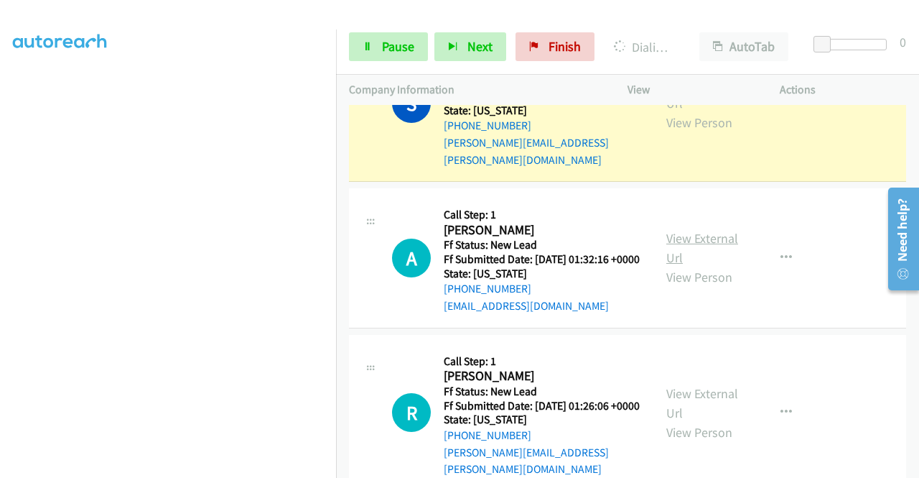
click at [707, 266] on link "View External Url" at bounding box center [702, 248] width 72 height 36
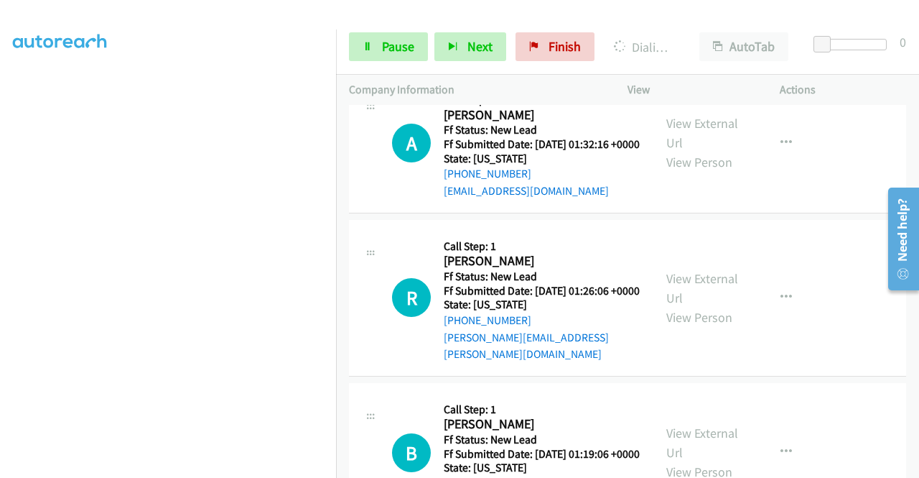
scroll to position [1005, 0]
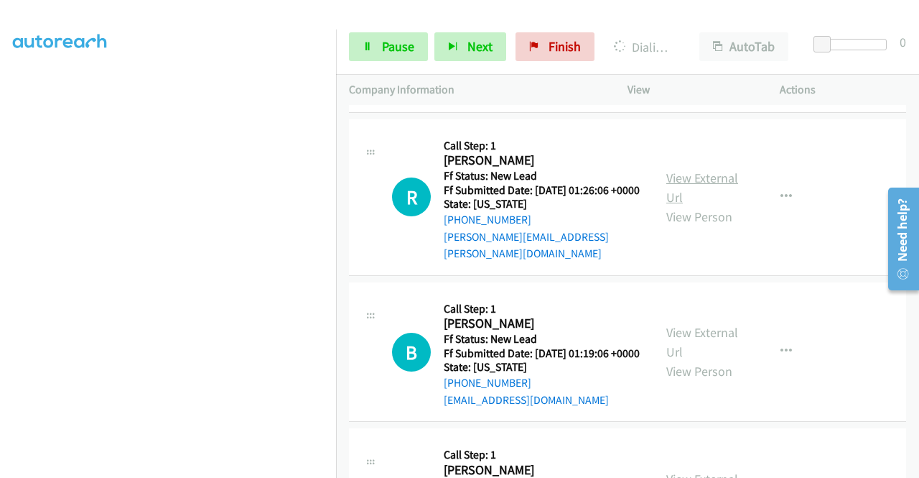
click at [684, 205] on link "View External Url" at bounding box center [702, 187] width 72 height 36
click at [699, 360] on link "View External Url" at bounding box center [702, 342] width 72 height 36
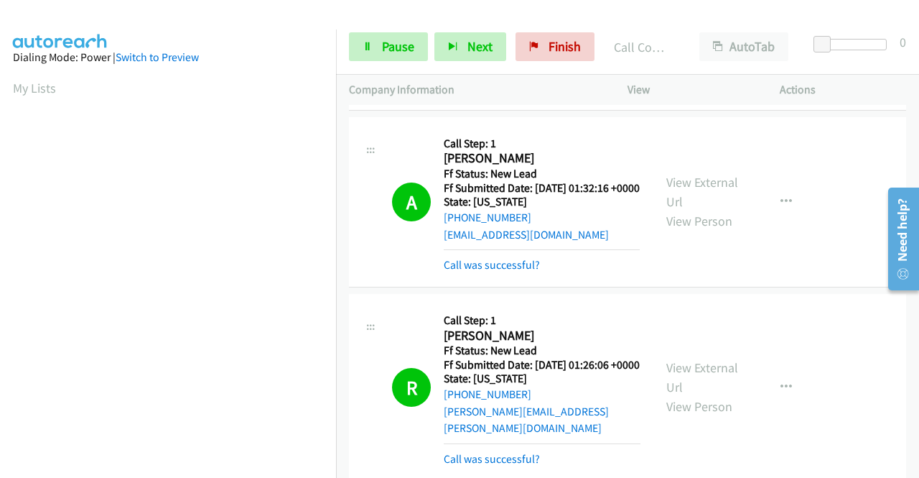
scroll to position [327, 0]
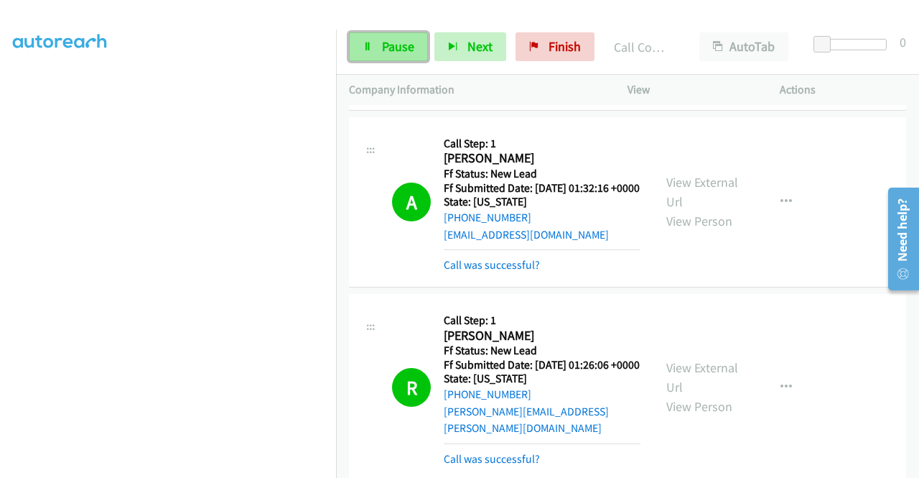
click at [399, 38] on span "Pause" at bounding box center [398, 46] width 32 height 17
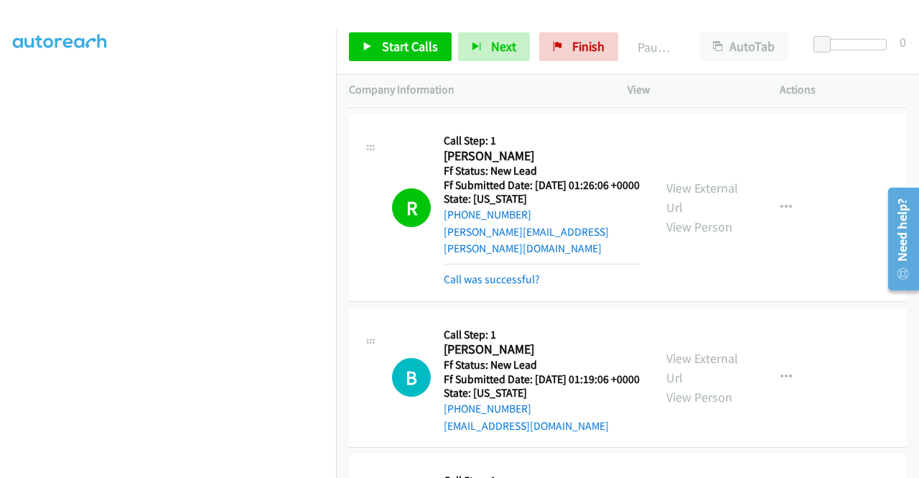
scroll to position [1179, 0]
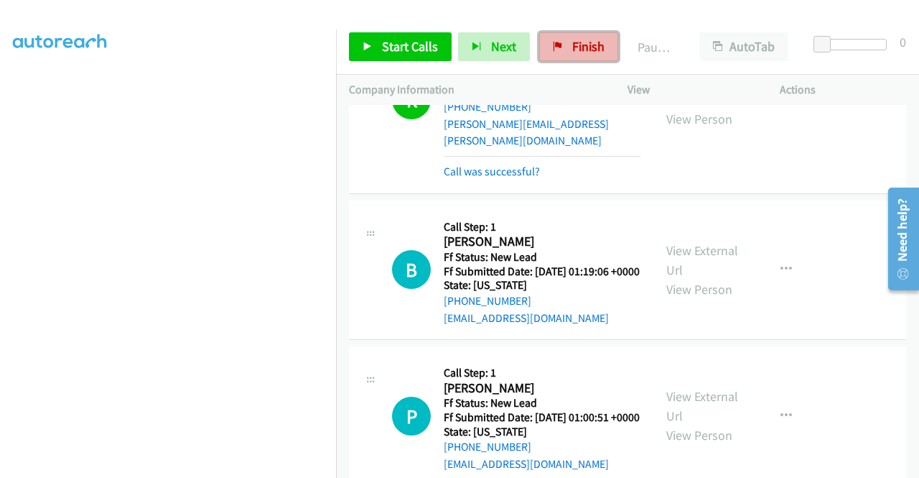
click at [572, 45] on span "Finish" at bounding box center [588, 46] width 32 height 17
